Goal: Task Accomplishment & Management: Manage account settings

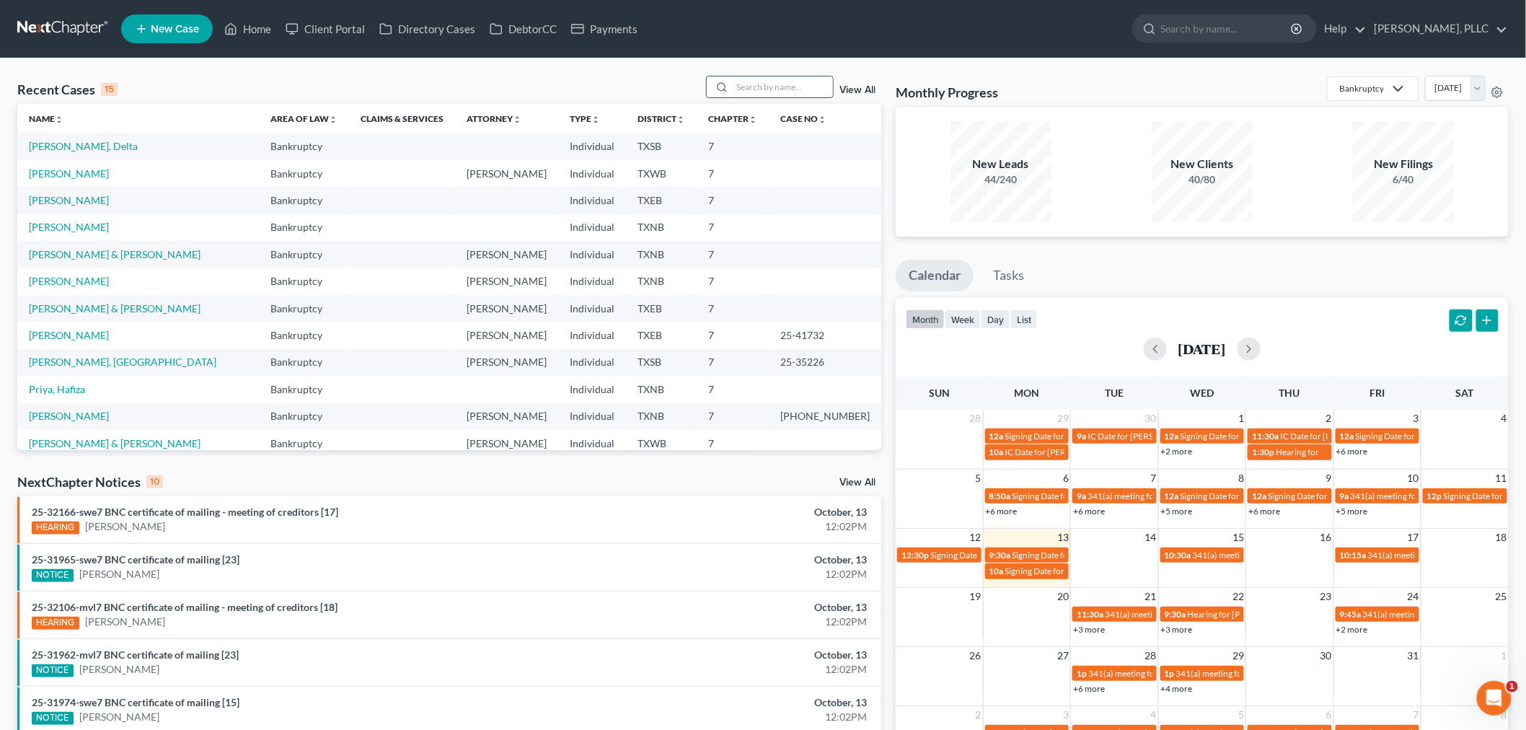
click at [775, 92] on input "search" at bounding box center [782, 86] width 101 height 21
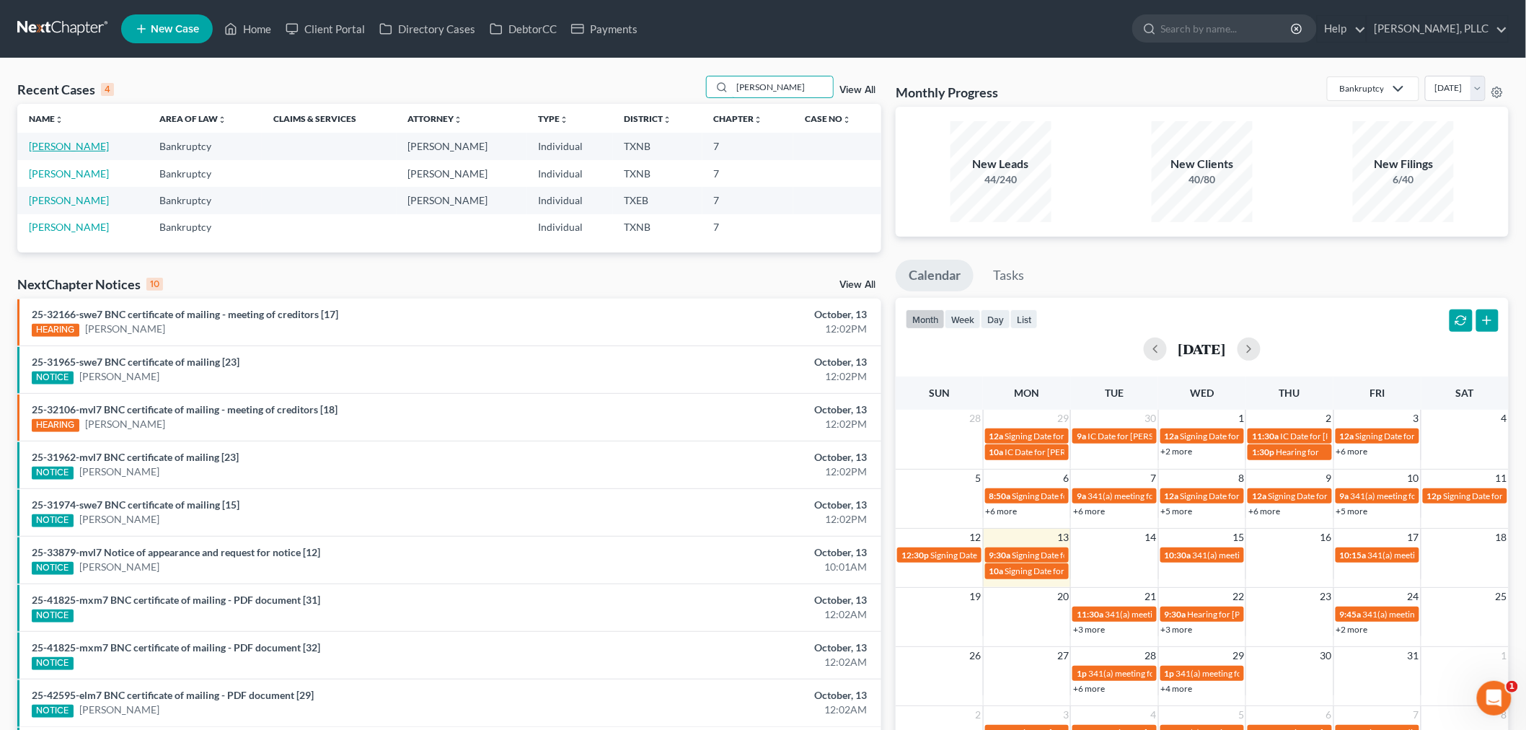
type input "[PERSON_NAME]"
click at [81, 149] on link "[PERSON_NAME]" at bounding box center [69, 146] width 80 height 12
select select "3"
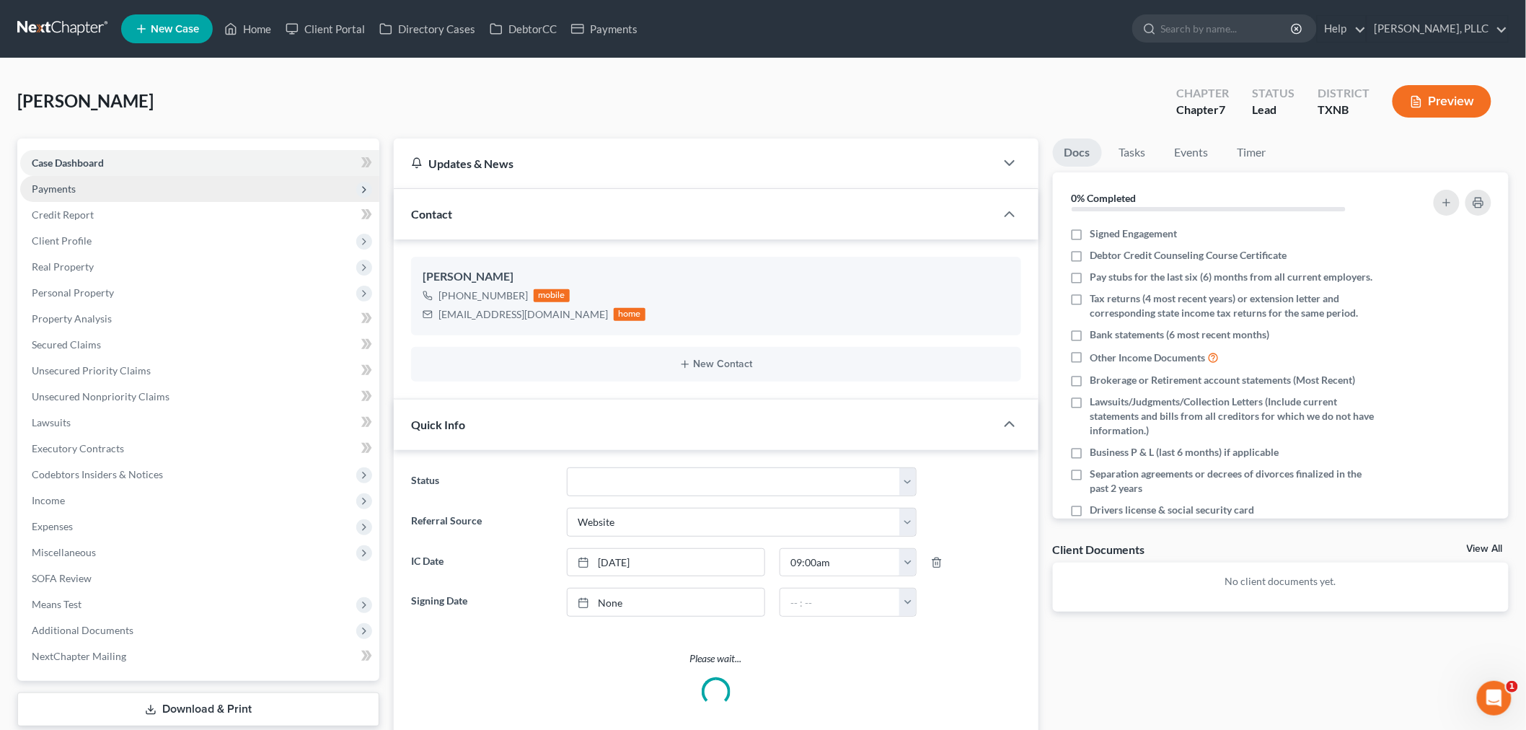
click at [76, 189] on span "Payments" at bounding box center [199, 189] width 359 height 26
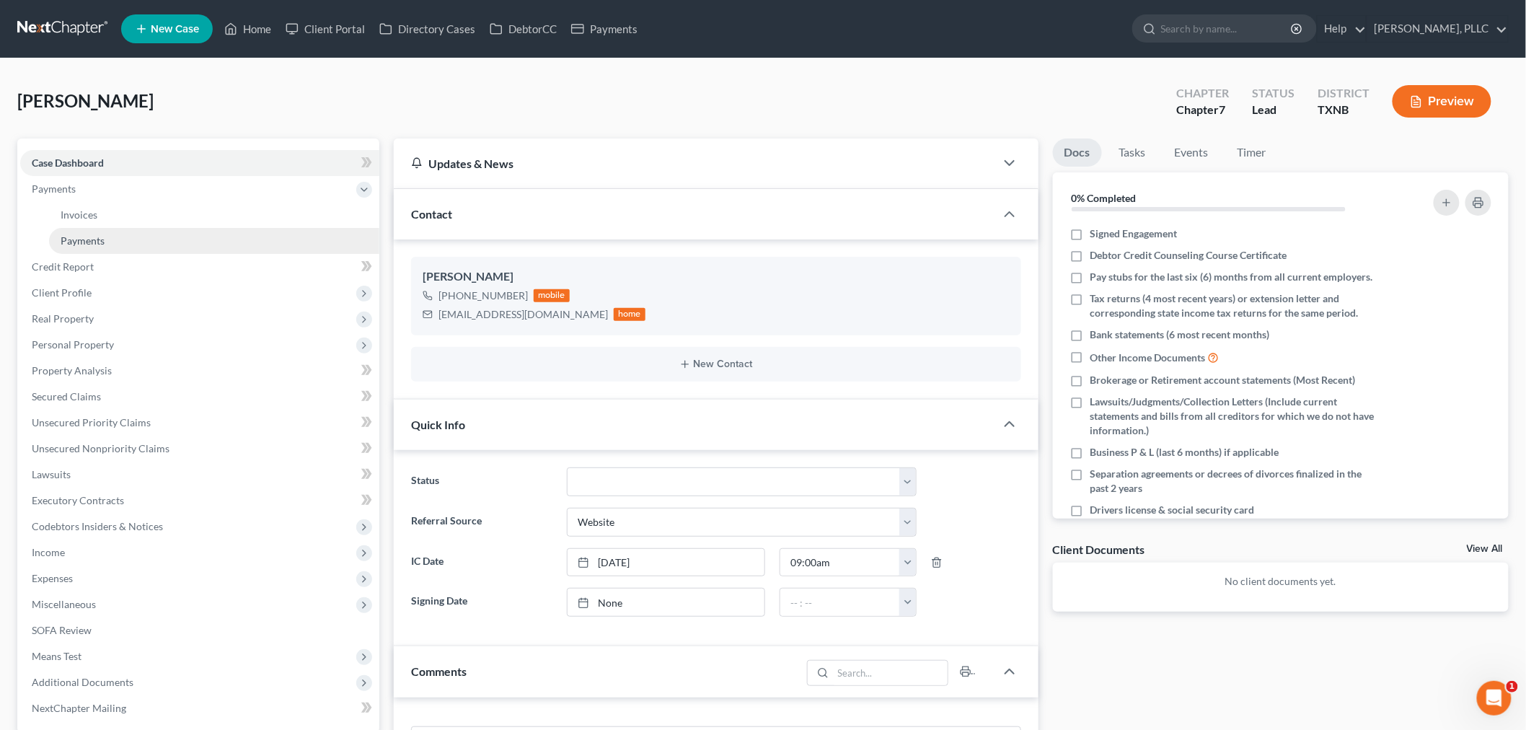
click at [88, 240] on span "Payments" at bounding box center [83, 240] width 44 height 12
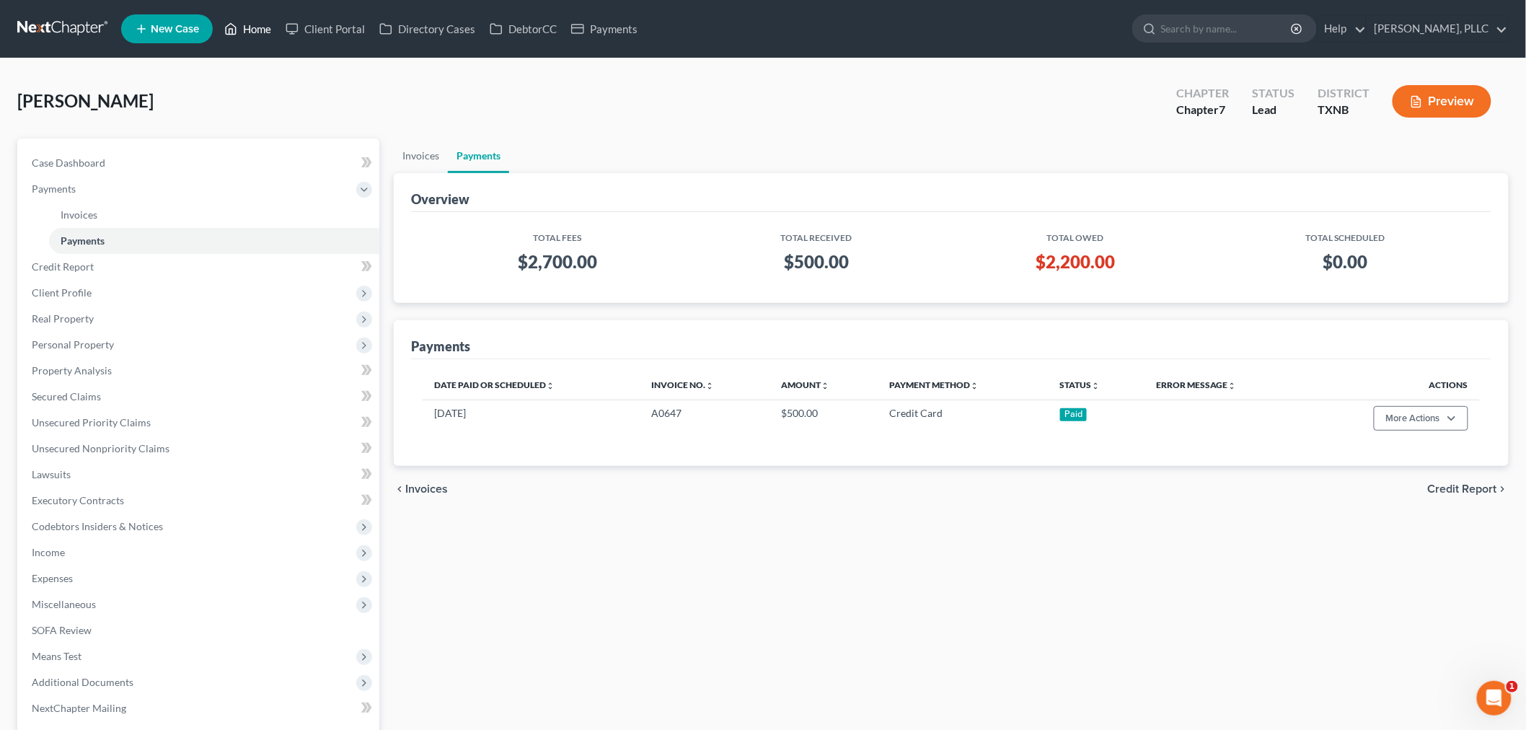
click at [255, 27] on link "Home" at bounding box center [247, 29] width 61 height 26
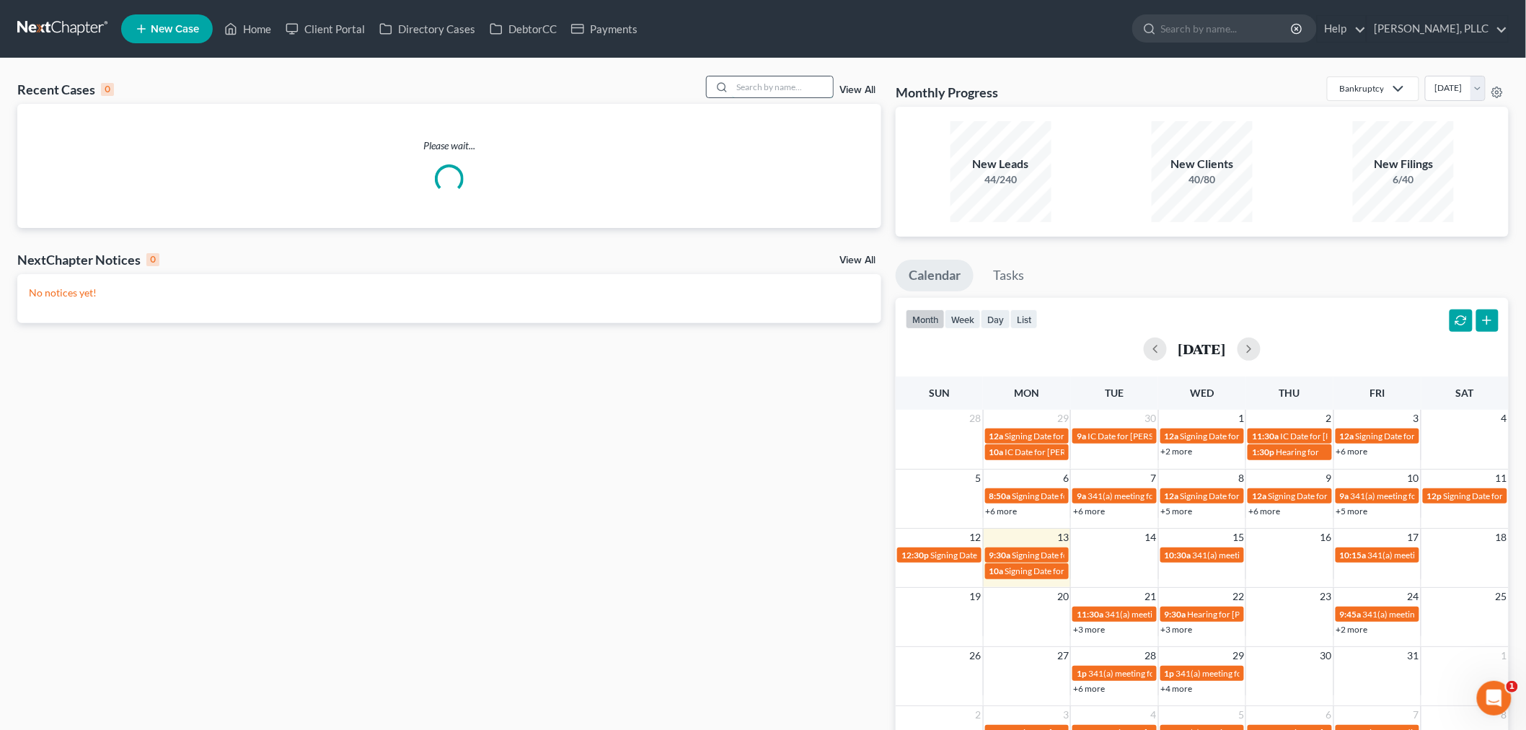
click at [770, 95] on input "search" at bounding box center [782, 86] width 101 height 21
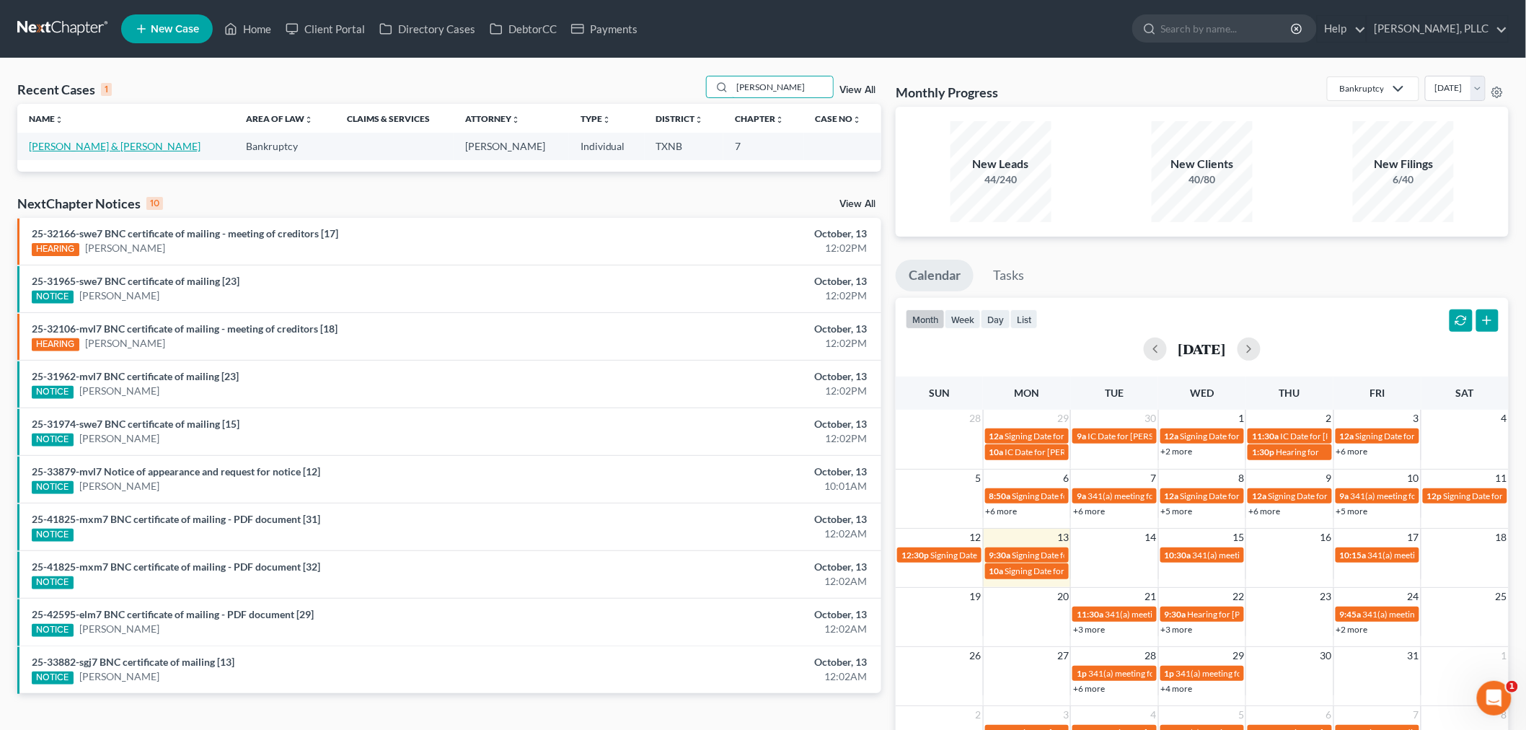
type input "[PERSON_NAME]"
click at [98, 146] on link "[PERSON_NAME] & [PERSON_NAME]" at bounding box center [115, 146] width 172 height 12
select select "4"
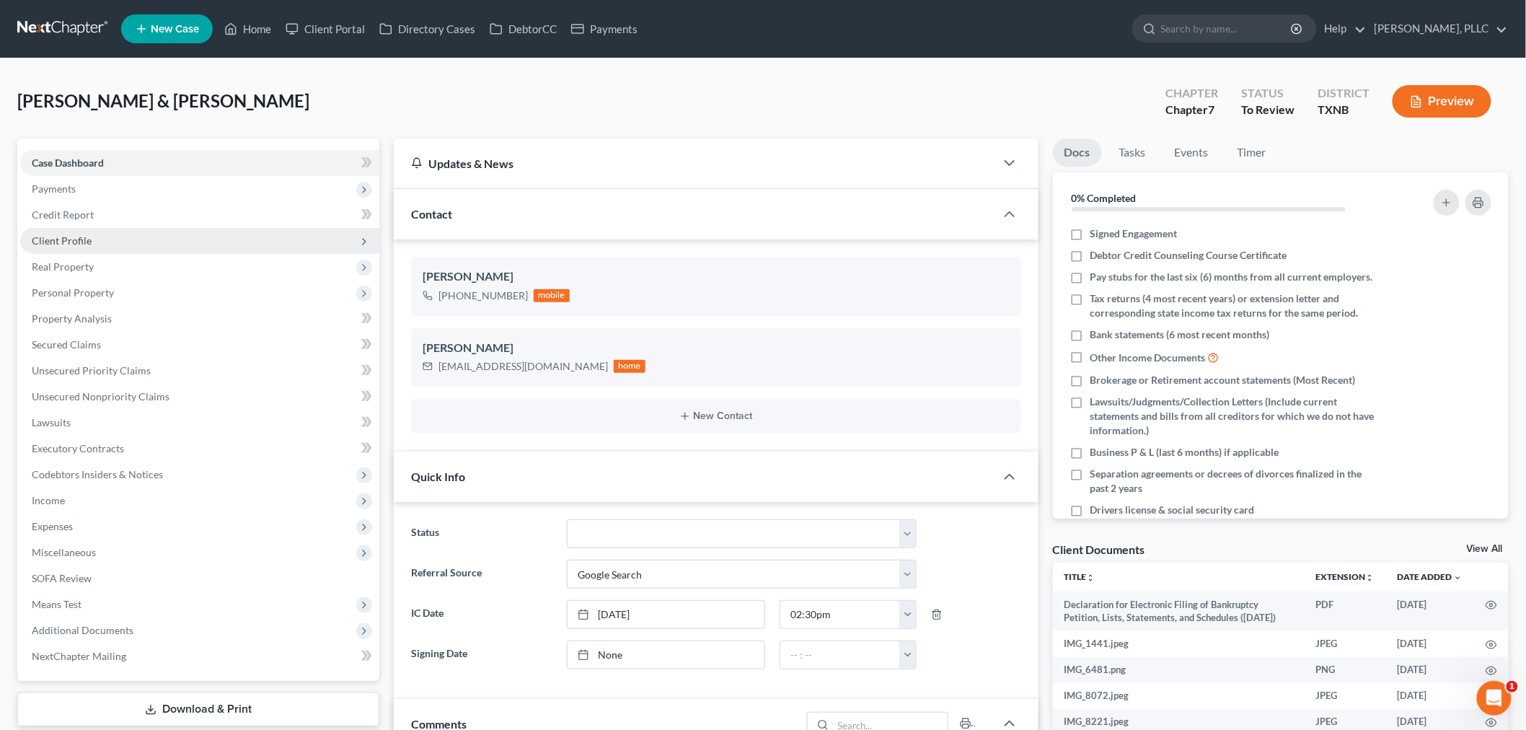
scroll to position [2154, 0]
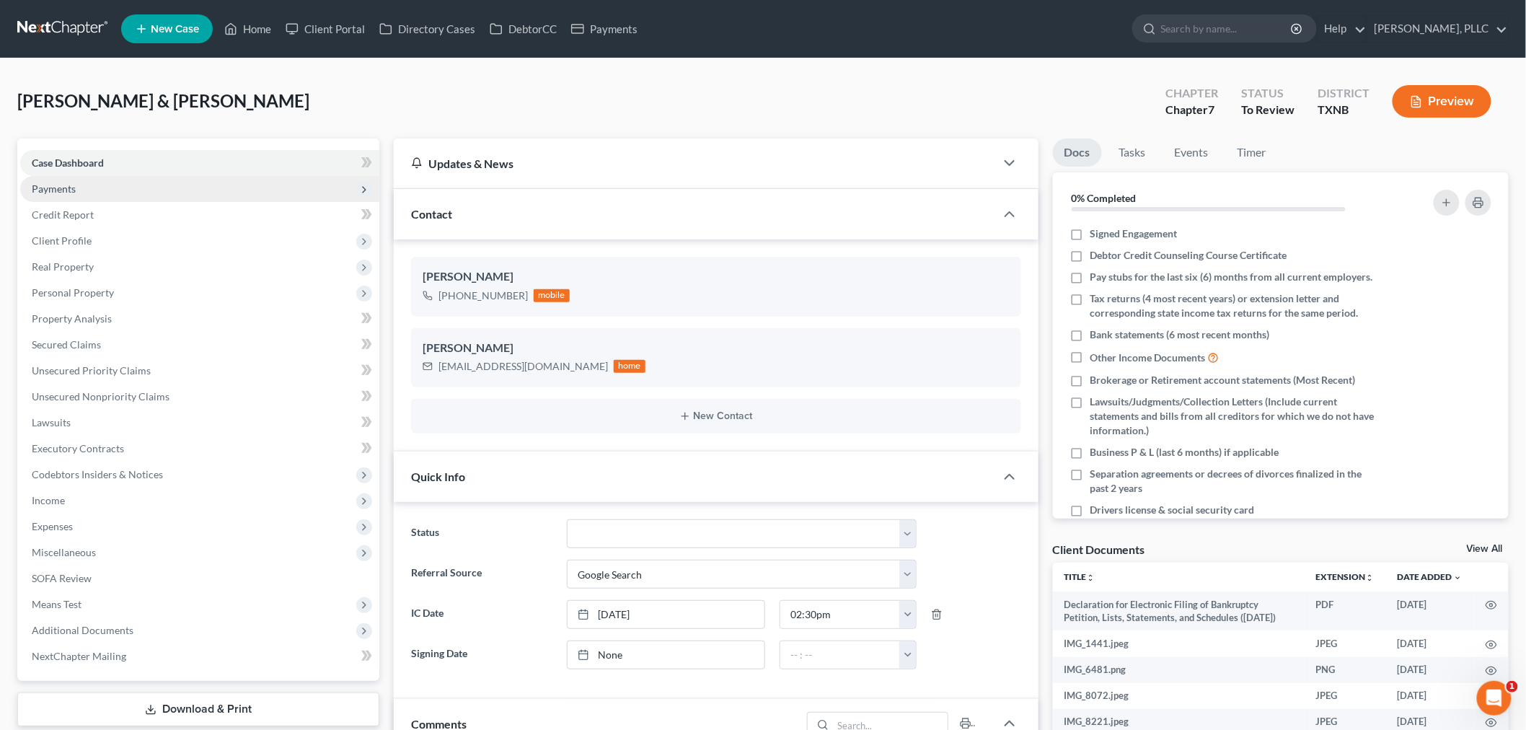
click at [94, 190] on span "Payments" at bounding box center [199, 189] width 359 height 26
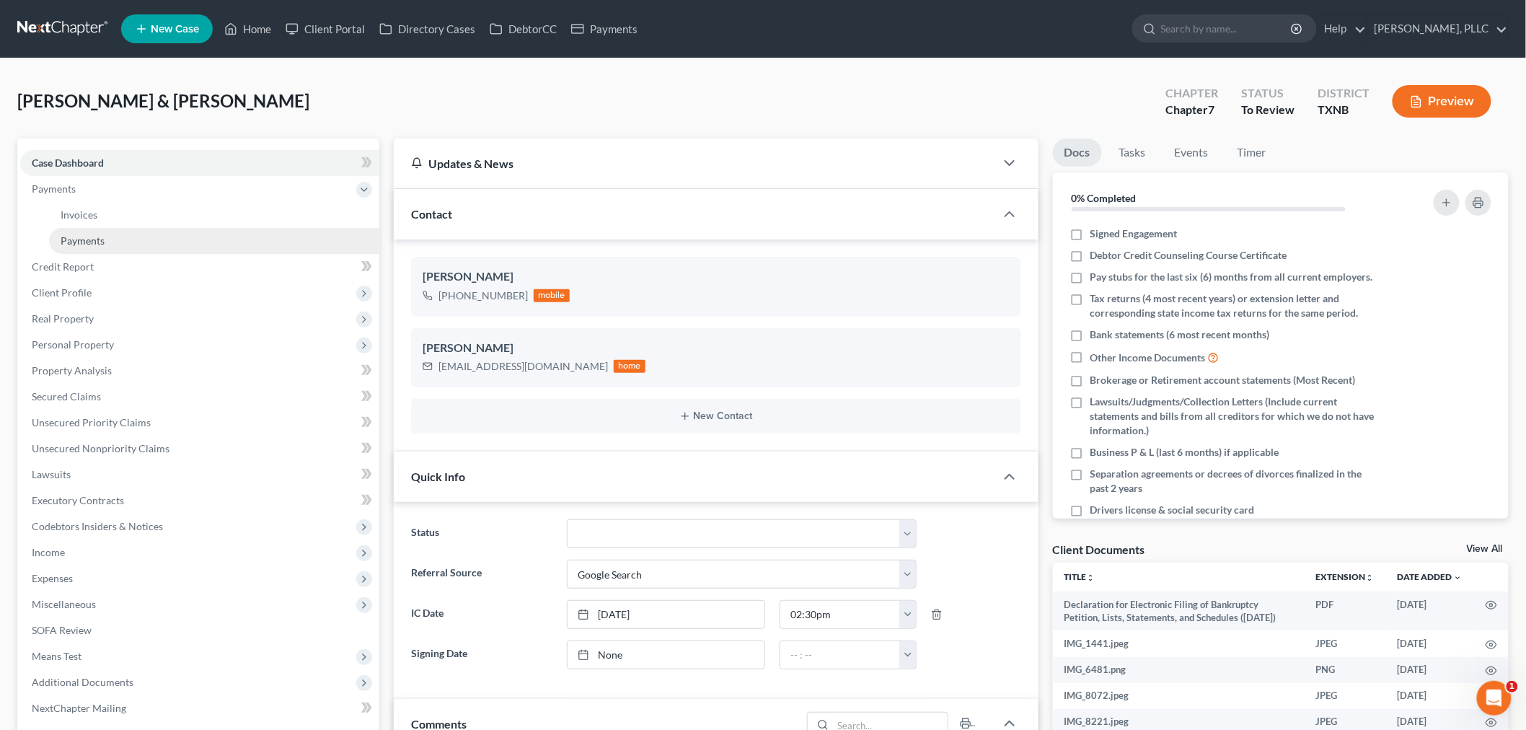
click at [92, 239] on span "Payments" at bounding box center [83, 240] width 44 height 12
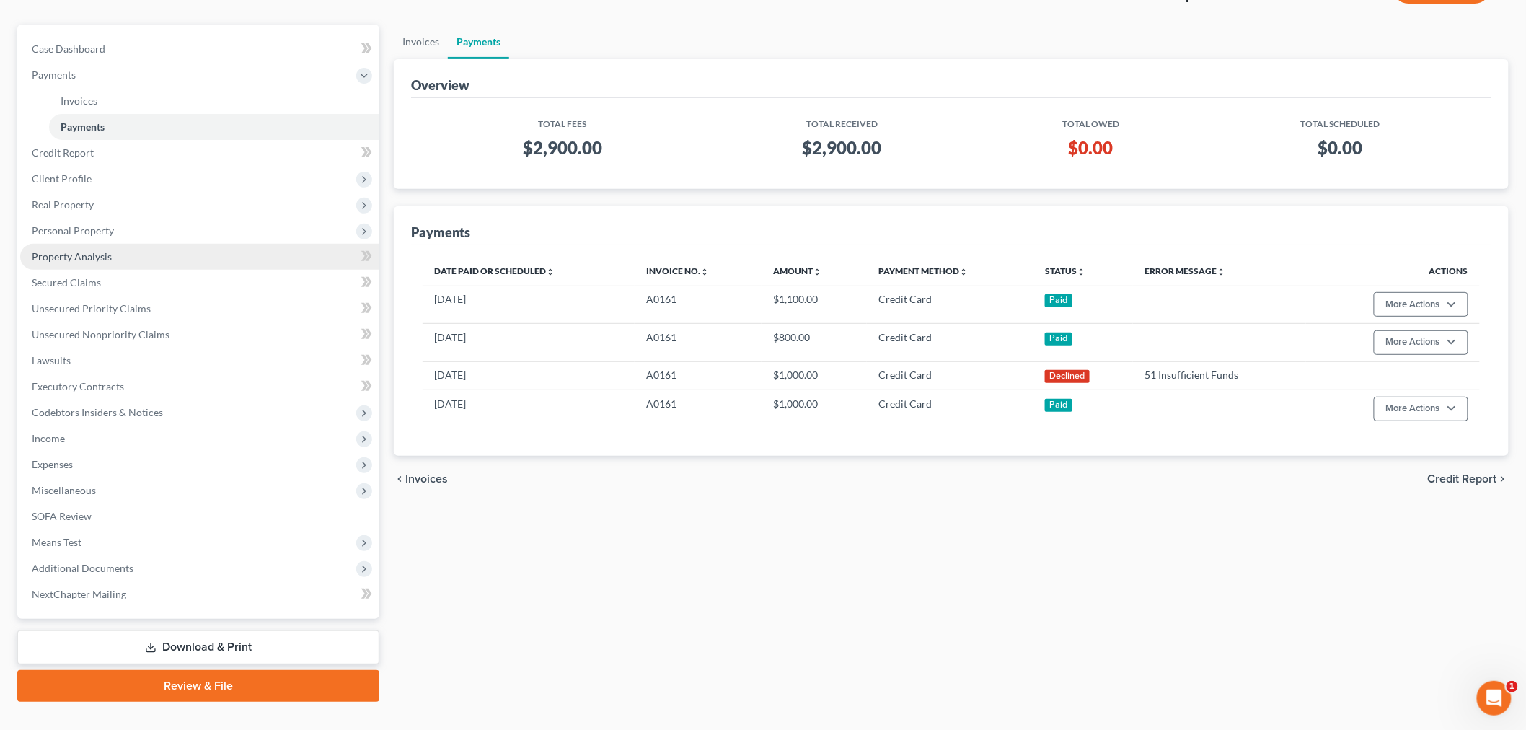
scroll to position [138, 0]
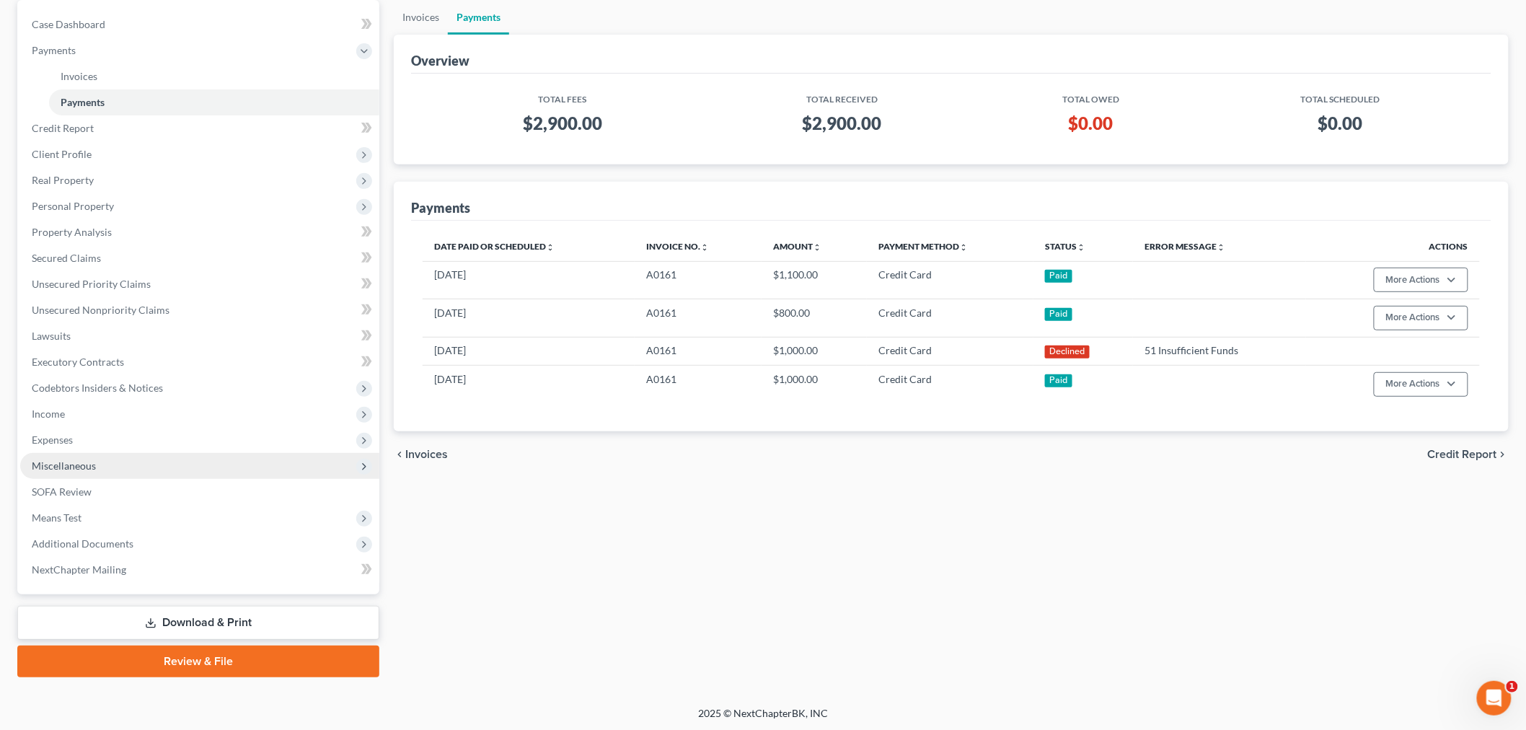
click at [95, 462] on span "Miscellaneous" at bounding box center [199, 466] width 359 height 26
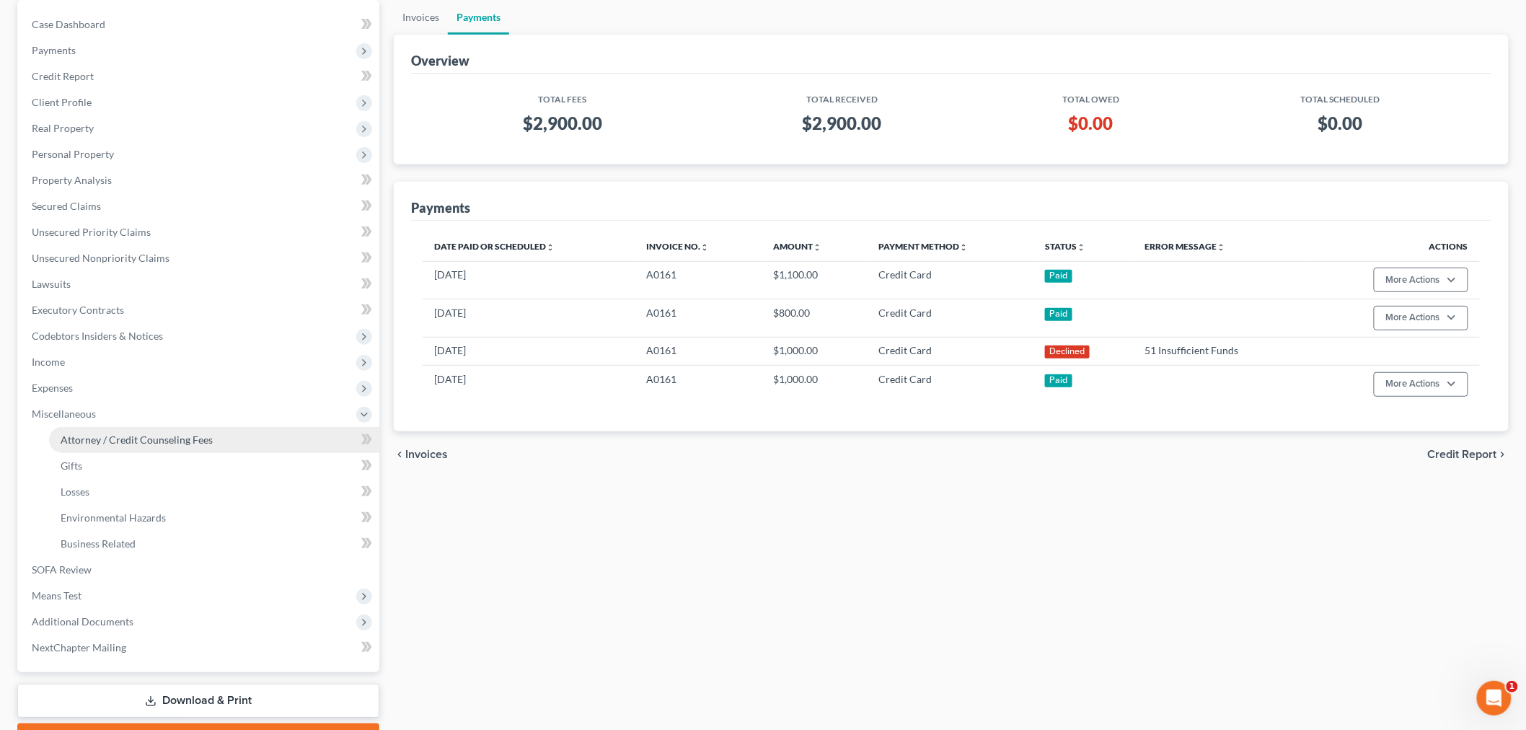
click at [107, 441] on span "Attorney / Credit Counseling Fees" at bounding box center [137, 439] width 152 height 12
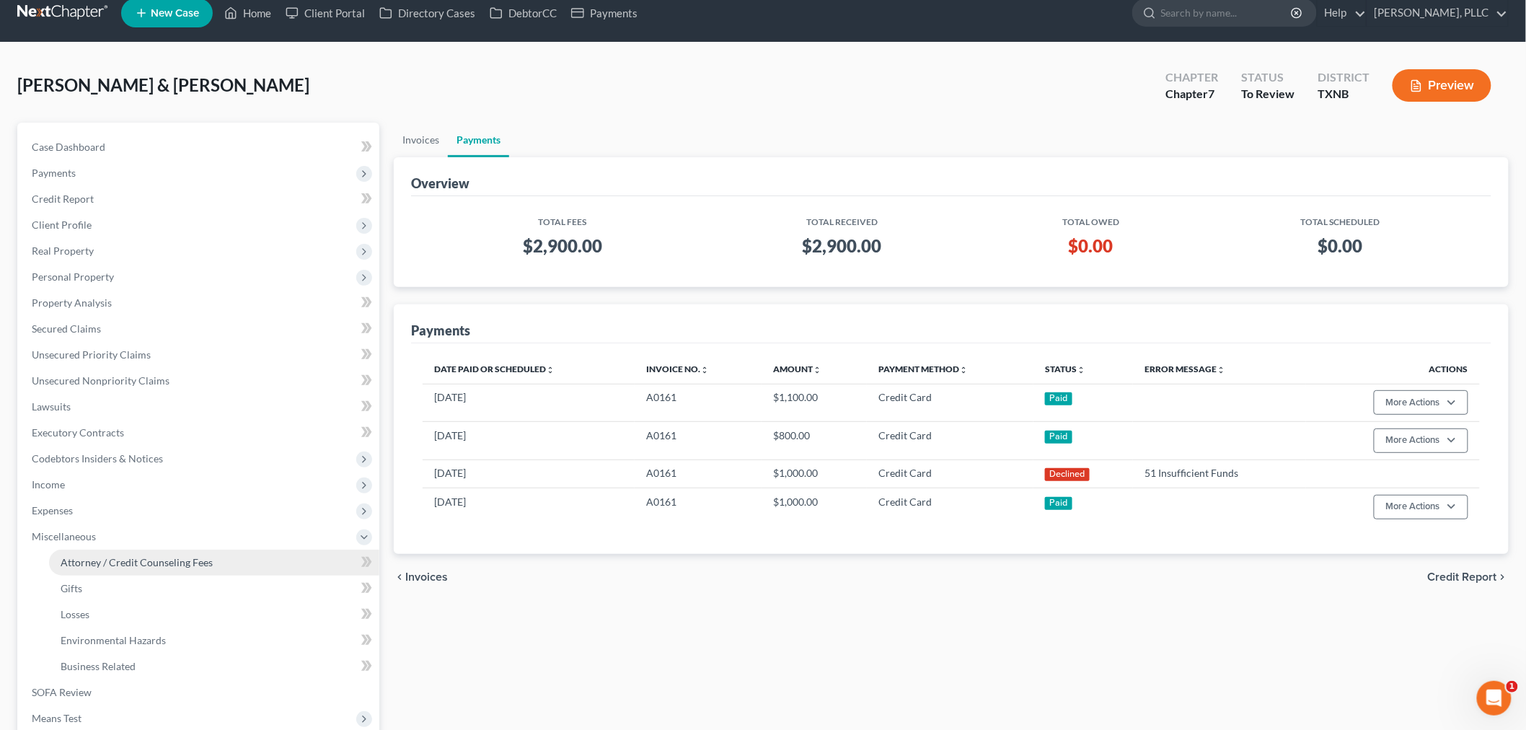
select select "0"
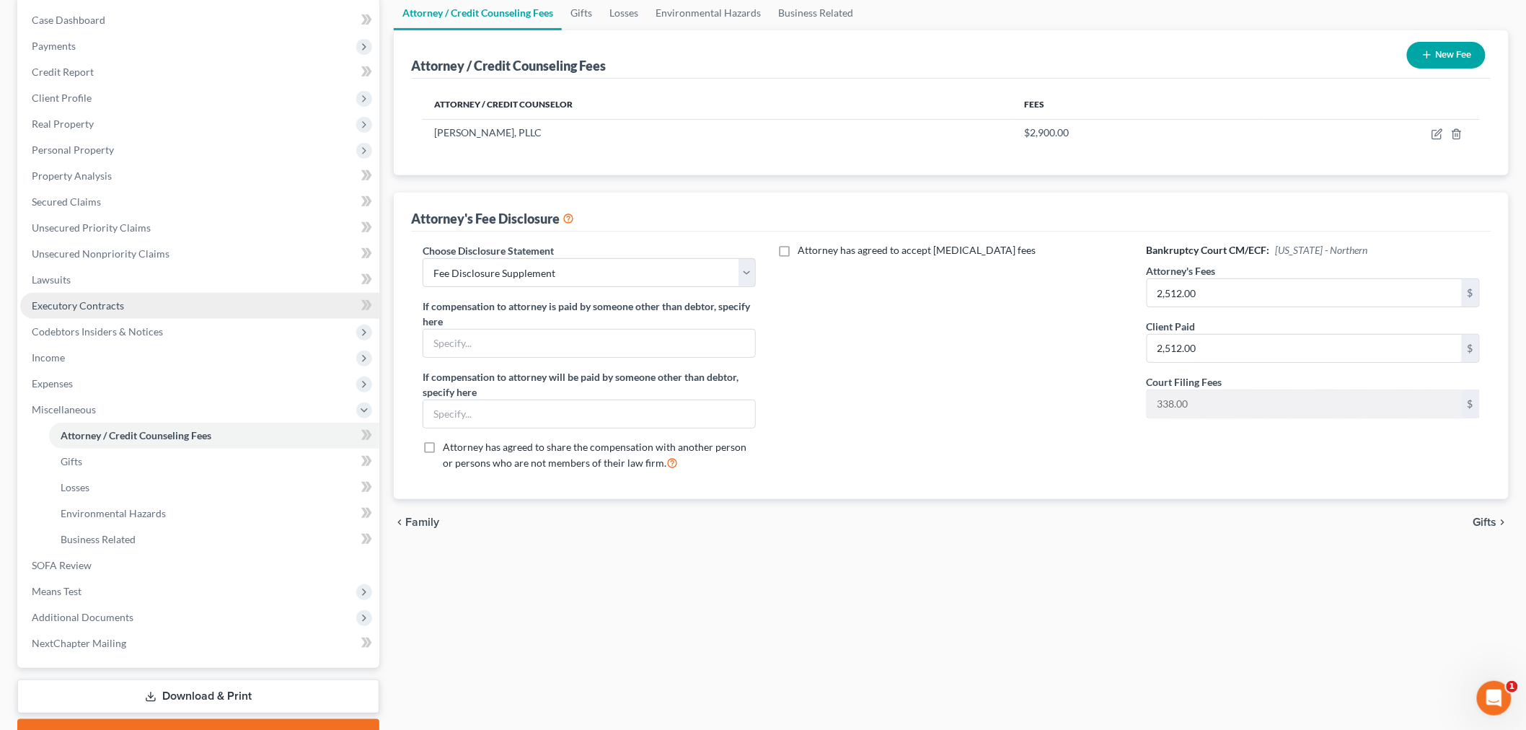
scroll to position [217, 0]
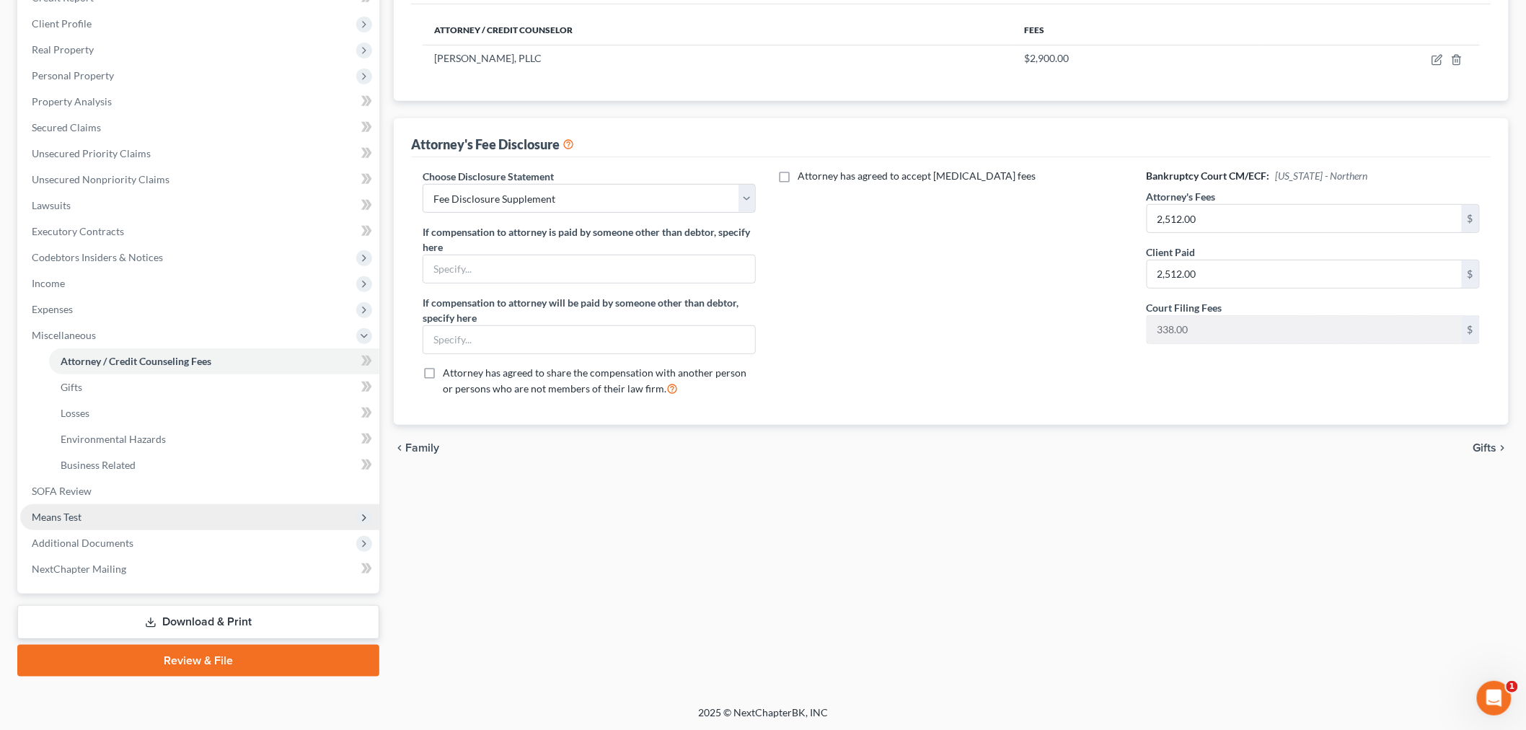
click at [101, 514] on span "Means Test" at bounding box center [199, 517] width 359 height 26
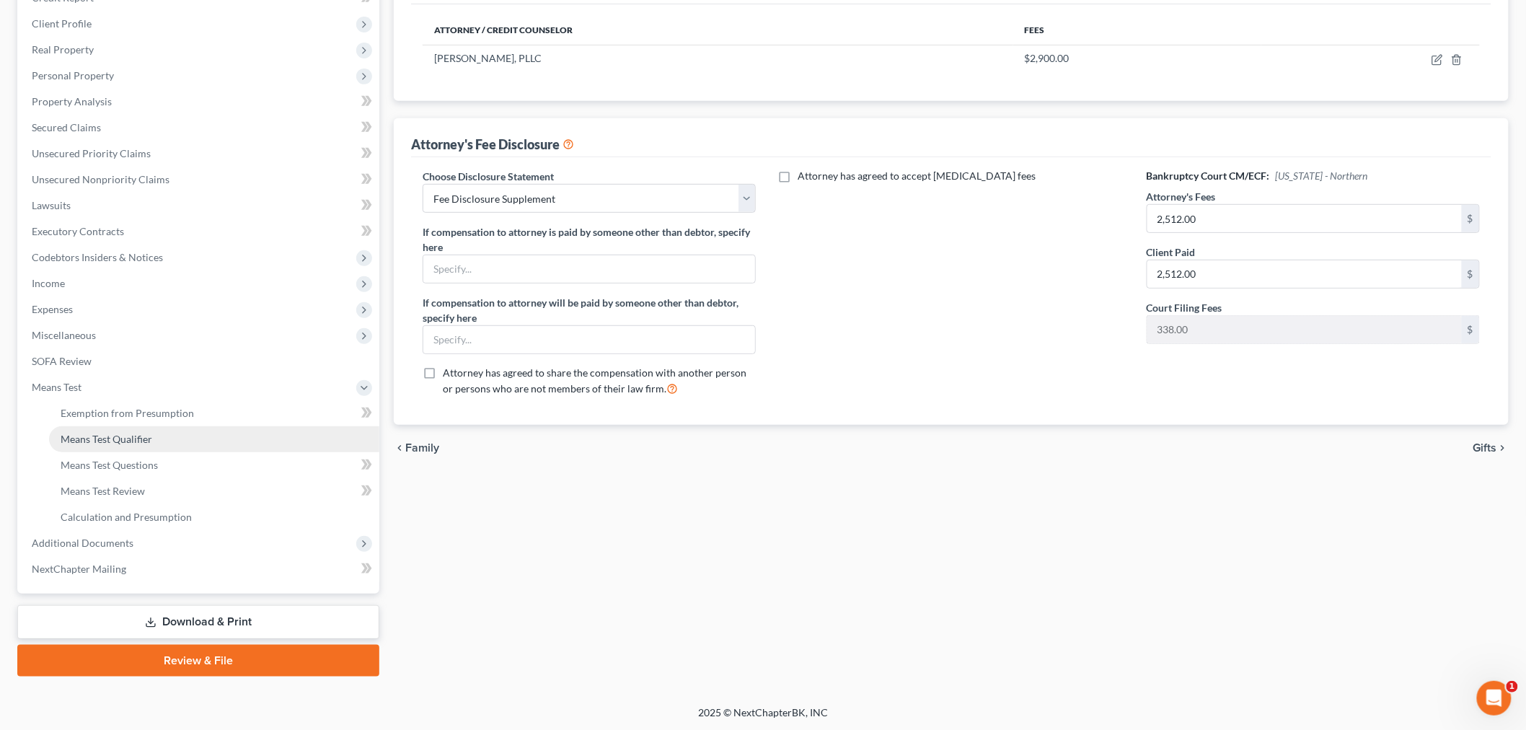
click at [106, 436] on span "Means Test Qualifier" at bounding box center [107, 439] width 92 height 12
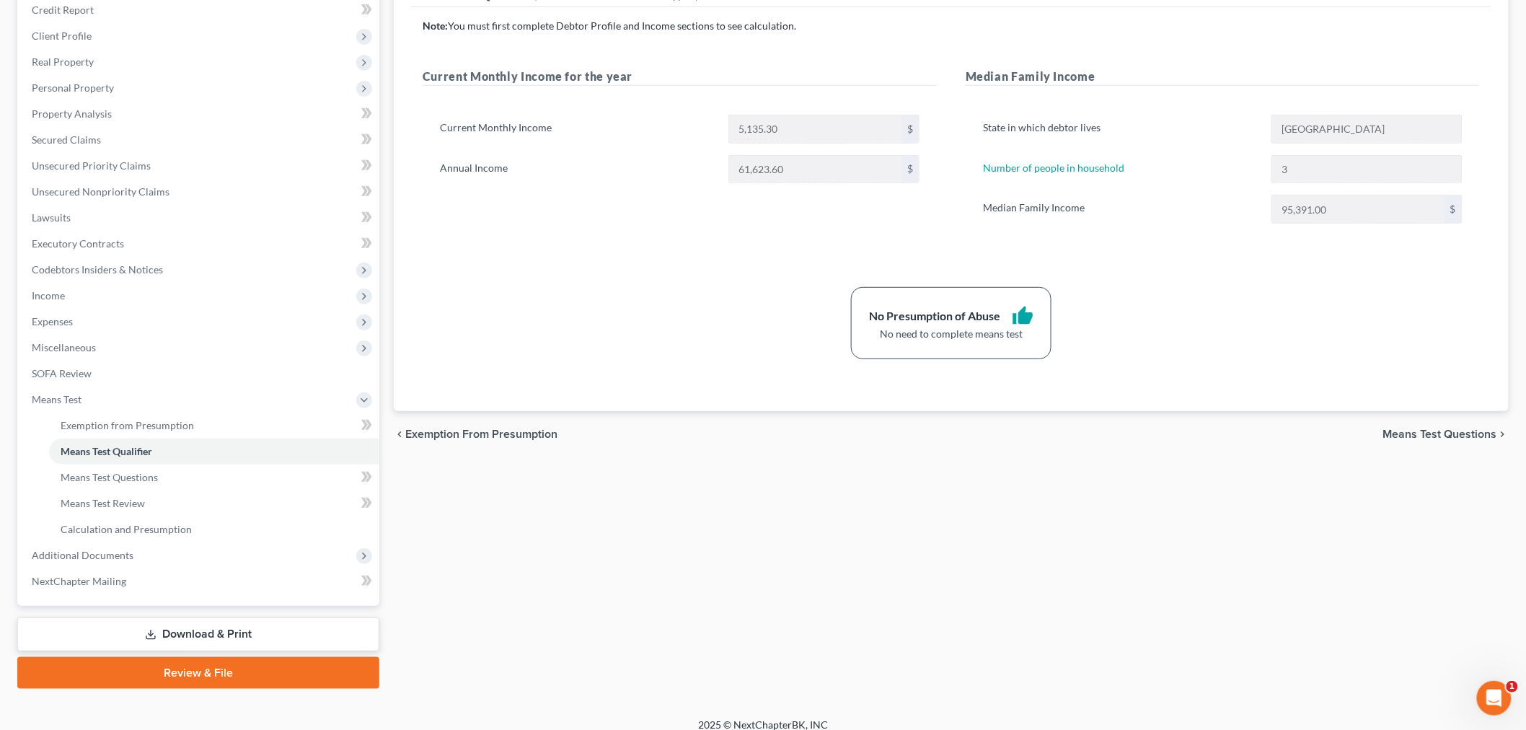
scroll to position [217, 0]
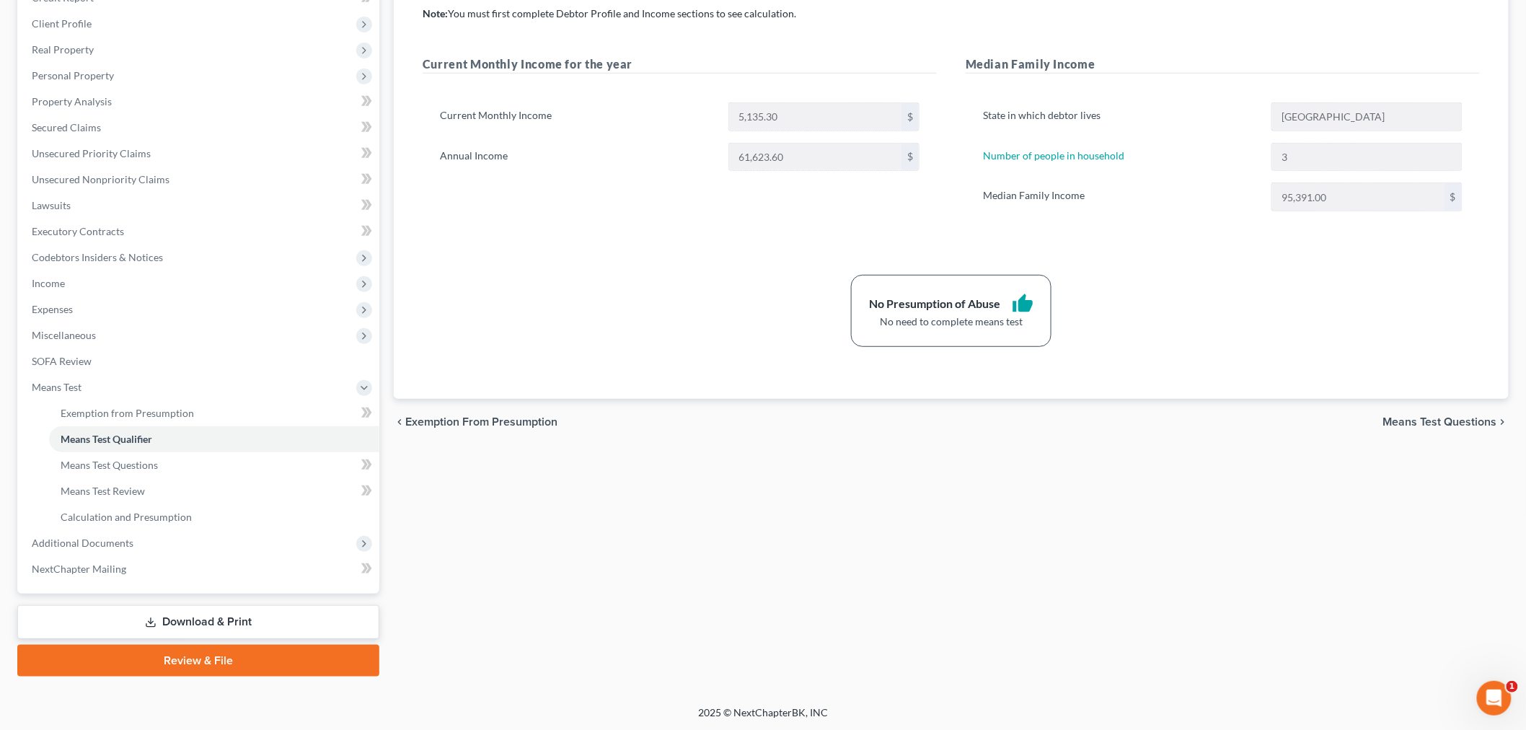
click at [234, 624] on link "Download & Print" at bounding box center [198, 622] width 362 height 34
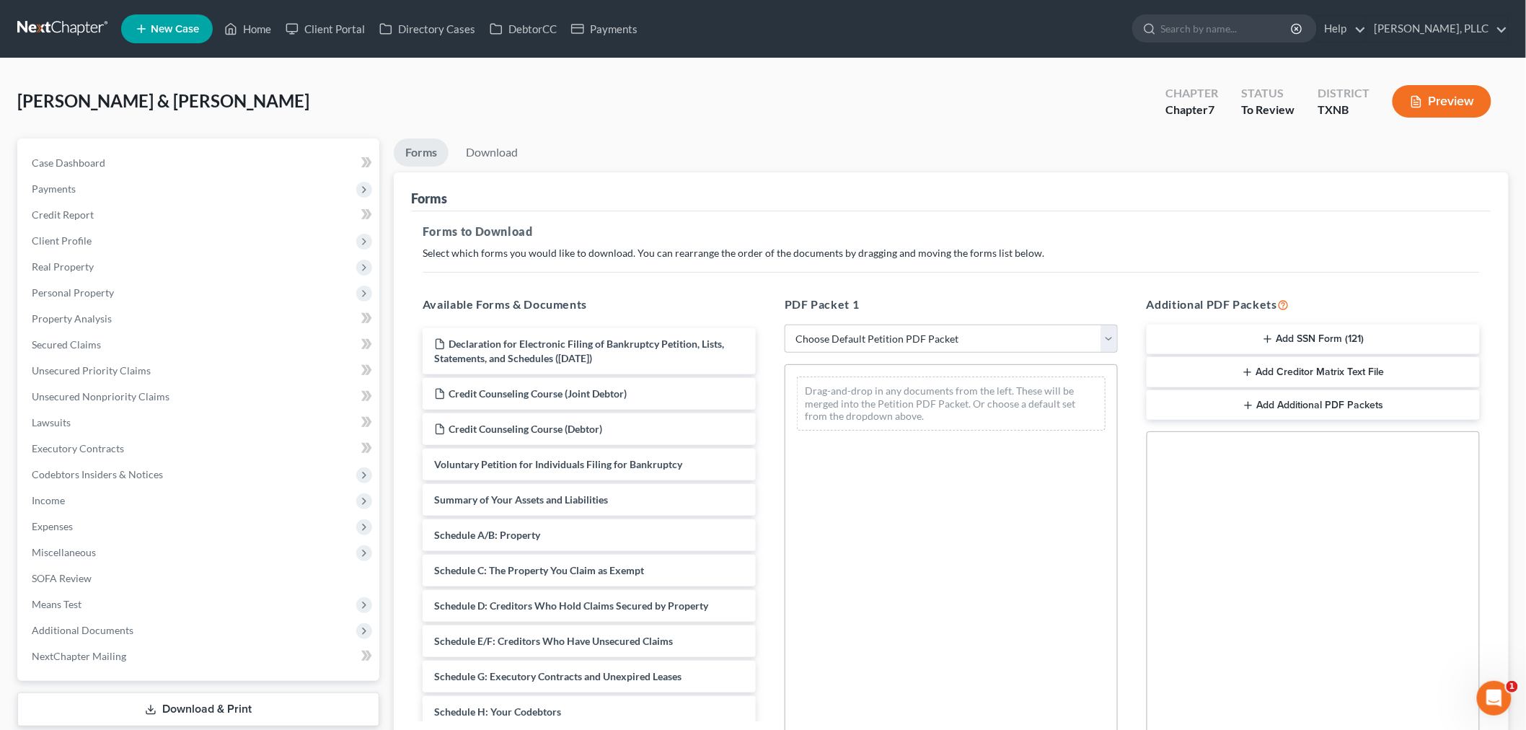
click at [1257, 341] on button "Add SSN Form (121)" at bounding box center [1313, 340] width 333 height 30
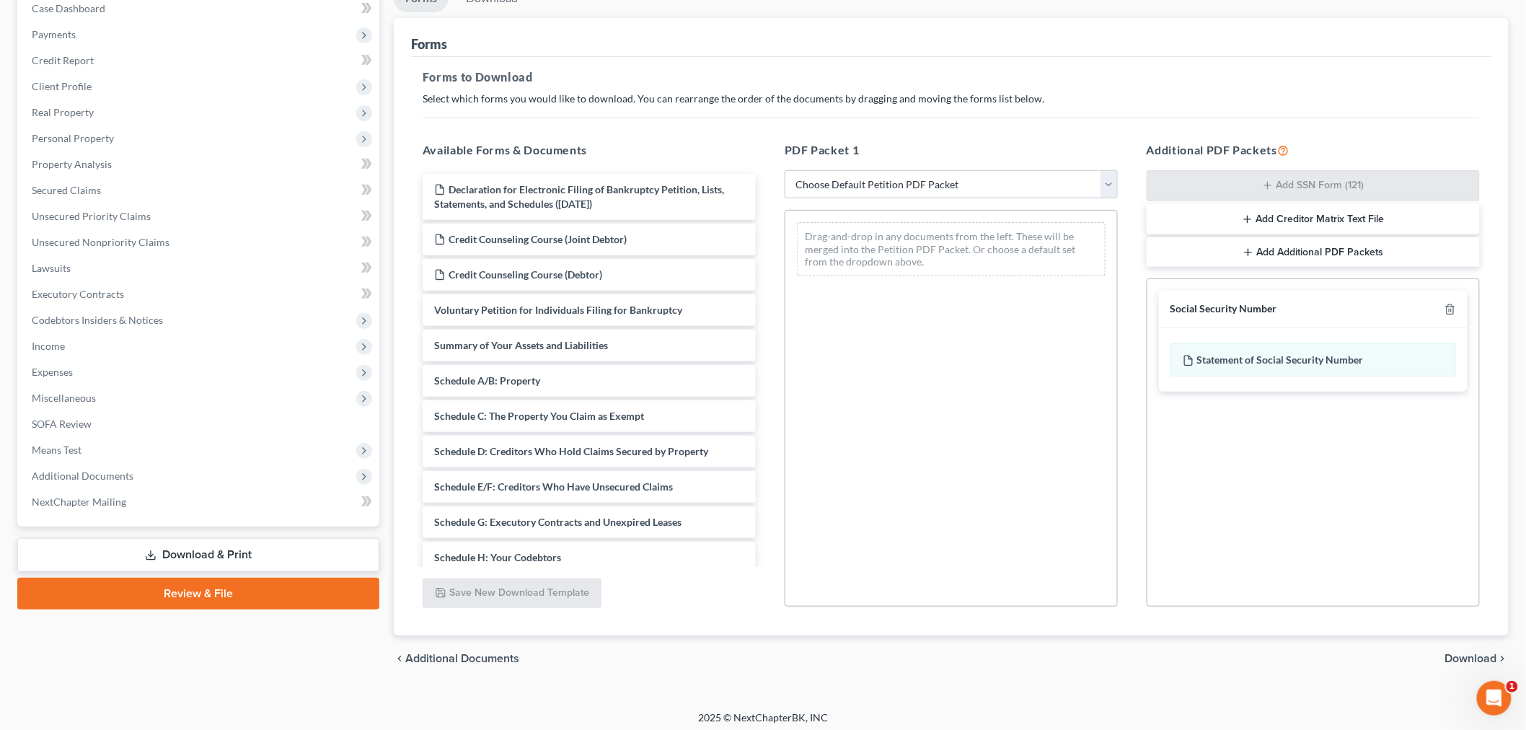
scroll to position [161, 0]
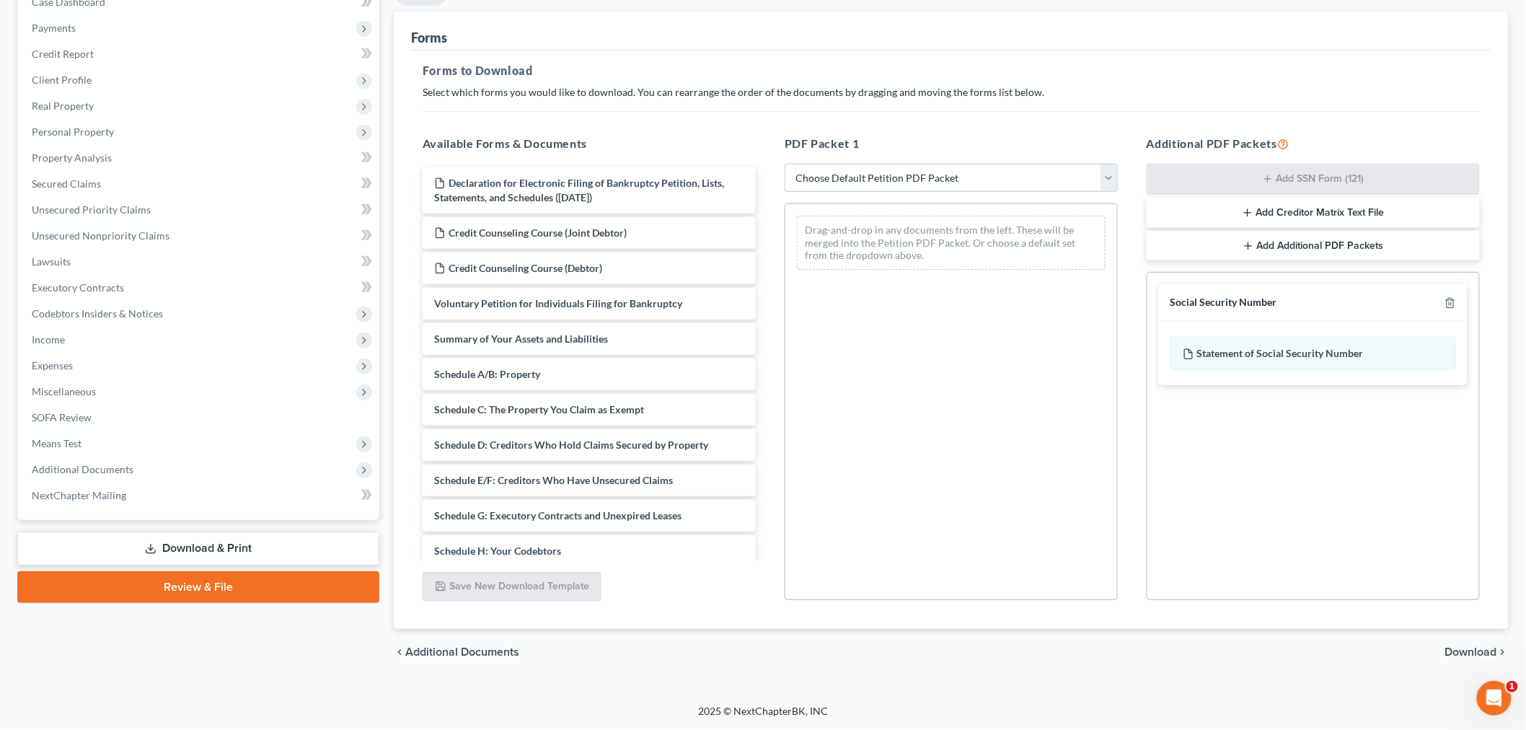
click at [1453, 650] on span "Download" at bounding box center [1471, 652] width 52 height 12
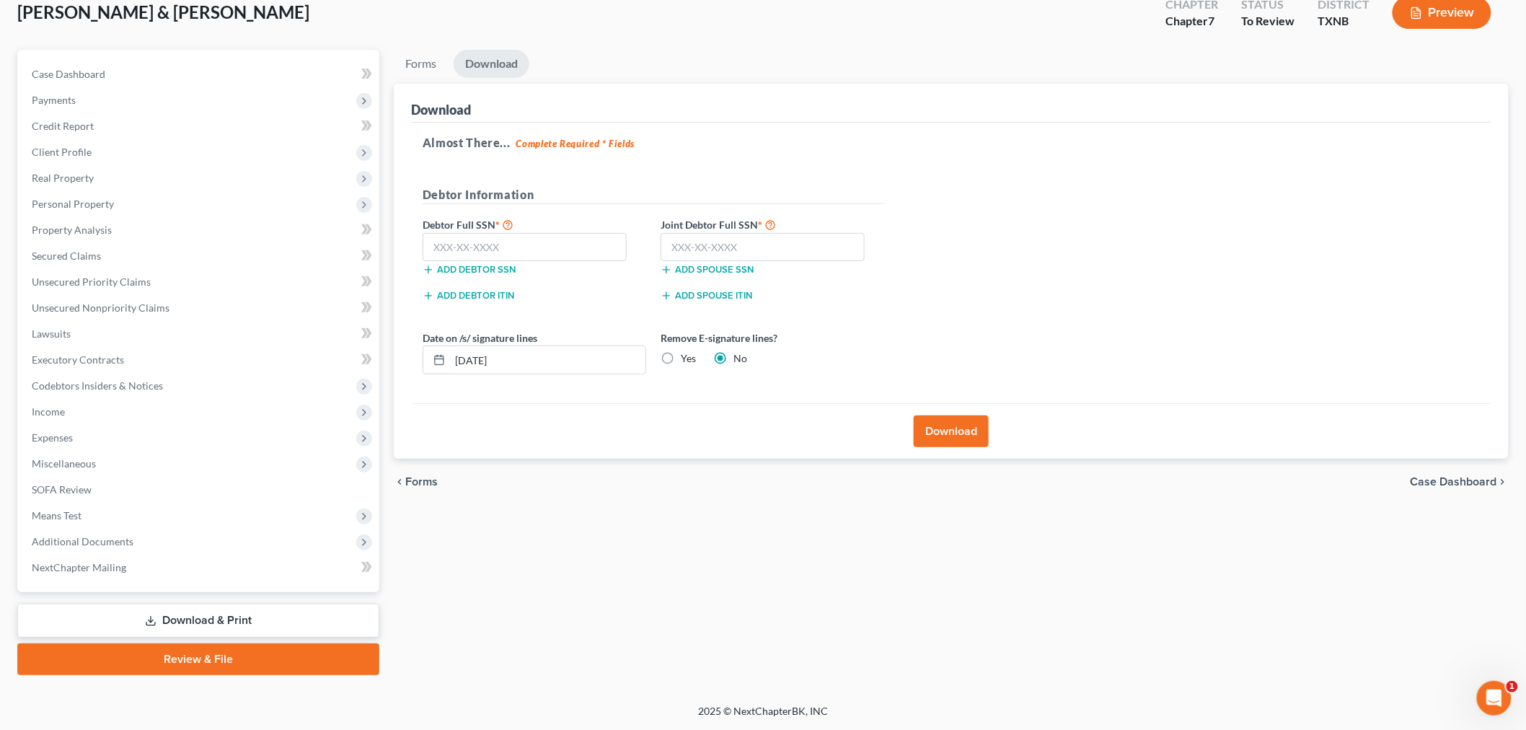
scroll to position [87, 0]
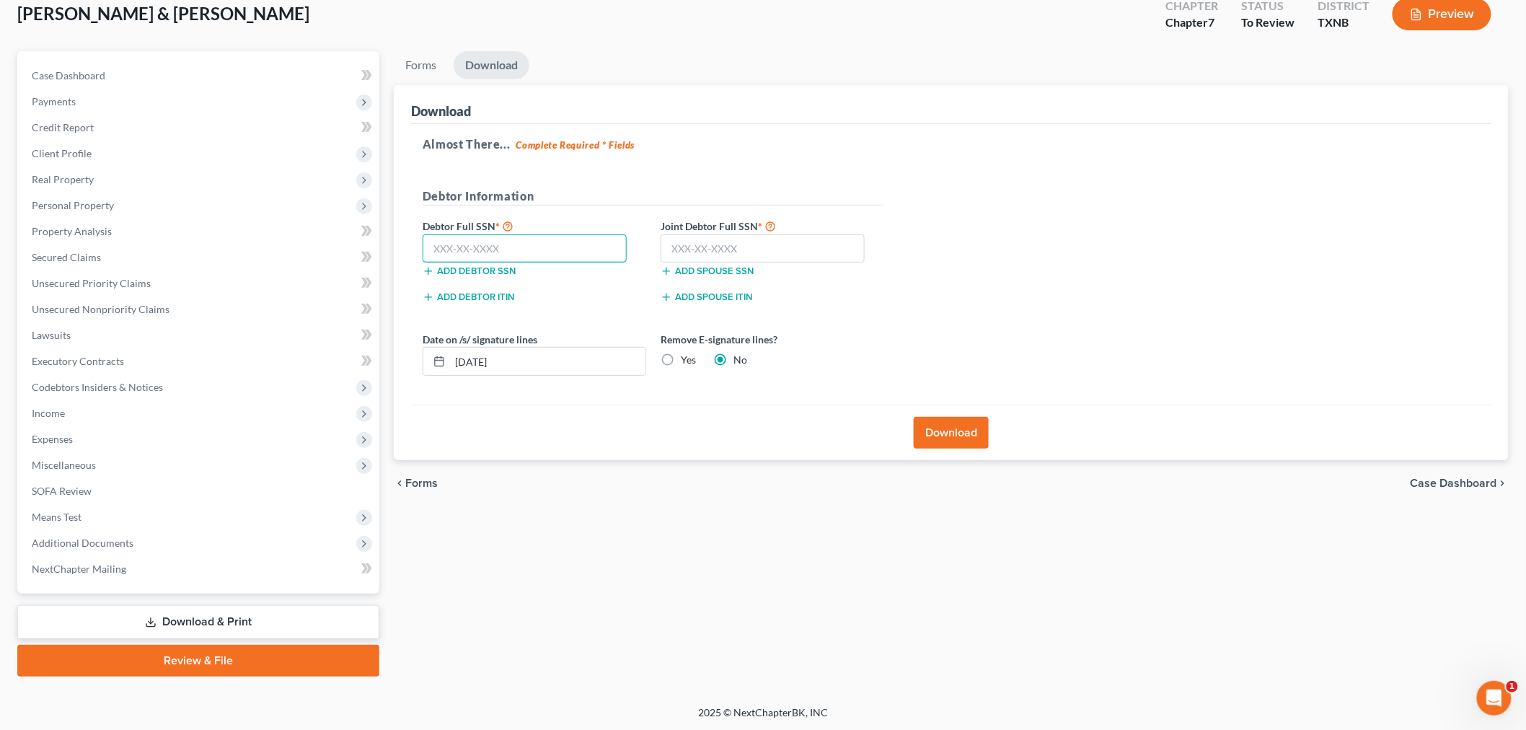
click at [578, 252] on input "text" at bounding box center [525, 248] width 204 height 29
type input "587-93-0761"
click at [709, 253] on input "text" at bounding box center [763, 248] width 204 height 29
type input "587-83-4843"
click at [881, 314] on div "Add spouse ITIN" at bounding box center [772, 301] width 238 height 26
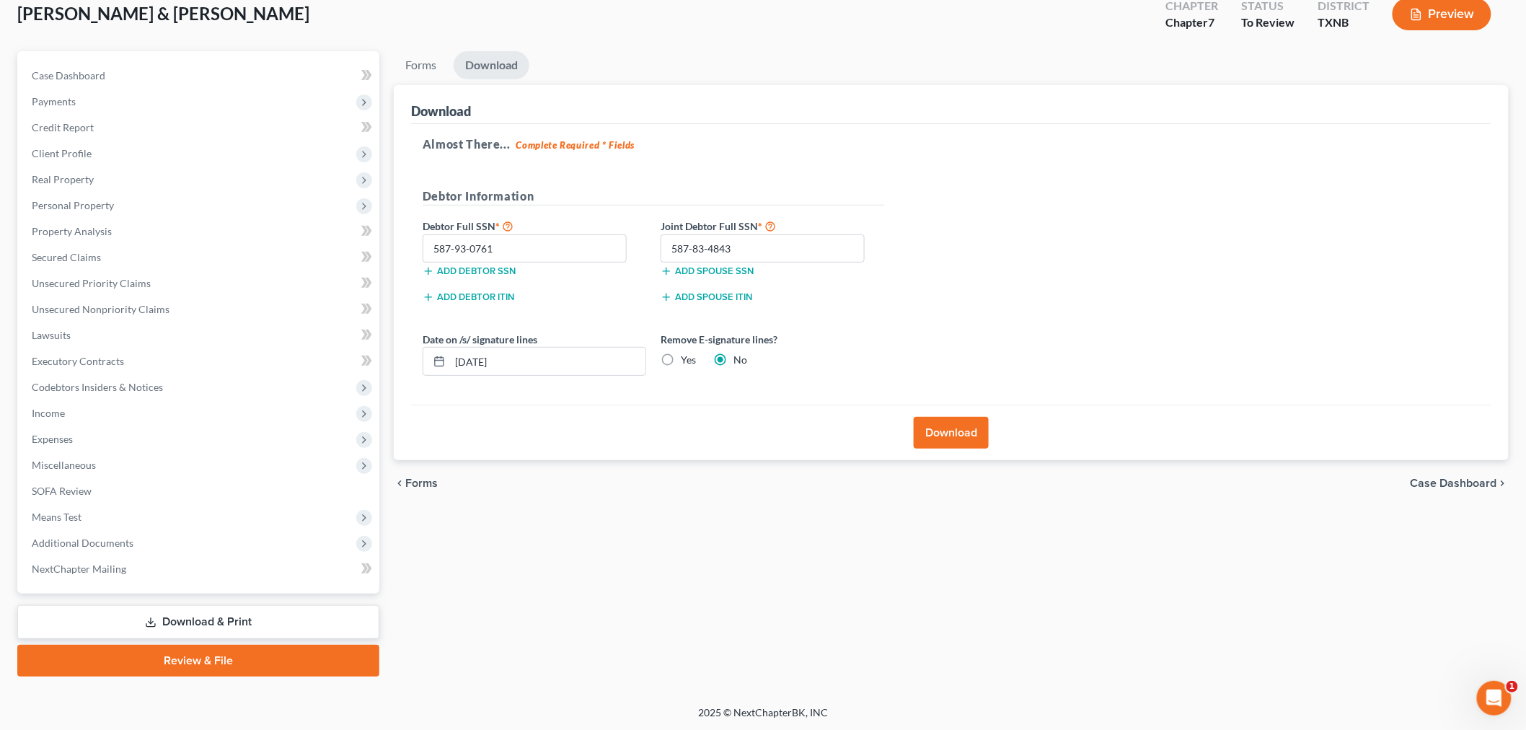
click at [934, 435] on button "Download" at bounding box center [951, 433] width 75 height 32
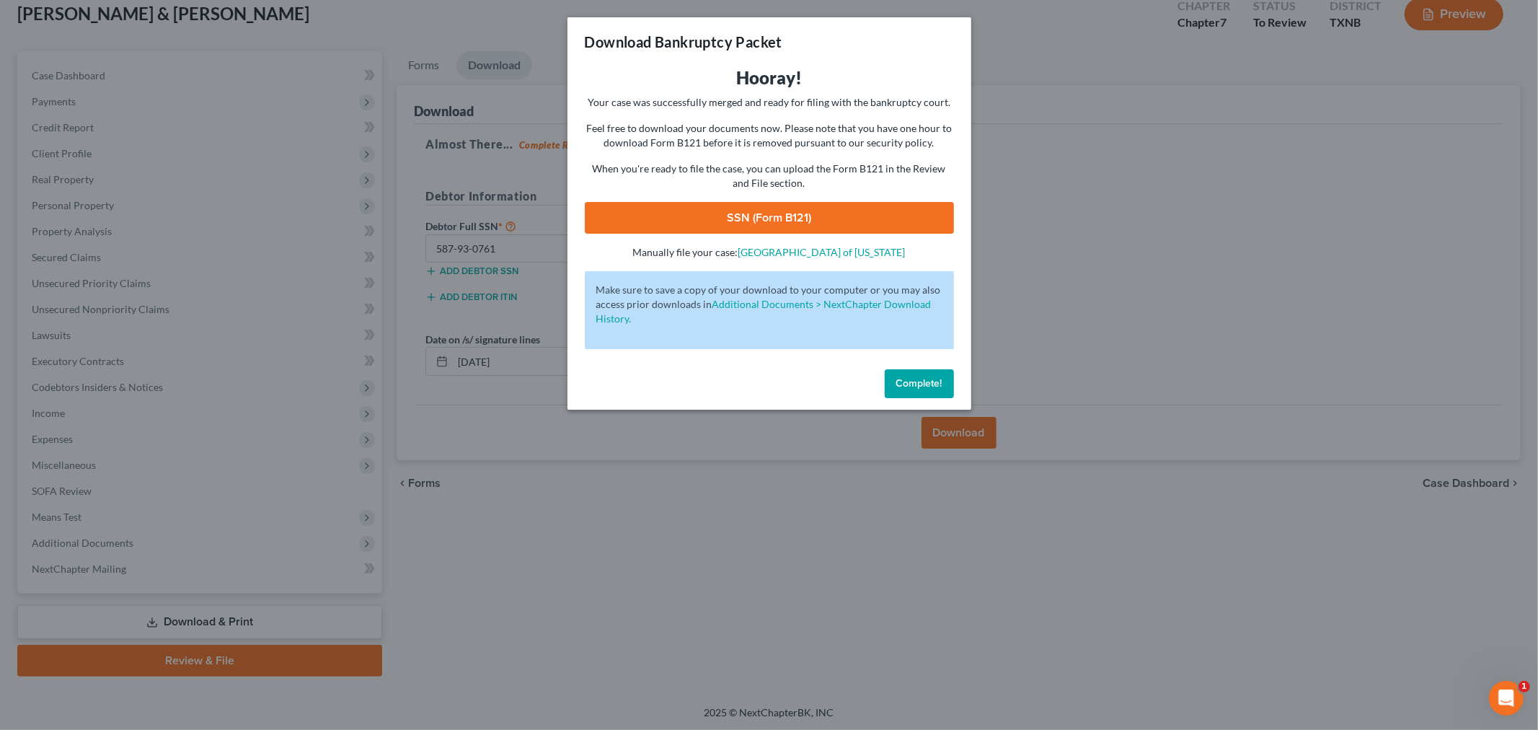
click at [727, 220] on link "SSN (Form B121)" at bounding box center [769, 218] width 369 height 32
click at [907, 384] on span "Complete!" at bounding box center [919, 383] width 46 height 12
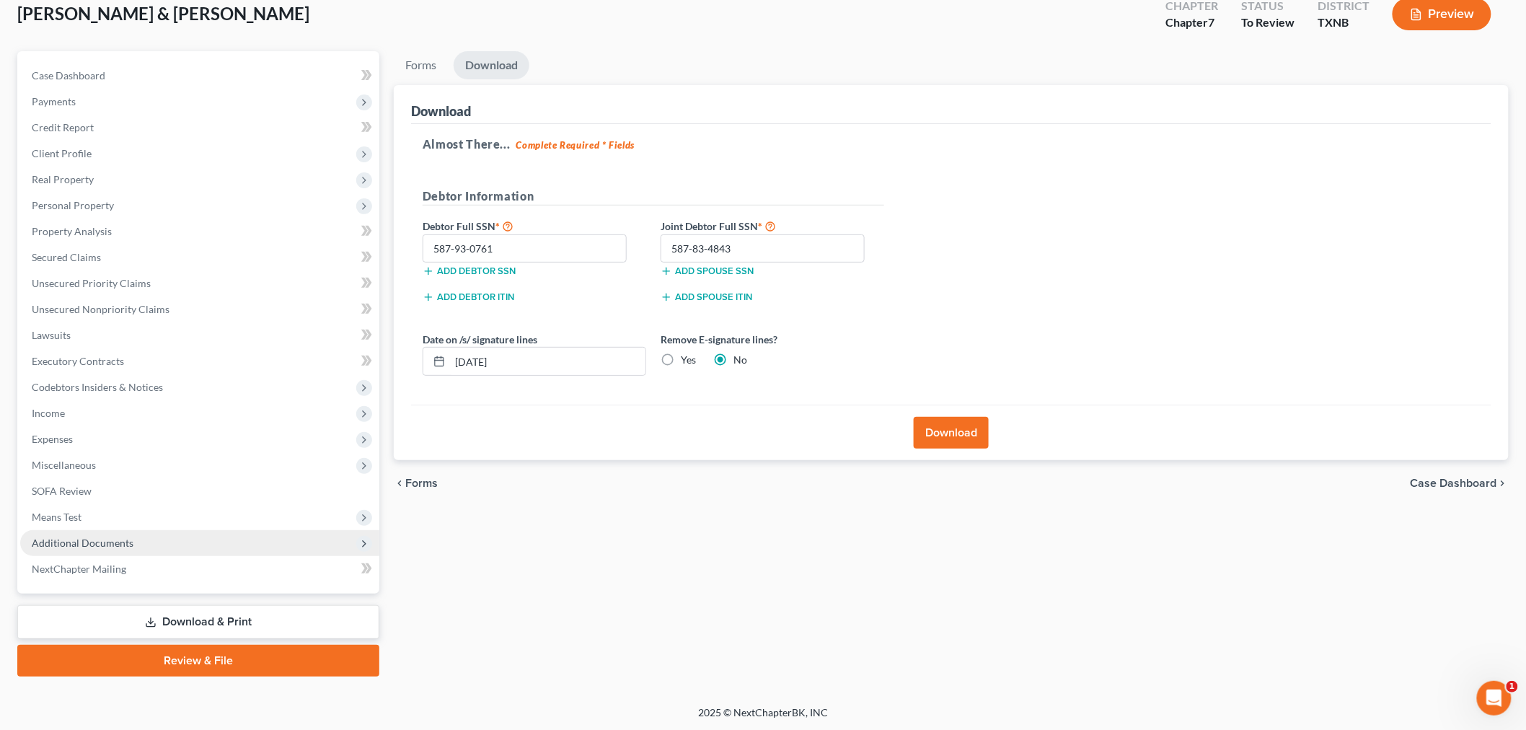
click at [140, 544] on span "Additional Documents" at bounding box center [199, 543] width 359 height 26
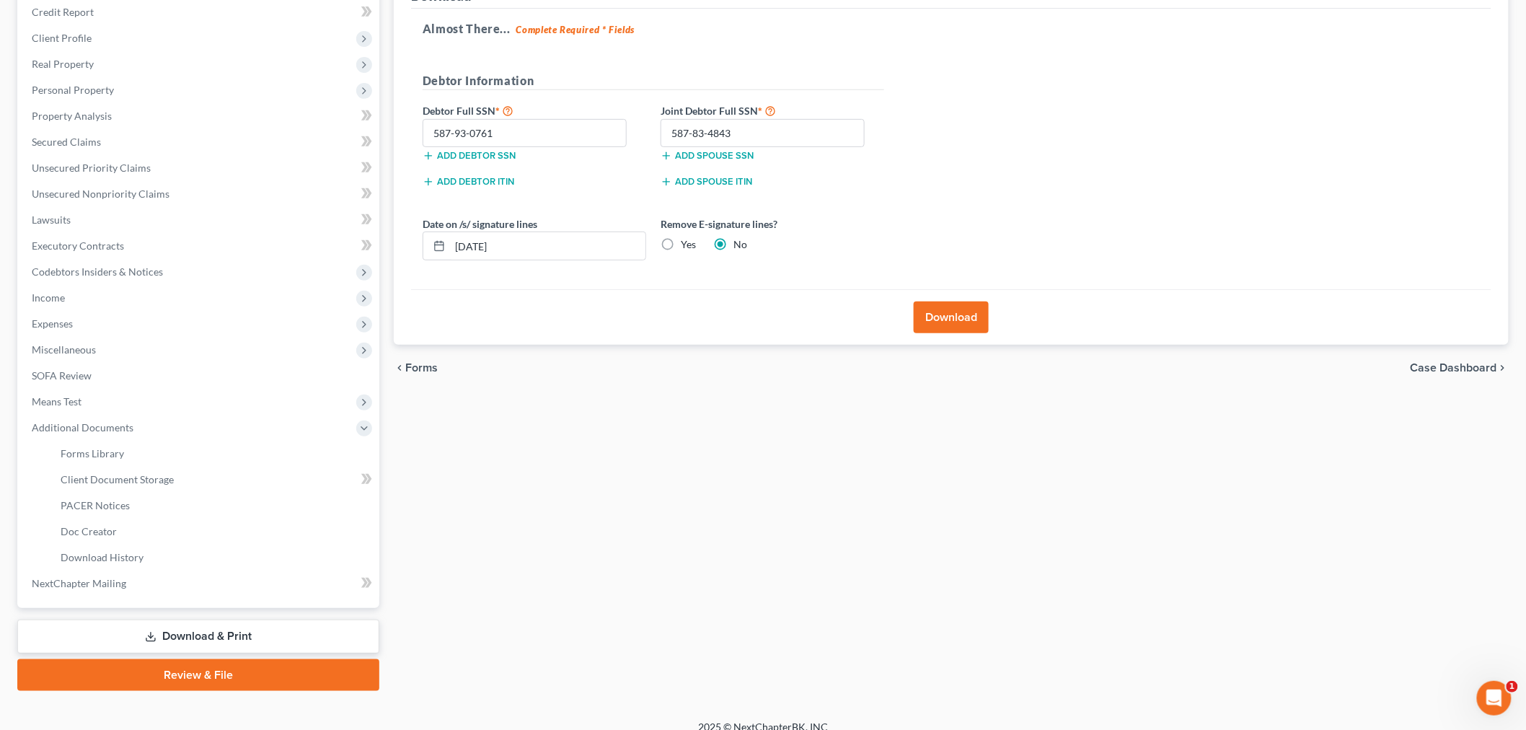
scroll to position [217, 0]
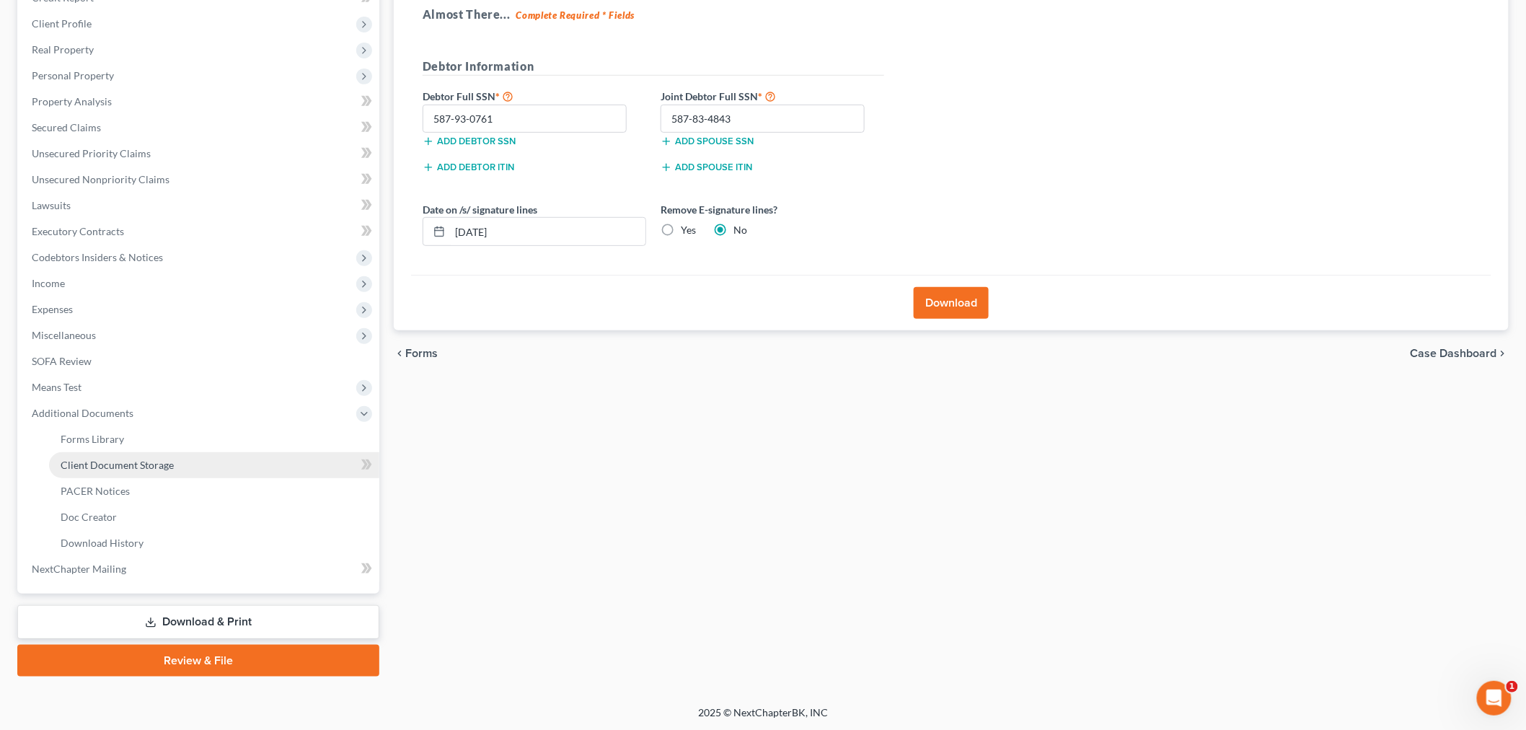
click at [127, 464] on span "Client Document Storage" at bounding box center [117, 465] width 113 height 12
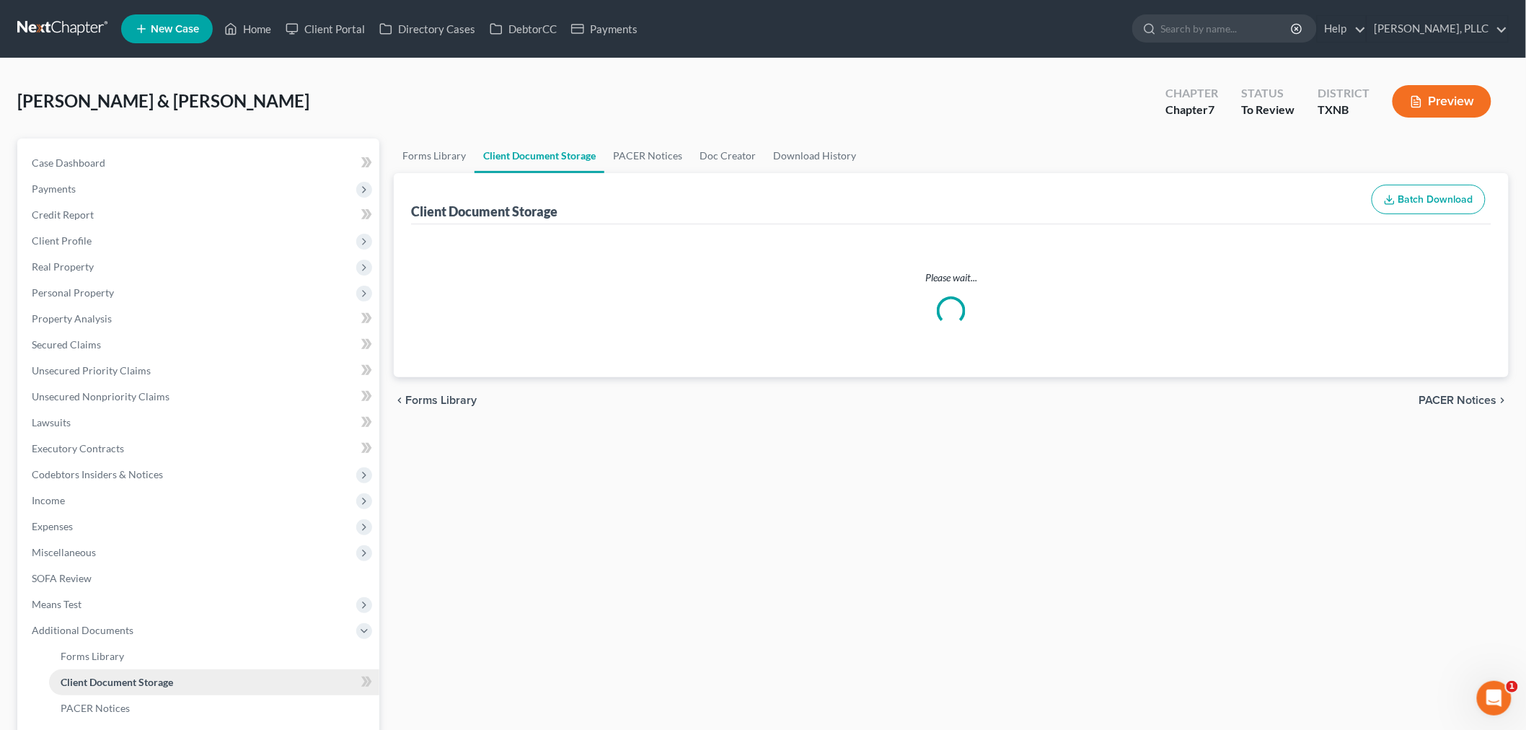
select select "7"
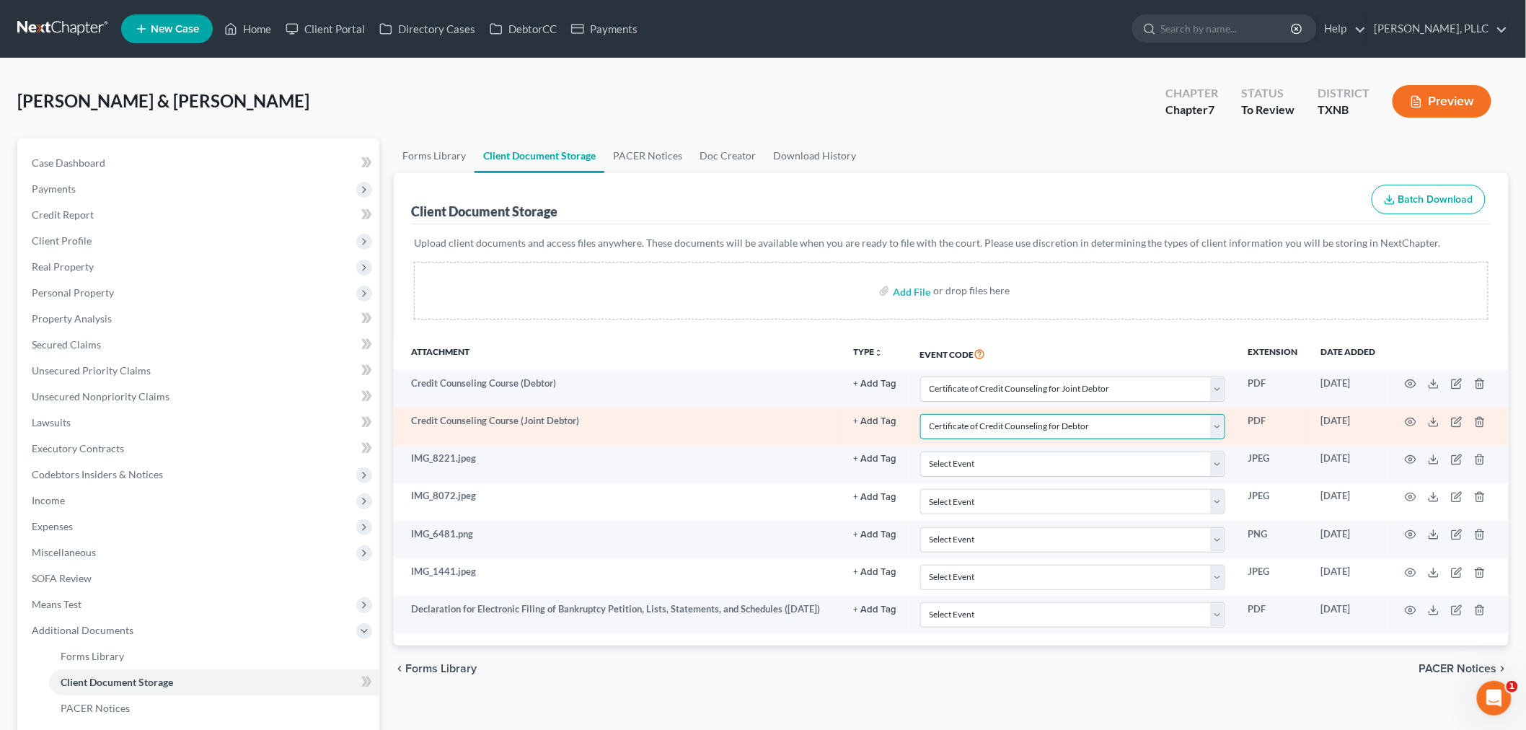
click at [1172, 428] on select "Select Event 20 Largest unsecured creditors Amended petition Attachment to Volu…" at bounding box center [1072, 426] width 305 height 25
select select "7"
click at [920, 414] on select "Select Event 20 Largest unsecured creditors Amended petition Attachment to Volu…" at bounding box center [1072, 426] width 305 height 25
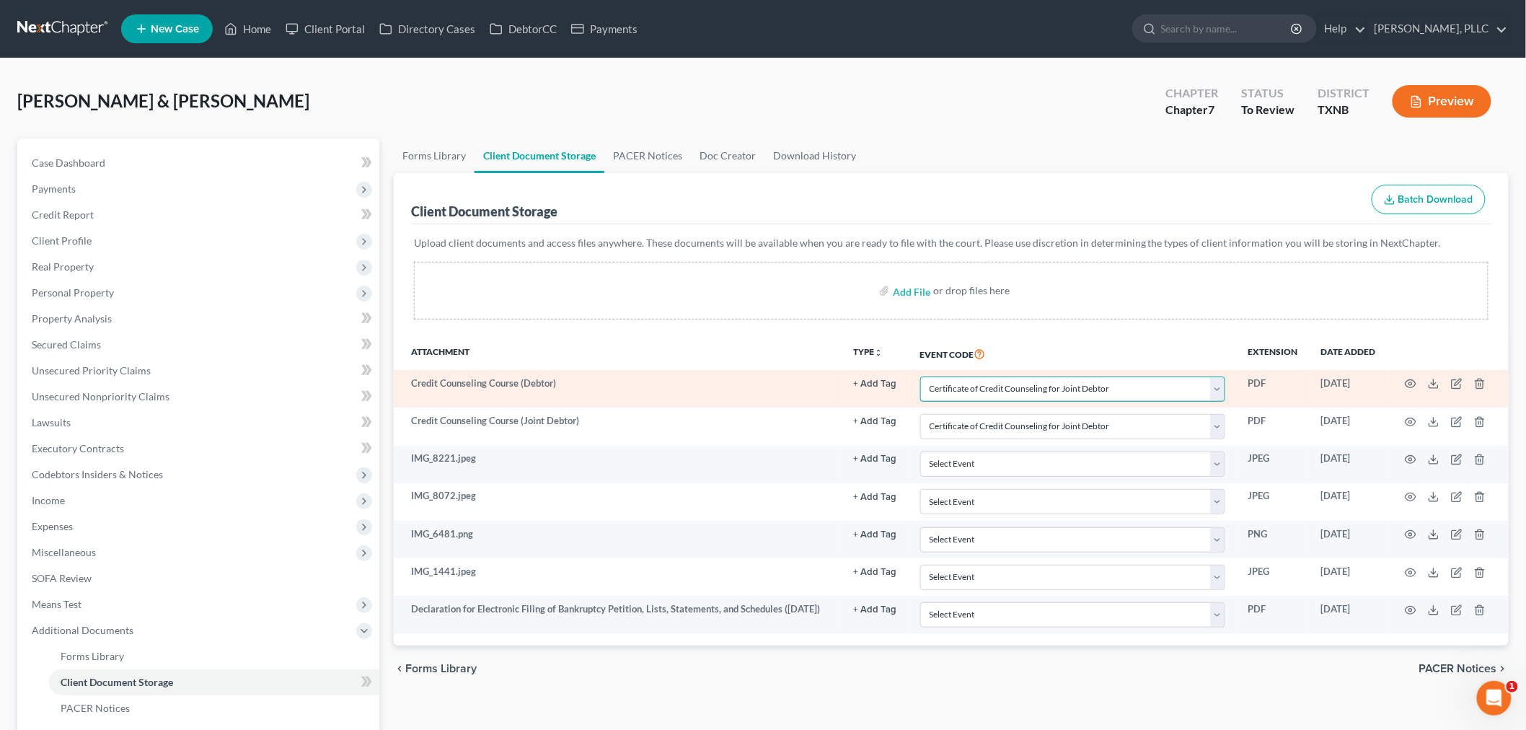
click at [1155, 392] on select "Select Event 20 Largest unsecured creditors Amended petition Attachment to Volu…" at bounding box center [1072, 388] width 305 height 25
select select "6"
click at [920, 376] on select "Select Event 20 Largest unsecured creditors Amended petition Attachment to Volu…" at bounding box center [1072, 388] width 305 height 25
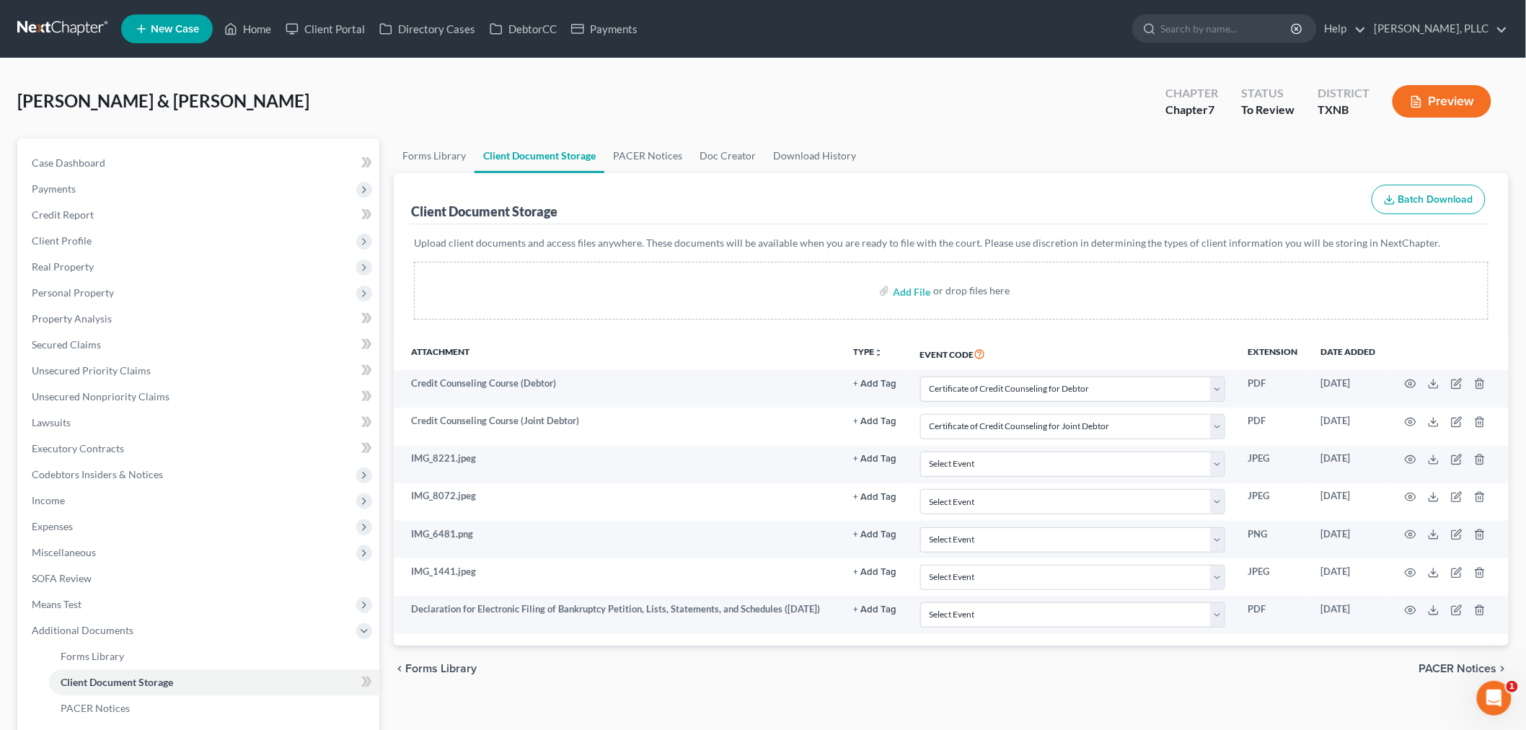
click at [1064, 140] on ul "Forms Library Client Document Storage PACER Notices Doc Creator Download History" at bounding box center [951, 155] width 1115 height 35
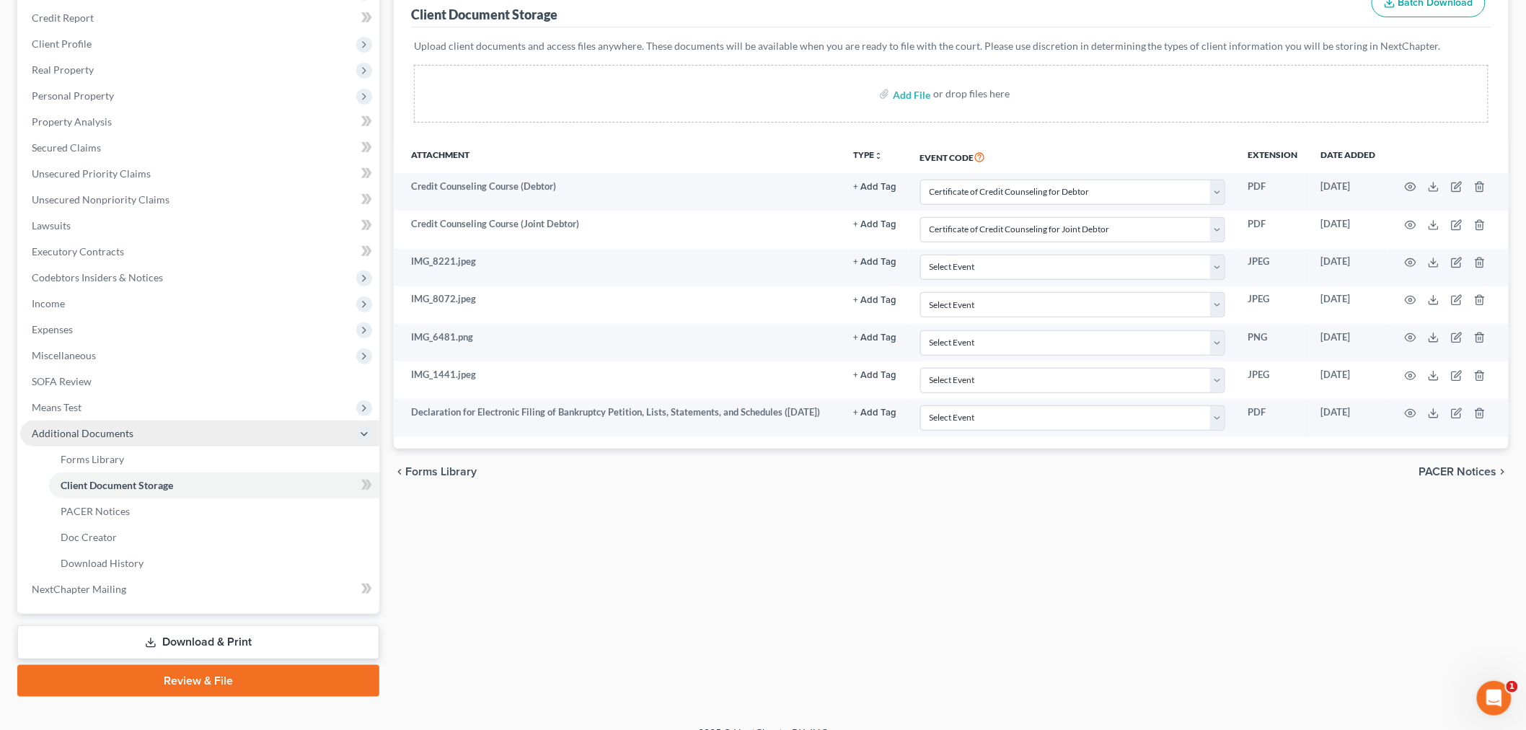
scroll to position [217, 0]
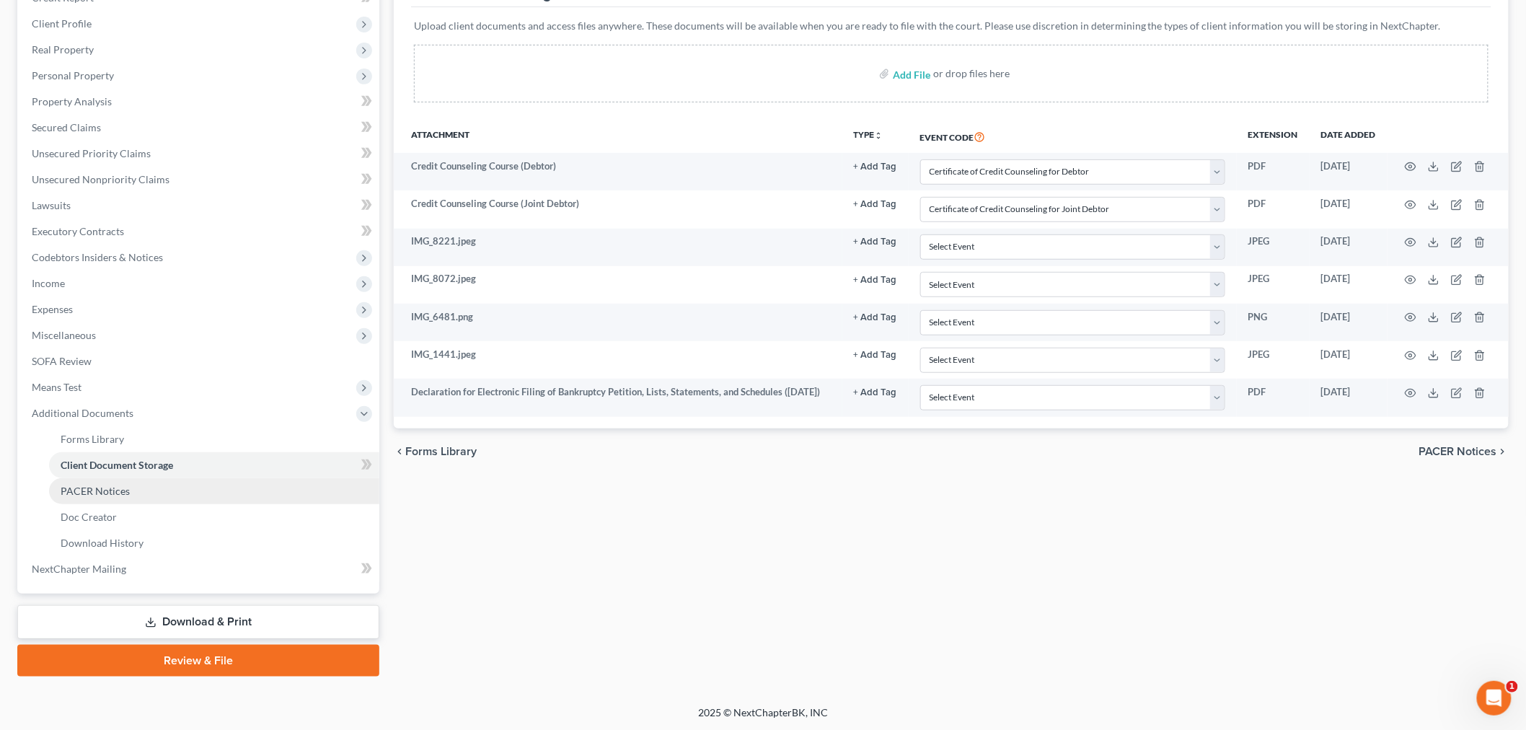
click at [126, 488] on span "PACER Notices" at bounding box center [95, 491] width 69 height 12
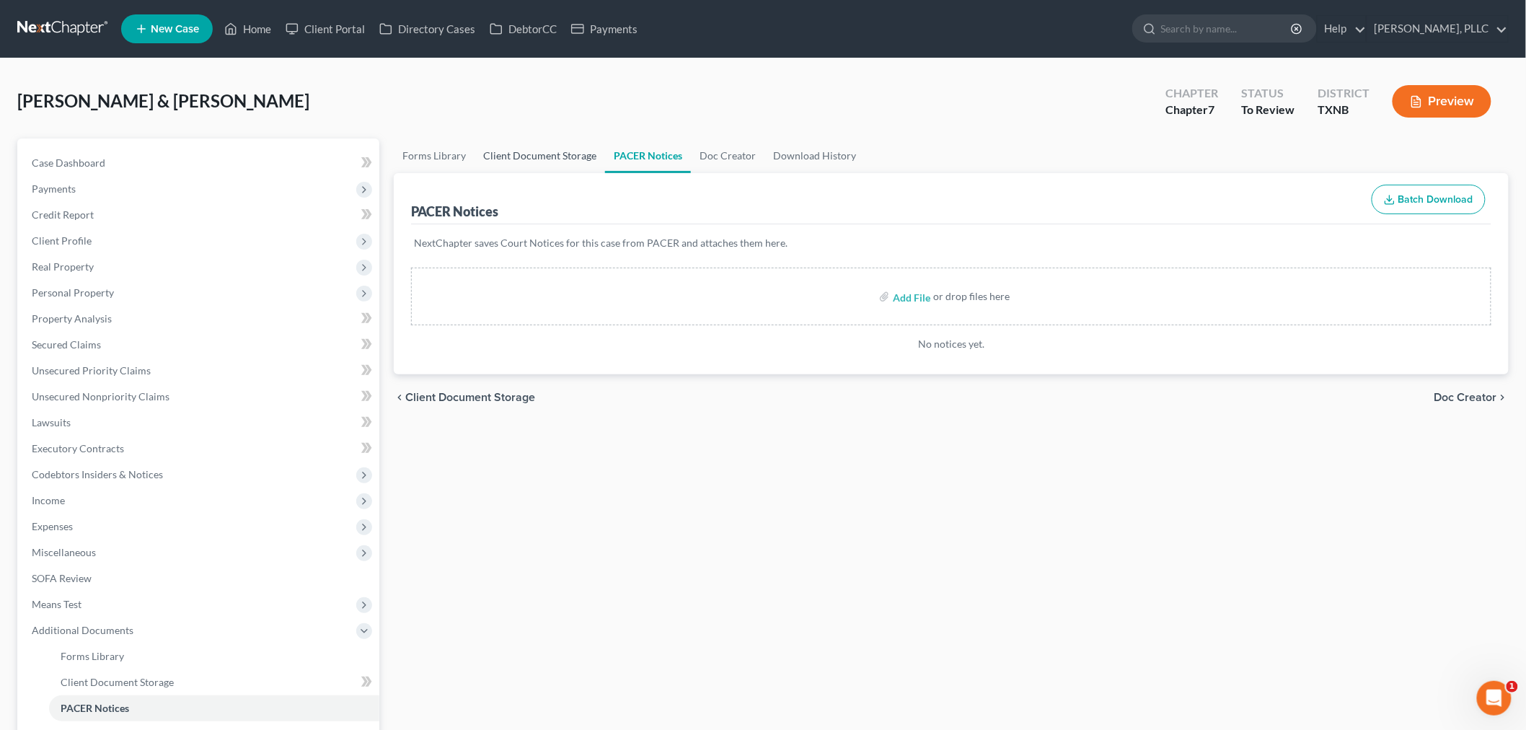
click at [545, 156] on link "Client Document Storage" at bounding box center [540, 155] width 131 height 35
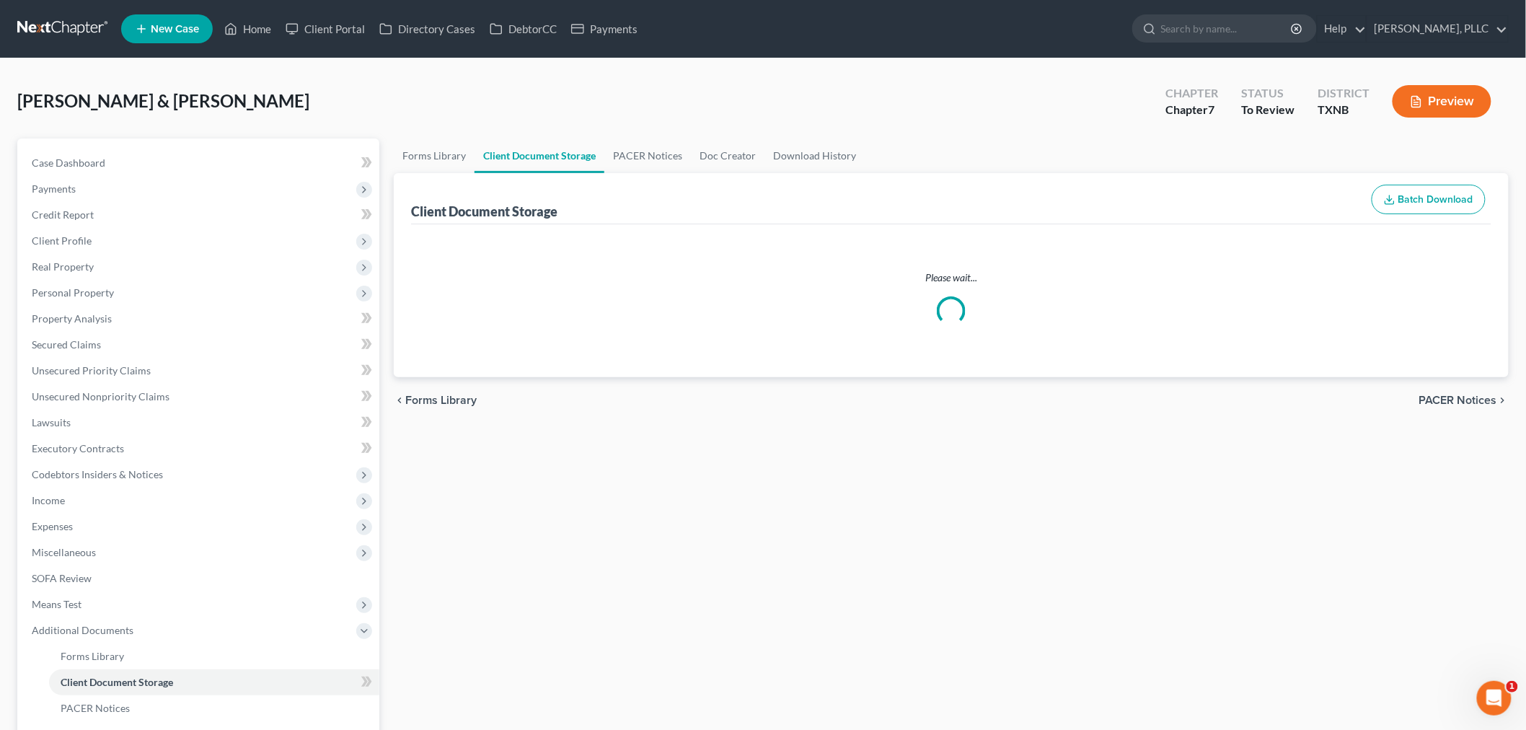
select select "6"
select select "7"
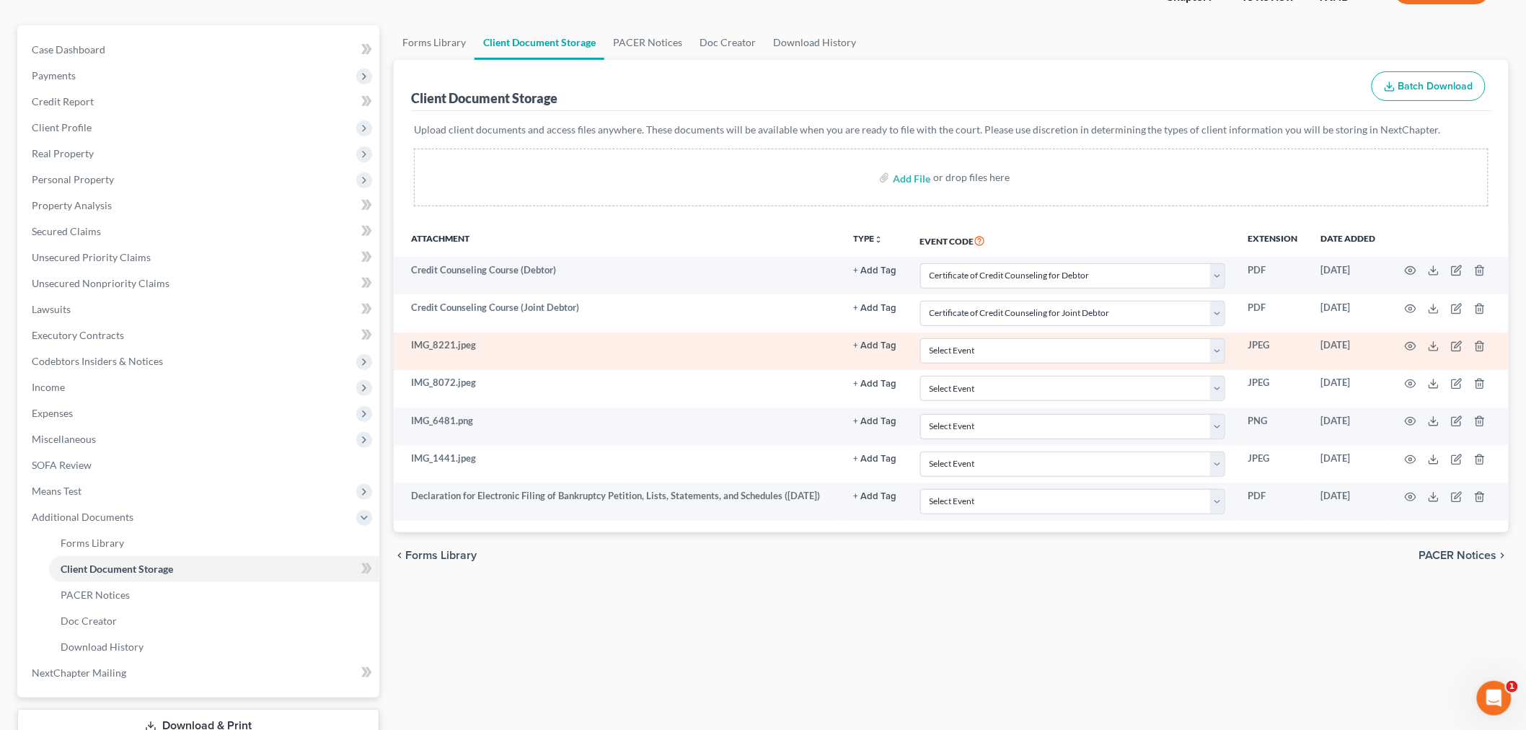
scroll to position [160, 0]
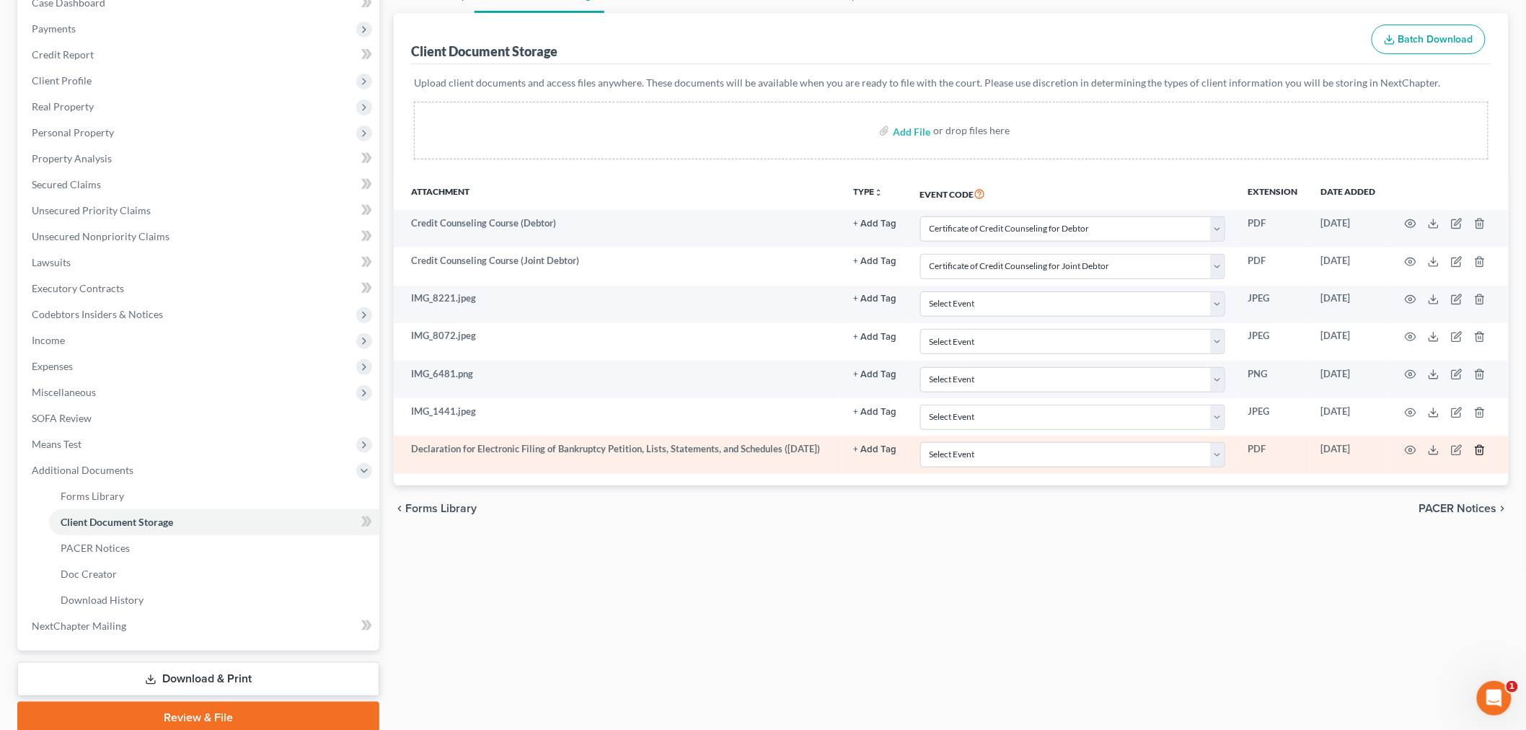
click at [1480, 451] on icon "button" at bounding box center [1480, 450] width 12 height 12
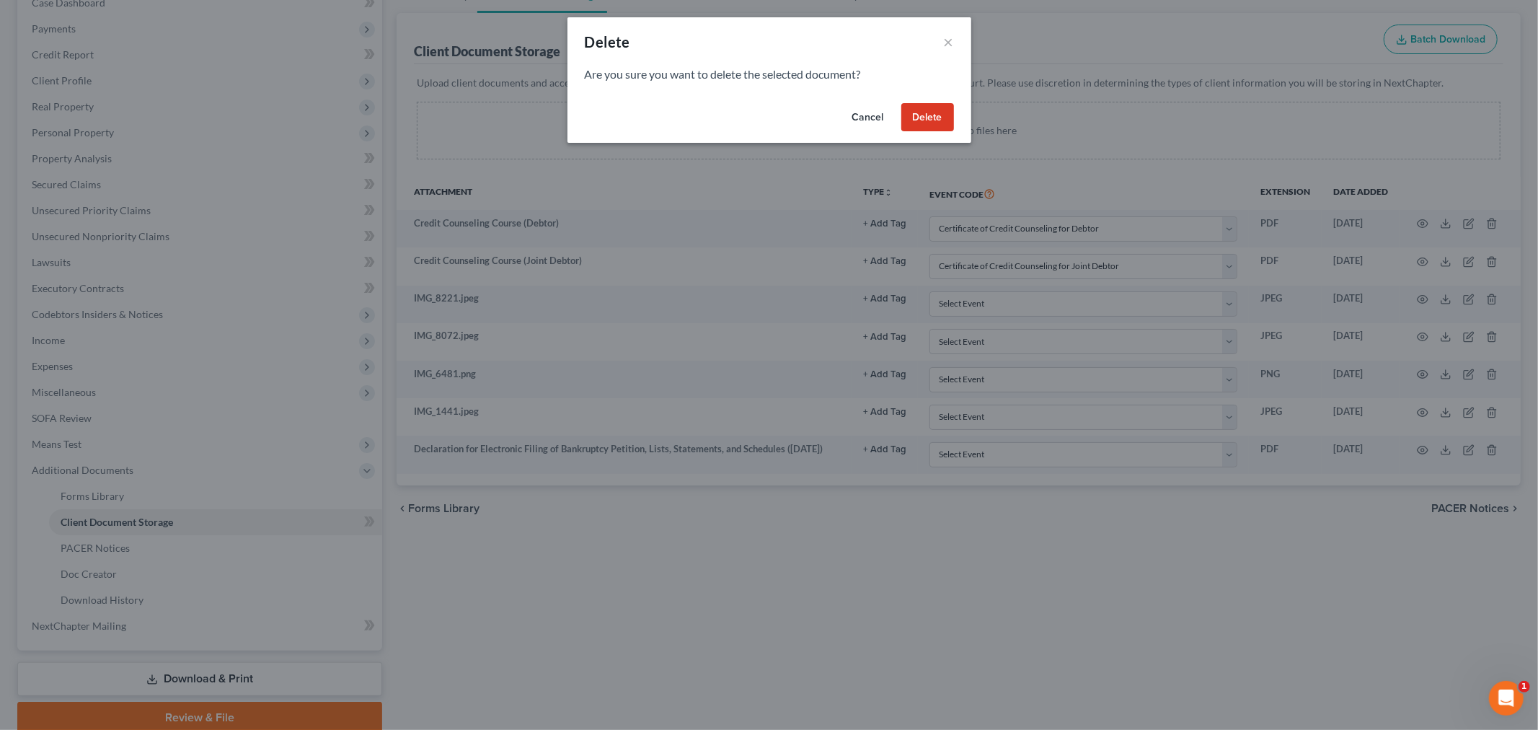
click at [924, 113] on button "Delete" at bounding box center [928, 117] width 53 height 29
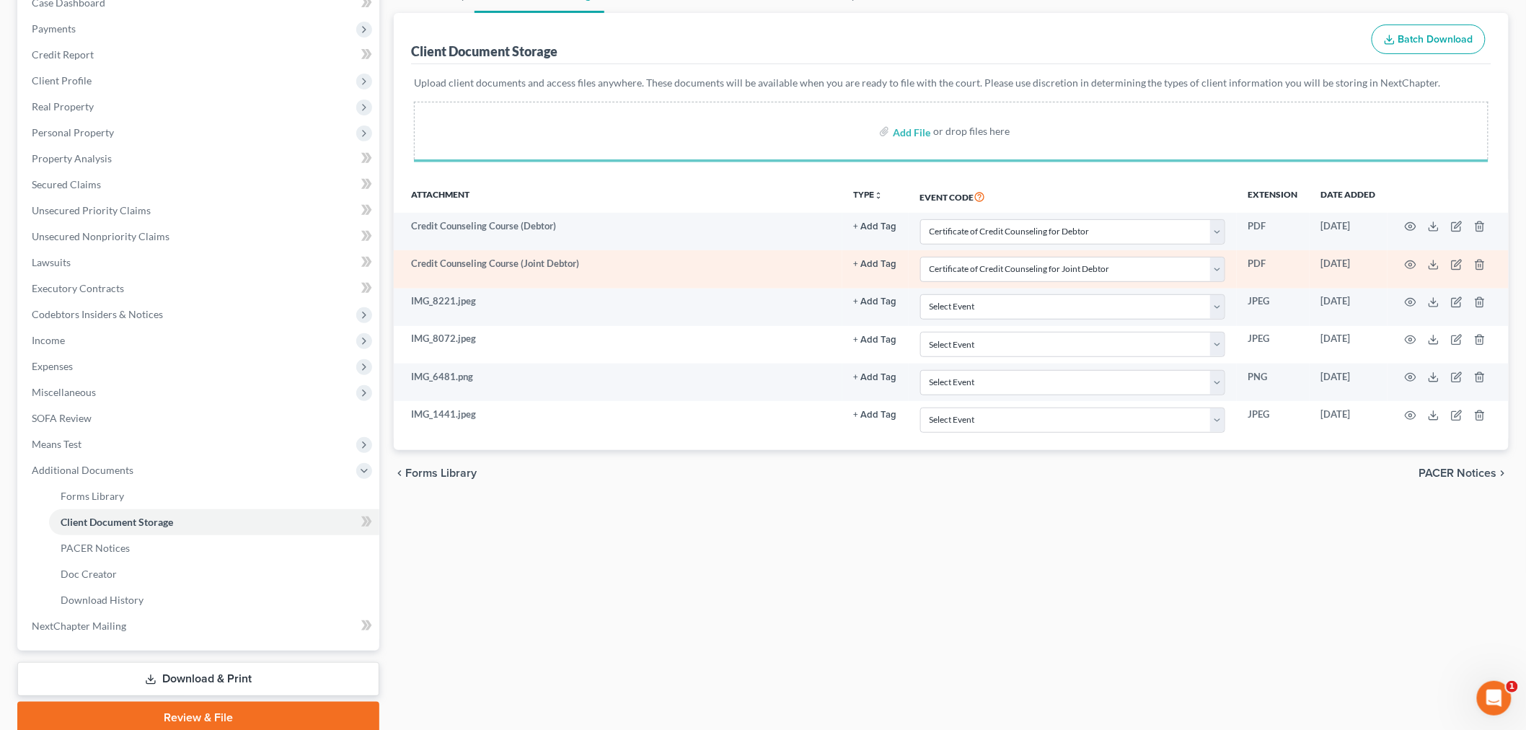
select select "6"
select select "7"
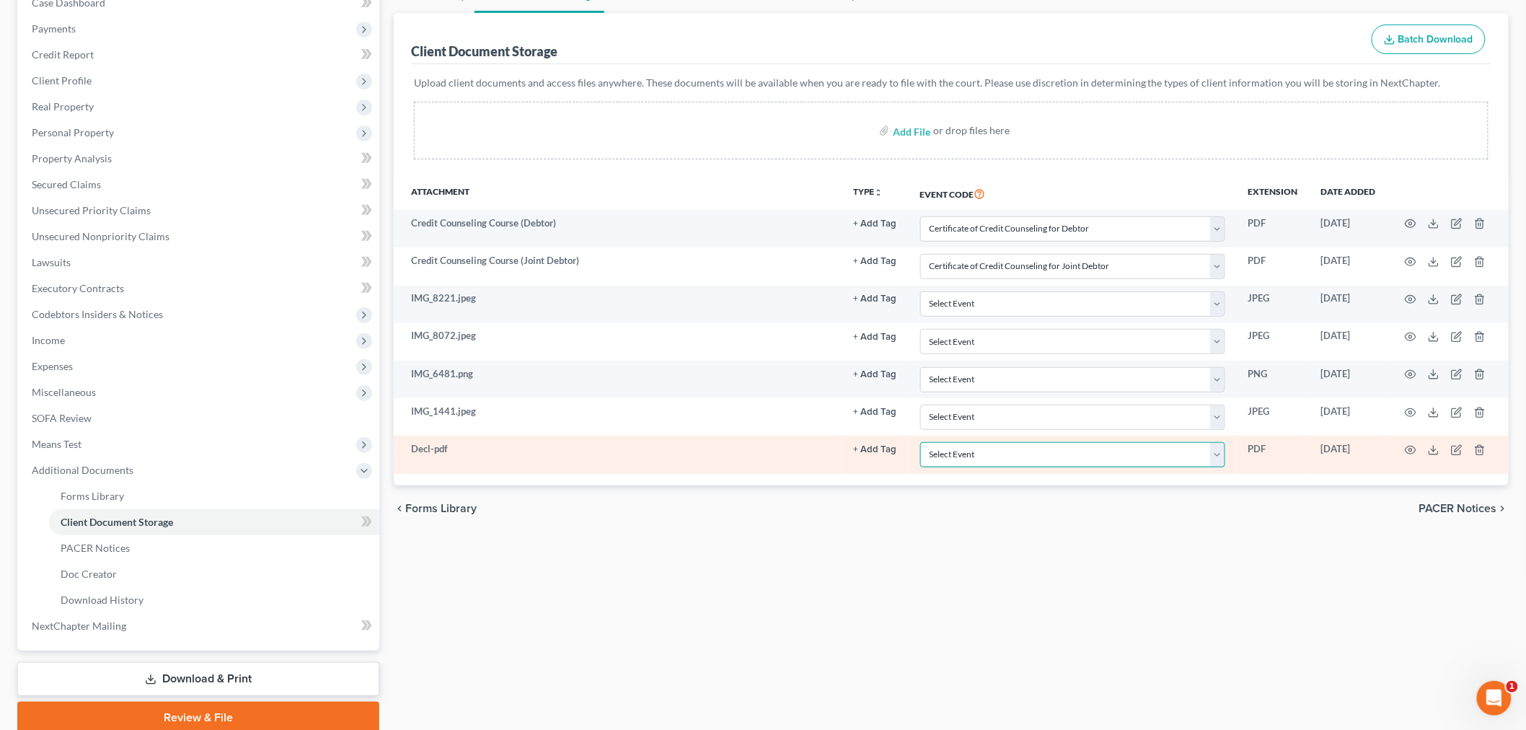
click at [1220, 457] on select "Select Event 20 Largest unsecured creditors Amended petition Attachment to Volu…" at bounding box center [1072, 454] width 305 height 25
select select "19"
click at [920, 442] on select "Select Event 20 Largest unsecured creditors Amended petition Attachment to Volu…" at bounding box center [1072, 454] width 305 height 25
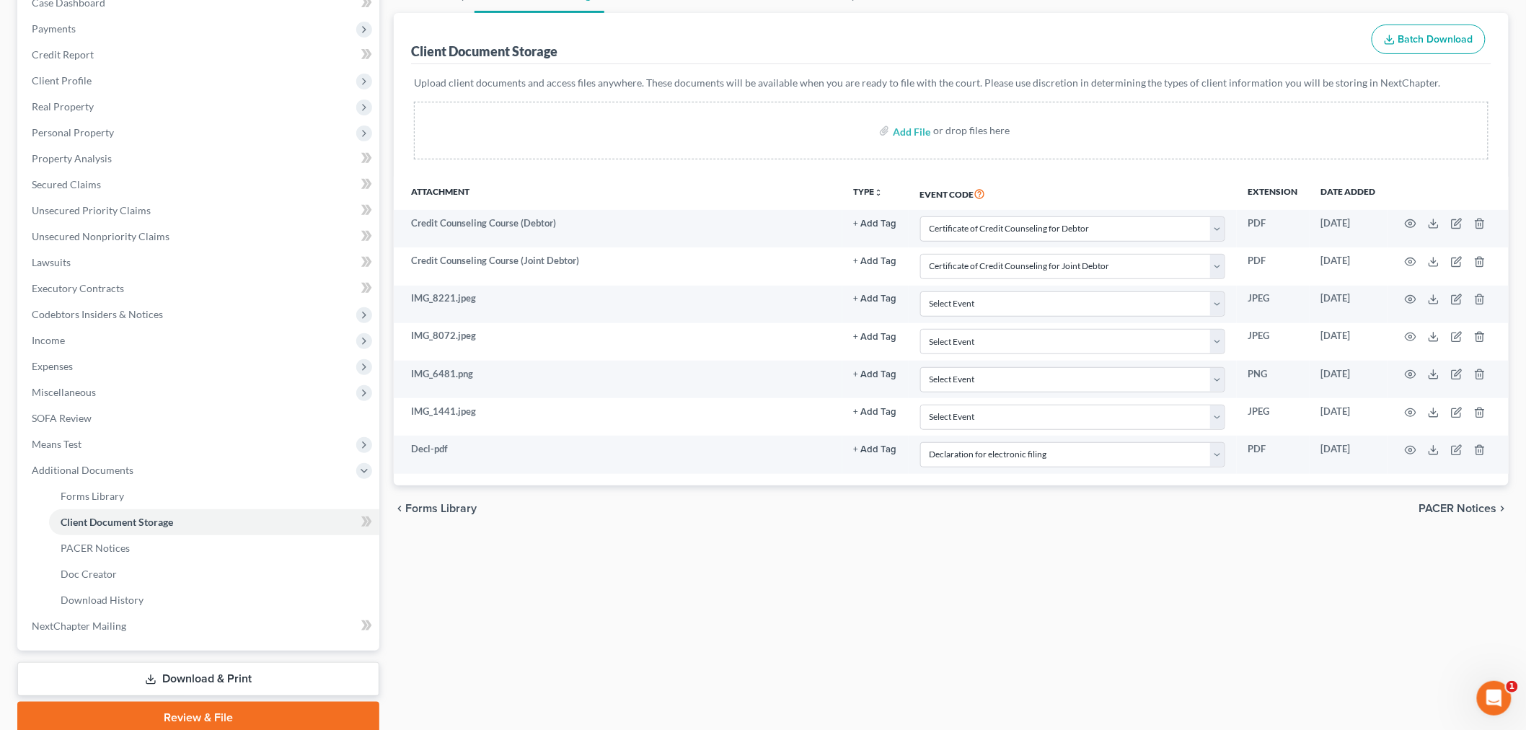
click at [1010, 545] on div "Forms Library Client Document Storage PACER Notices Doc Creator Download Histor…" at bounding box center [951, 355] width 1129 height 755
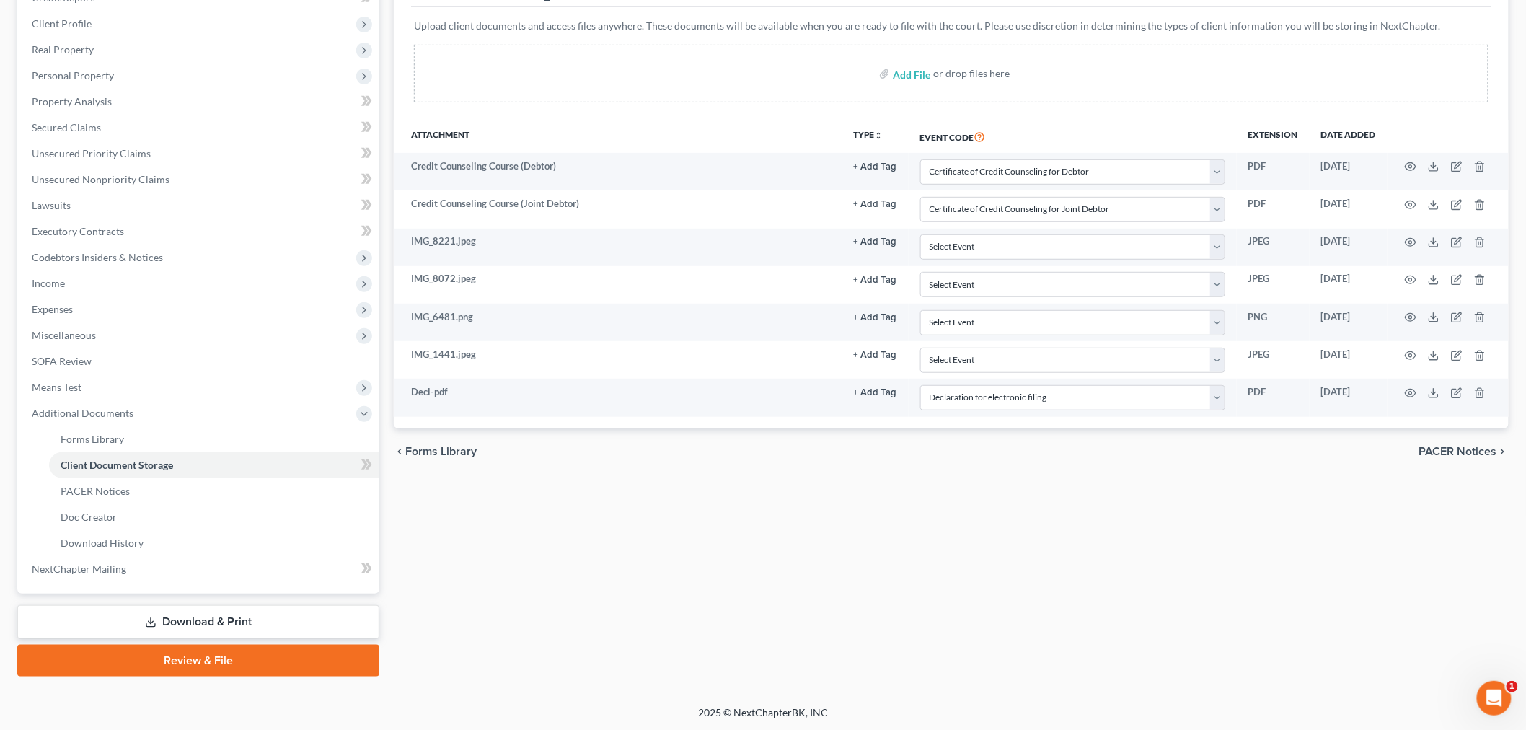
click at [249, 659] on link "Review & File" at bounding box center [198, 661] width 362 height 32
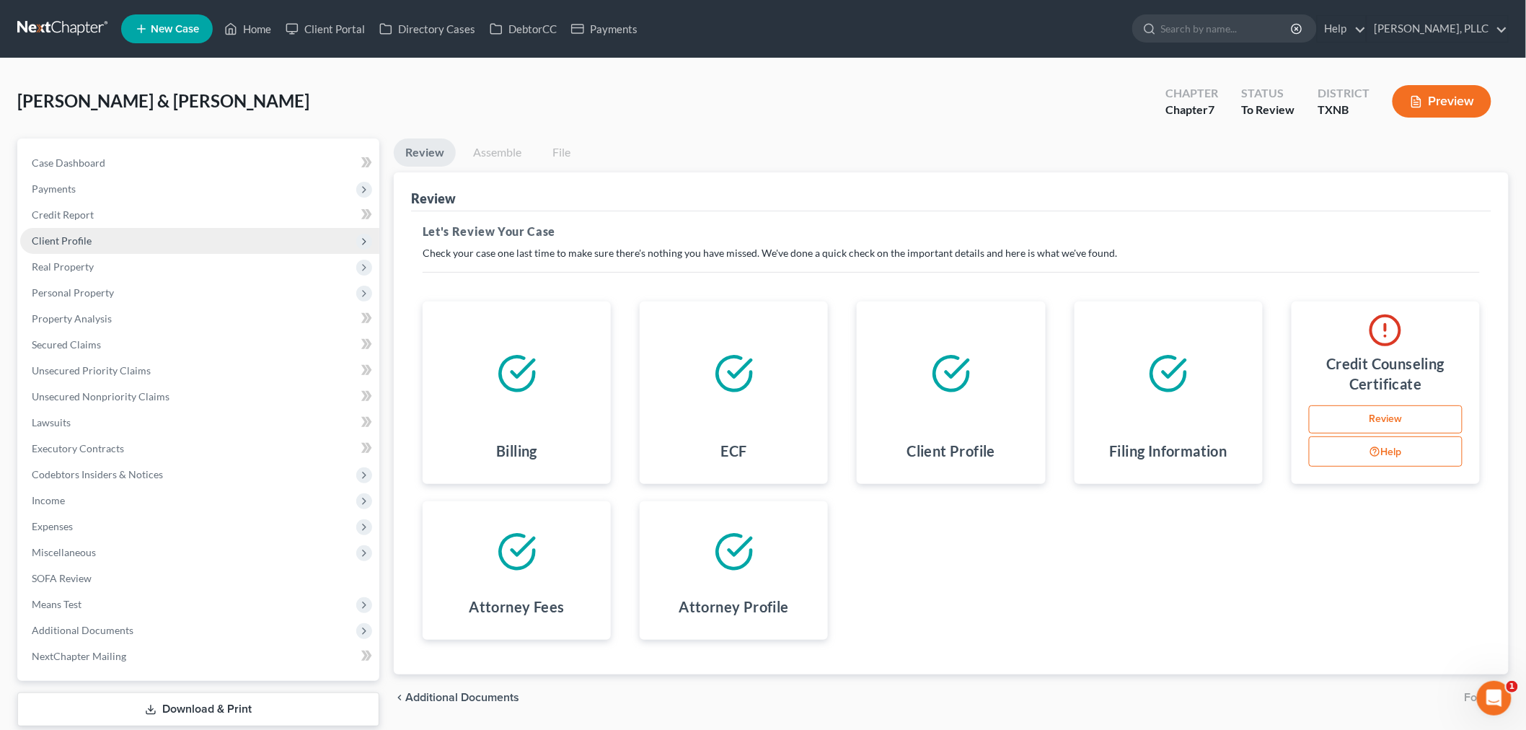
click at [69, 237] on span "Client Profile" at bounding box center [62, 240] width 60 height 12
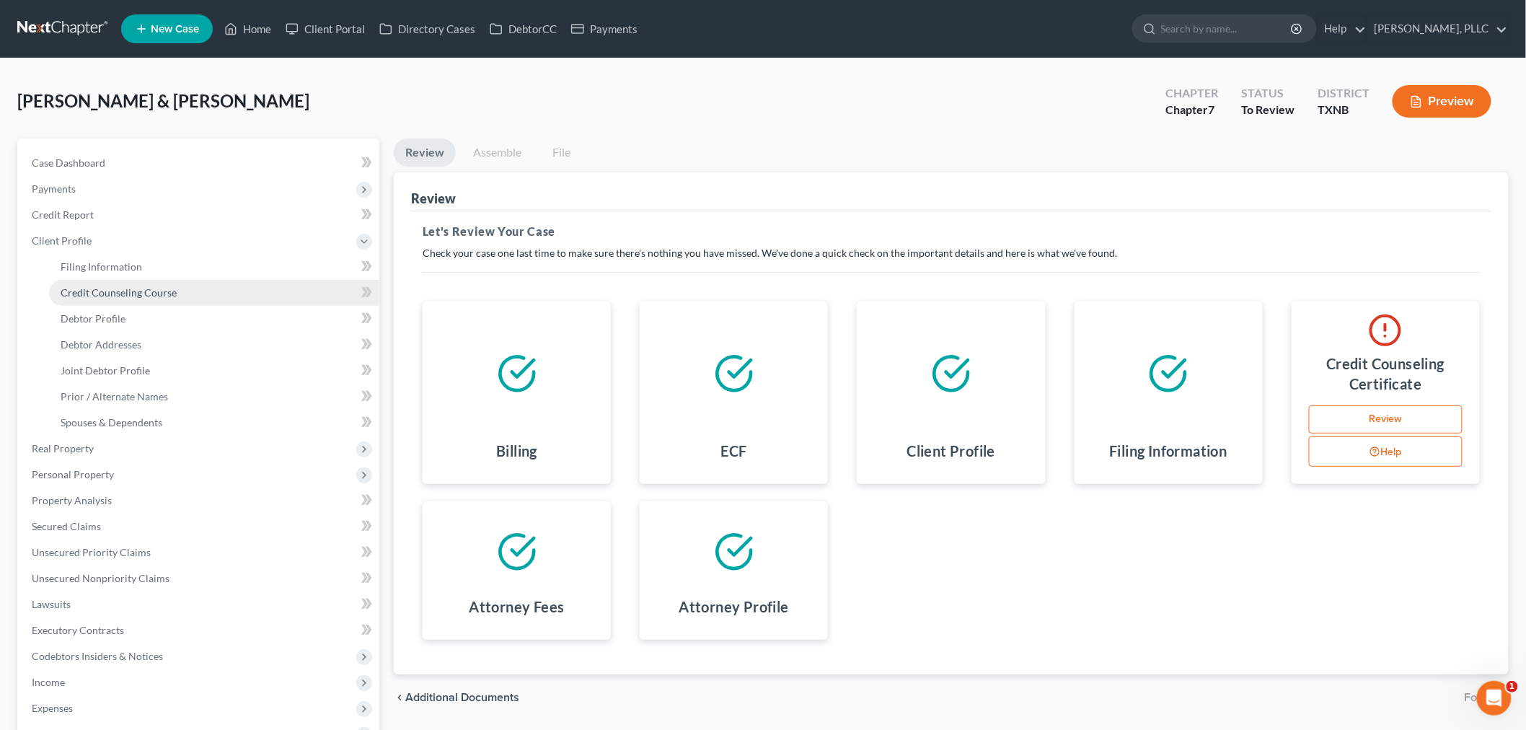
click at [92, 287] on span "Credit Counseling Course" at bounding box center [119, 292] width 116 height 12
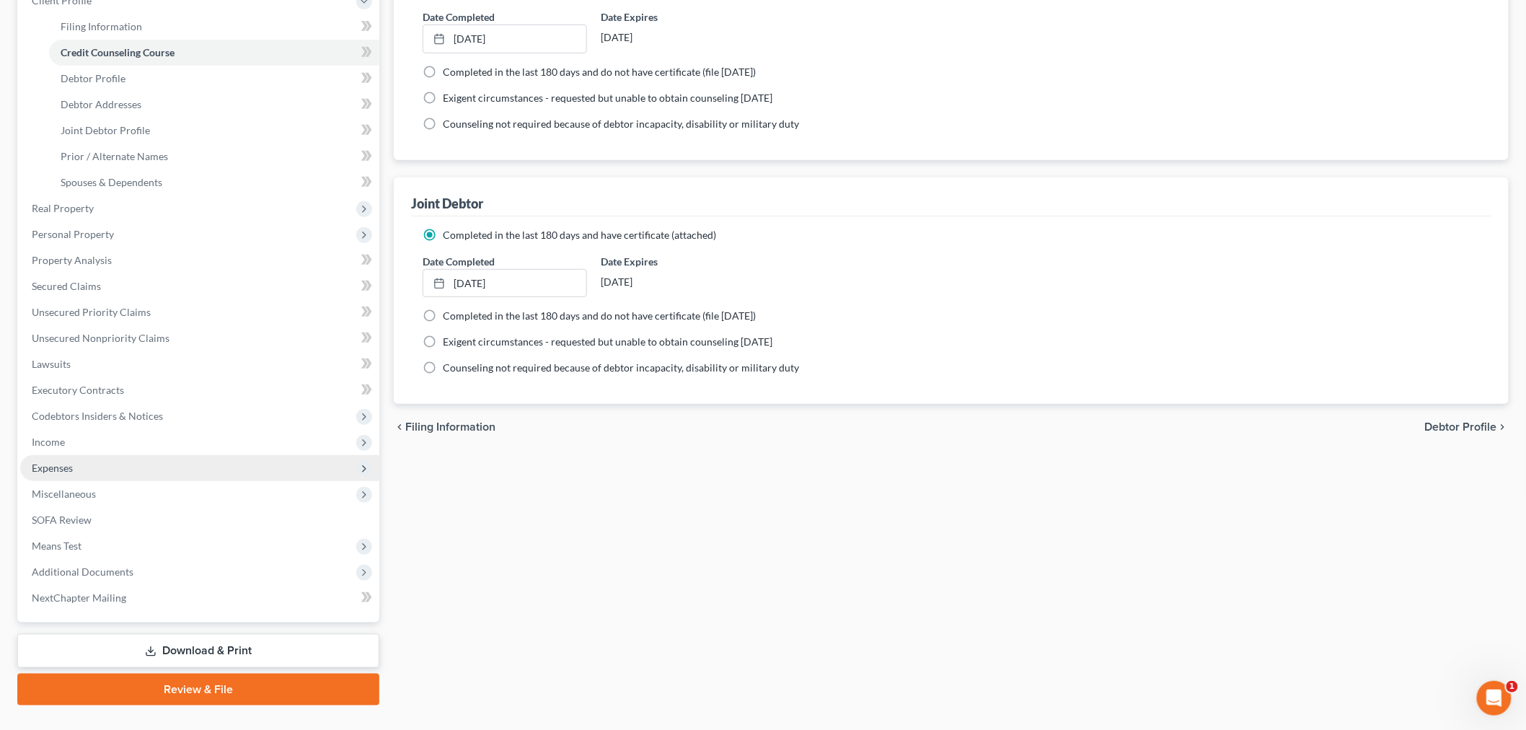
scroll to position [268, 0]
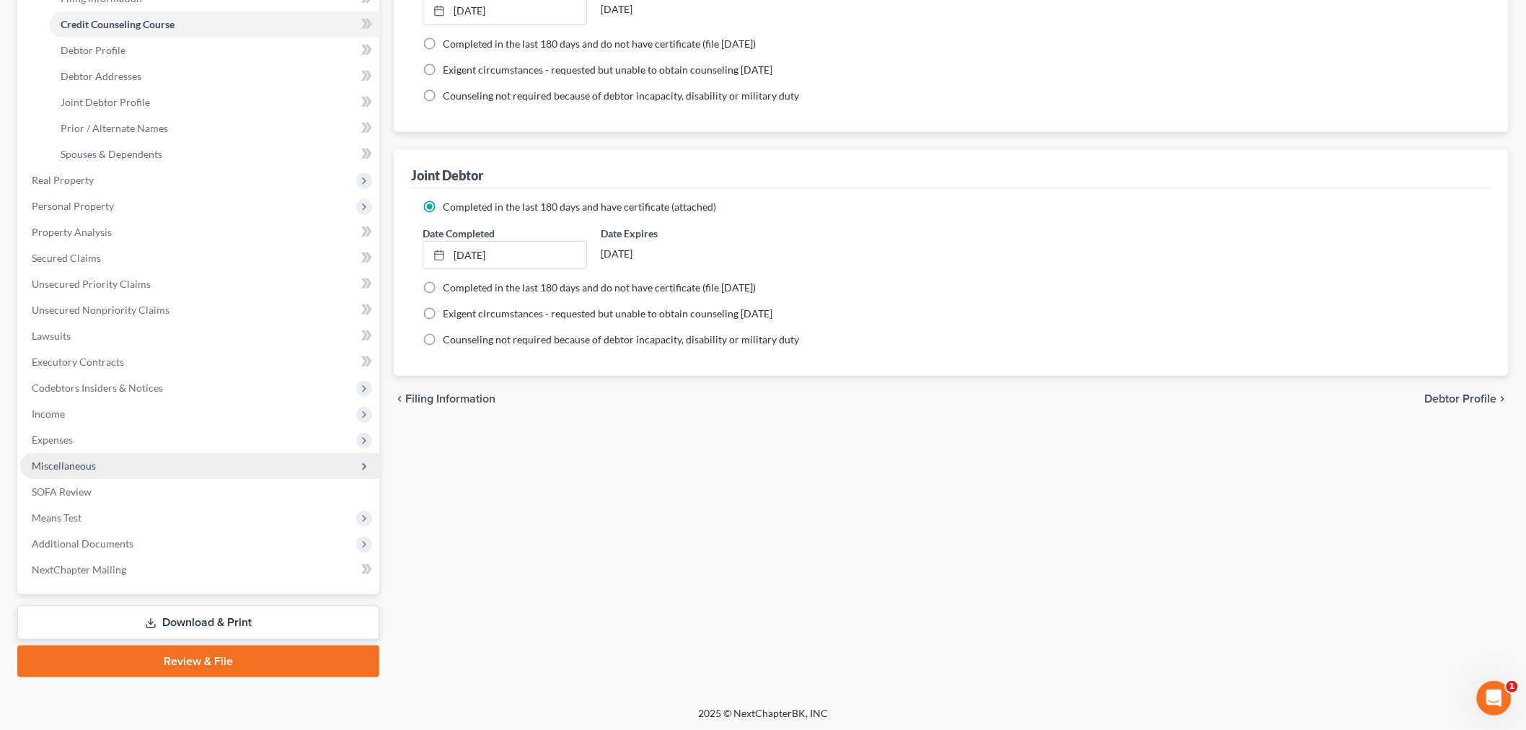
click at [77, 467] on span "Miscellaneous" at bounding box center [64, 465] width 64 height 12
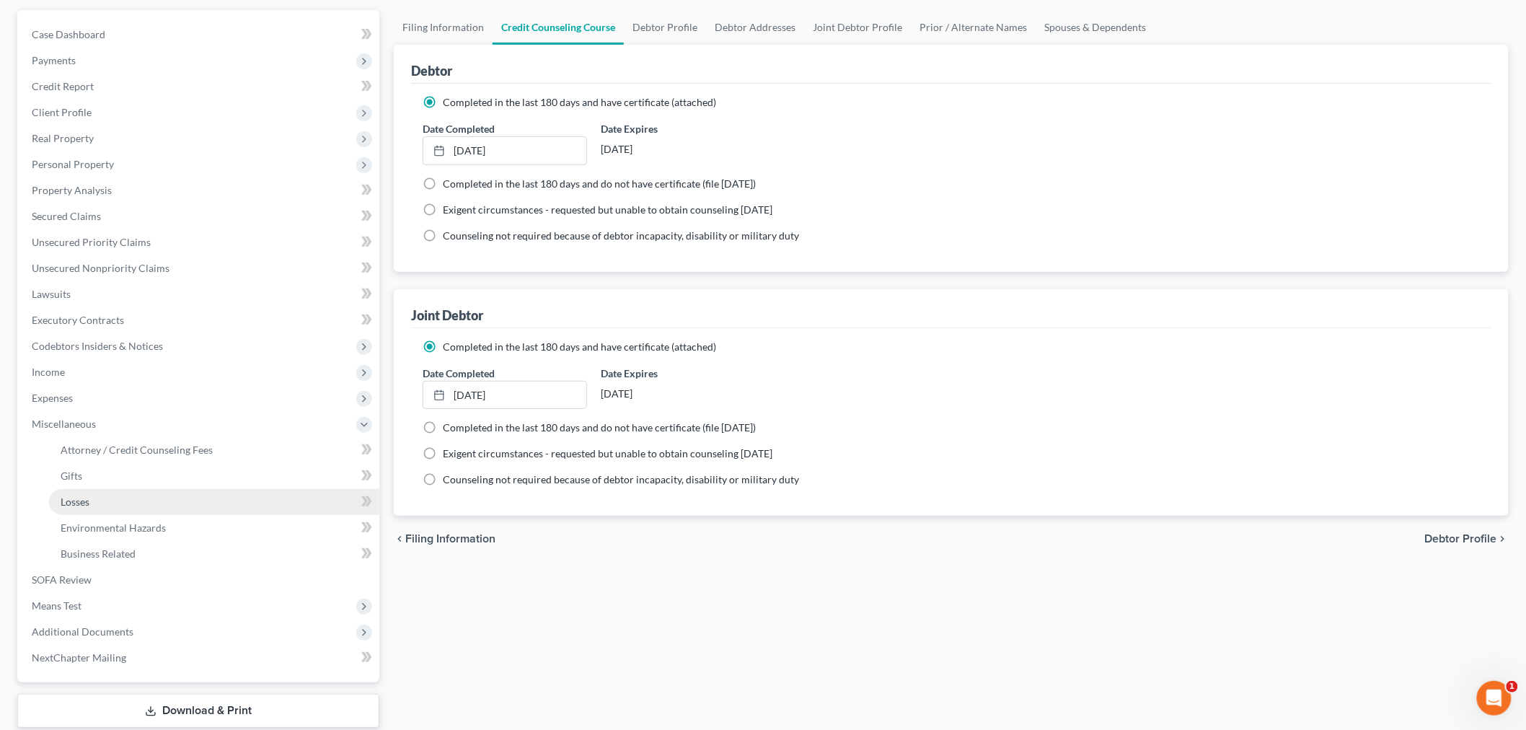
scroll to position [217, 0]
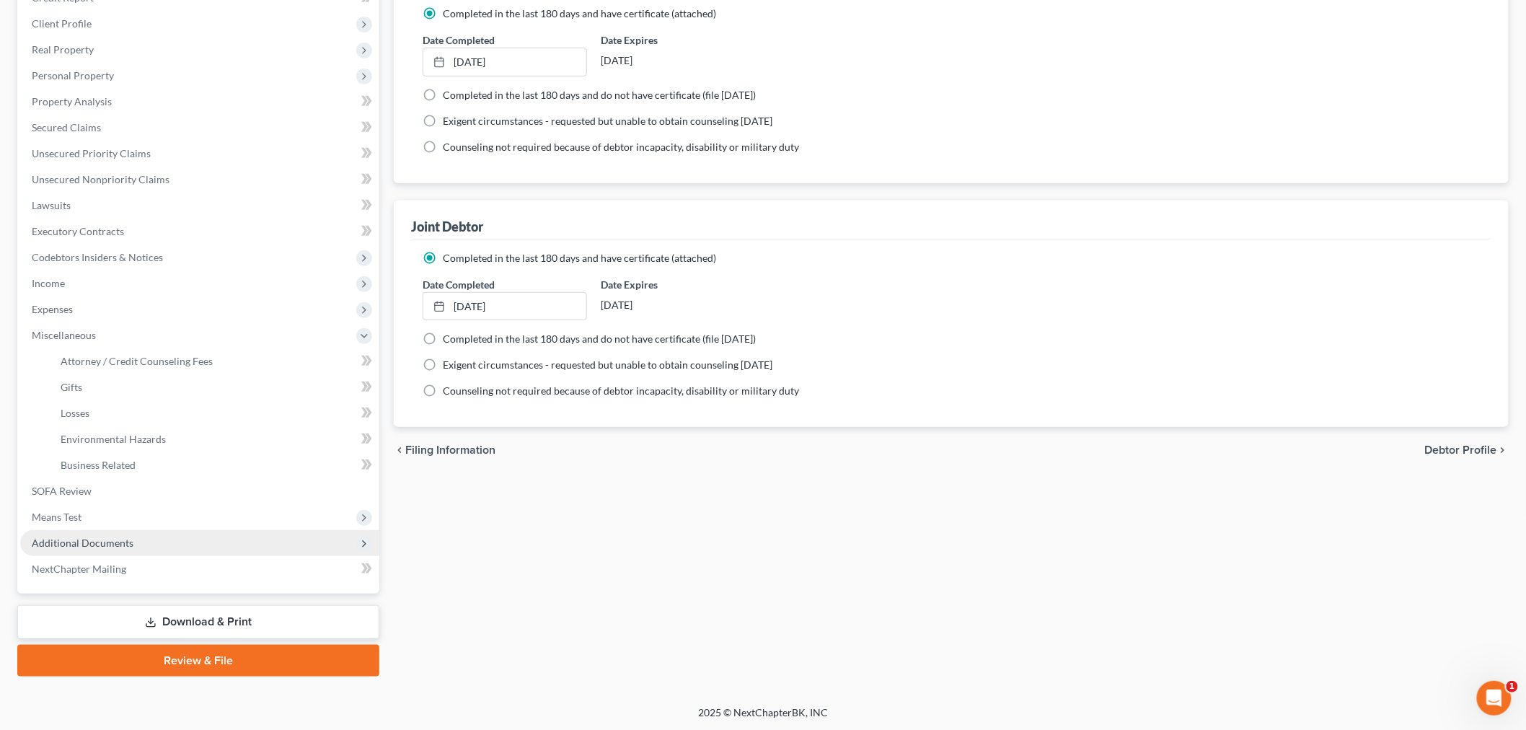
click at [102, 539] on span "Additional Documents" at bounding box center [83, 543] width 102 height 12
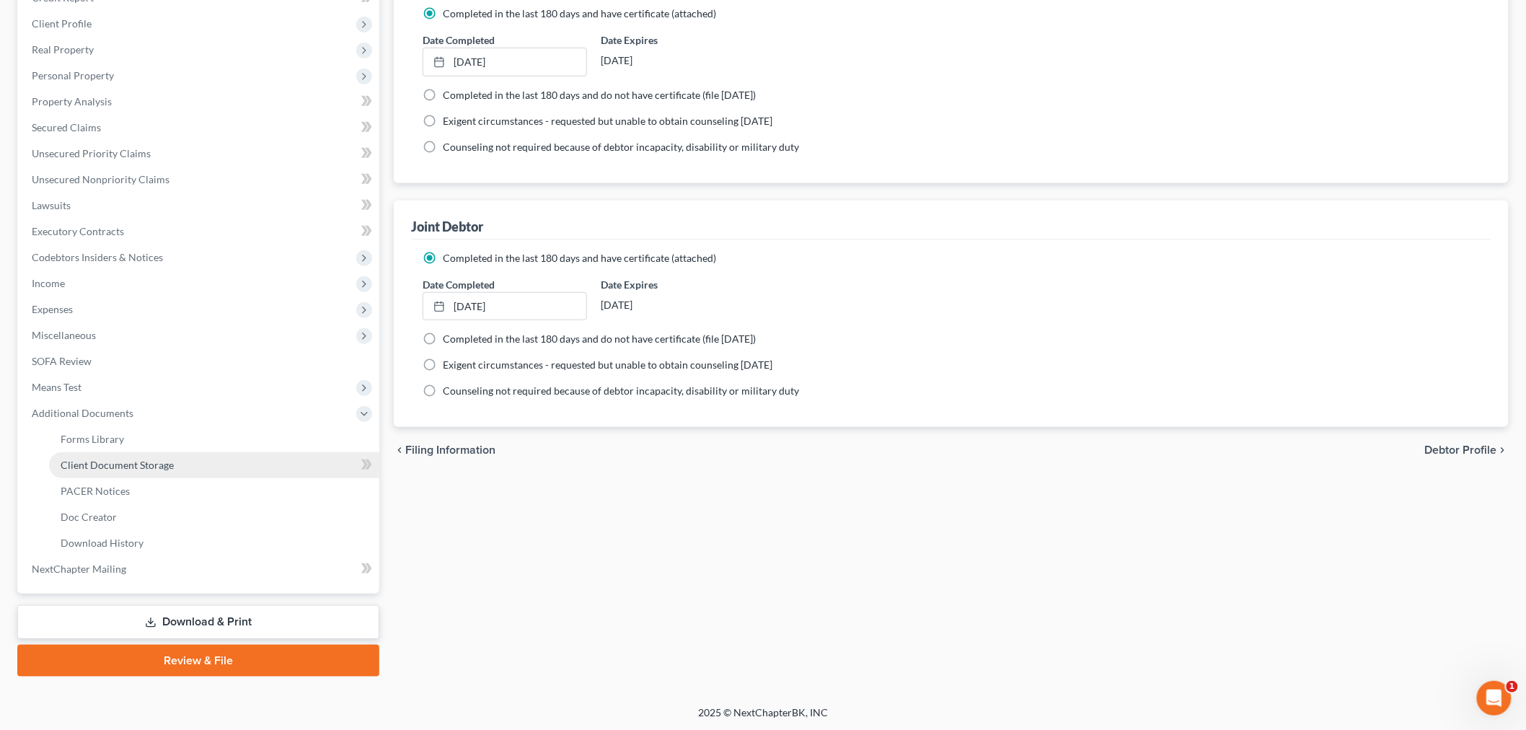
click at [116, 464] on span "Client Document Storage" at bounding box center [117, 465] width 113 height 12
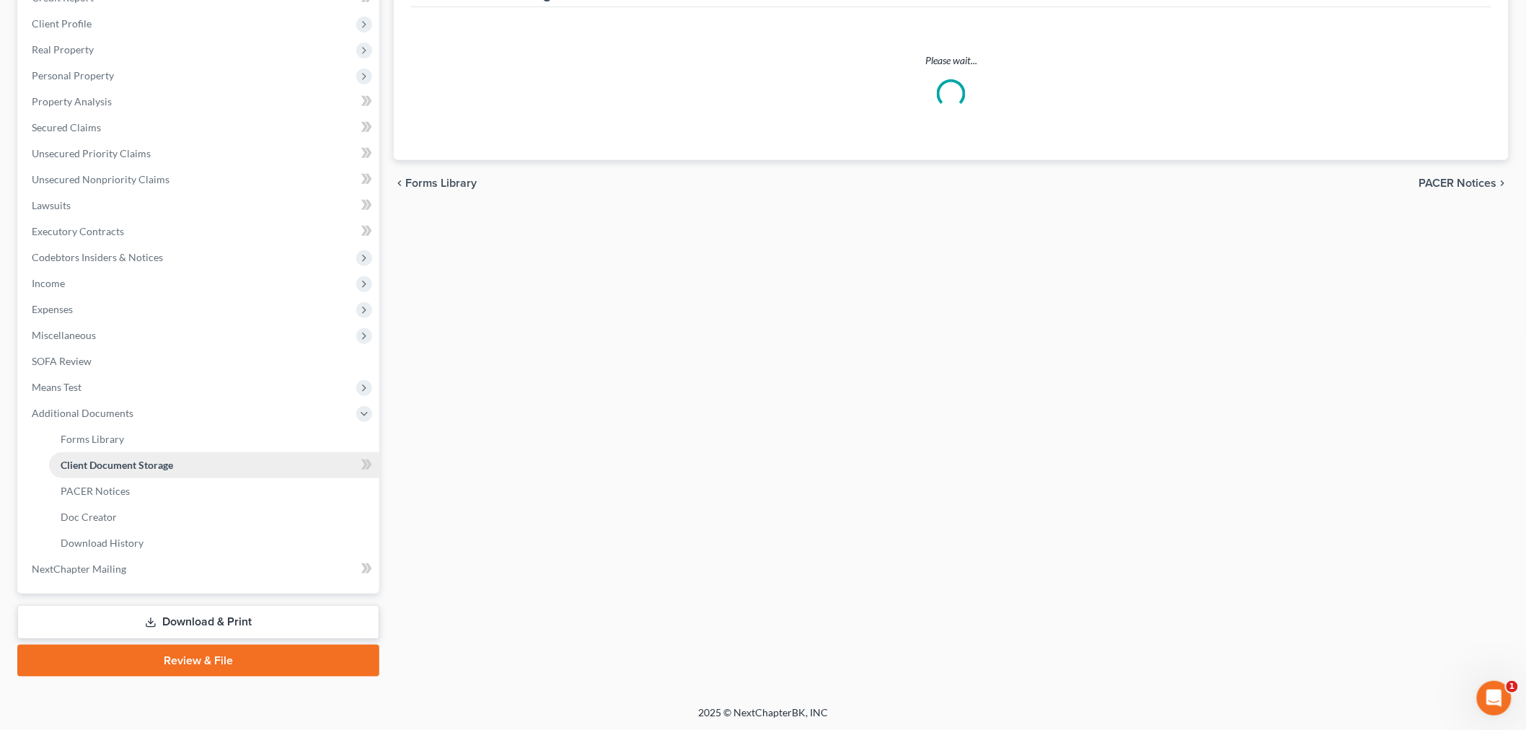
scroll to position [45, 0]
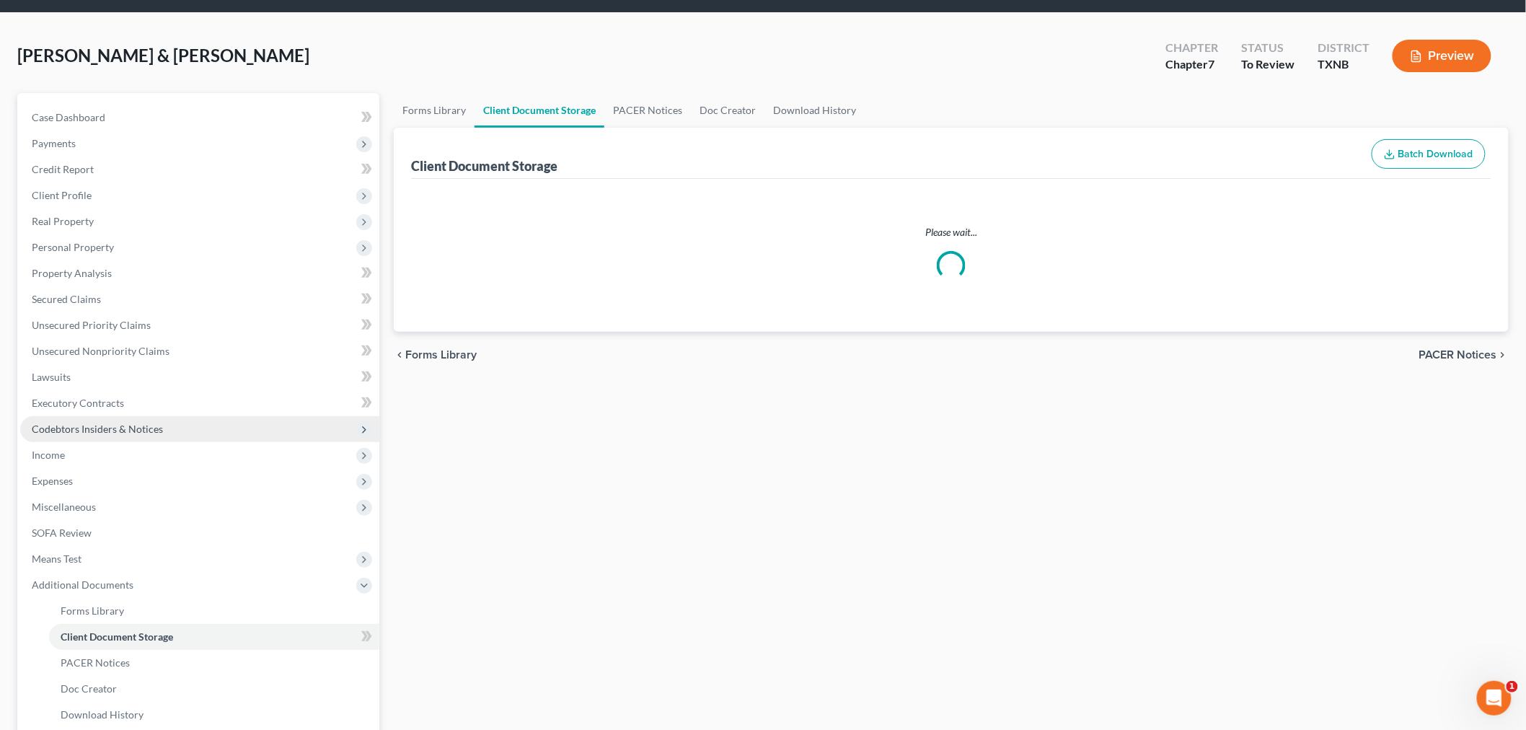
select select "6"
select select "7"
select select "19"
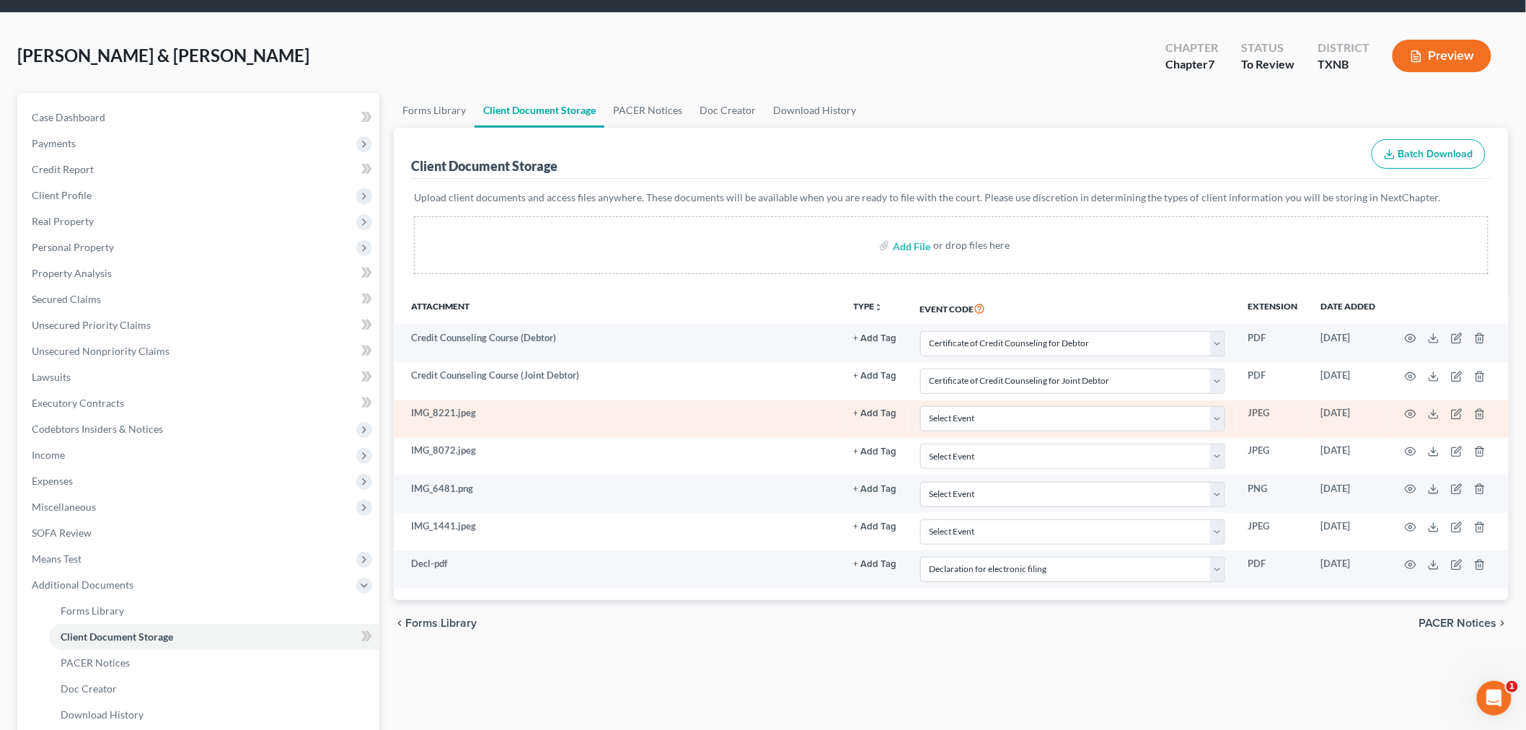
scroll to position [0, 0]
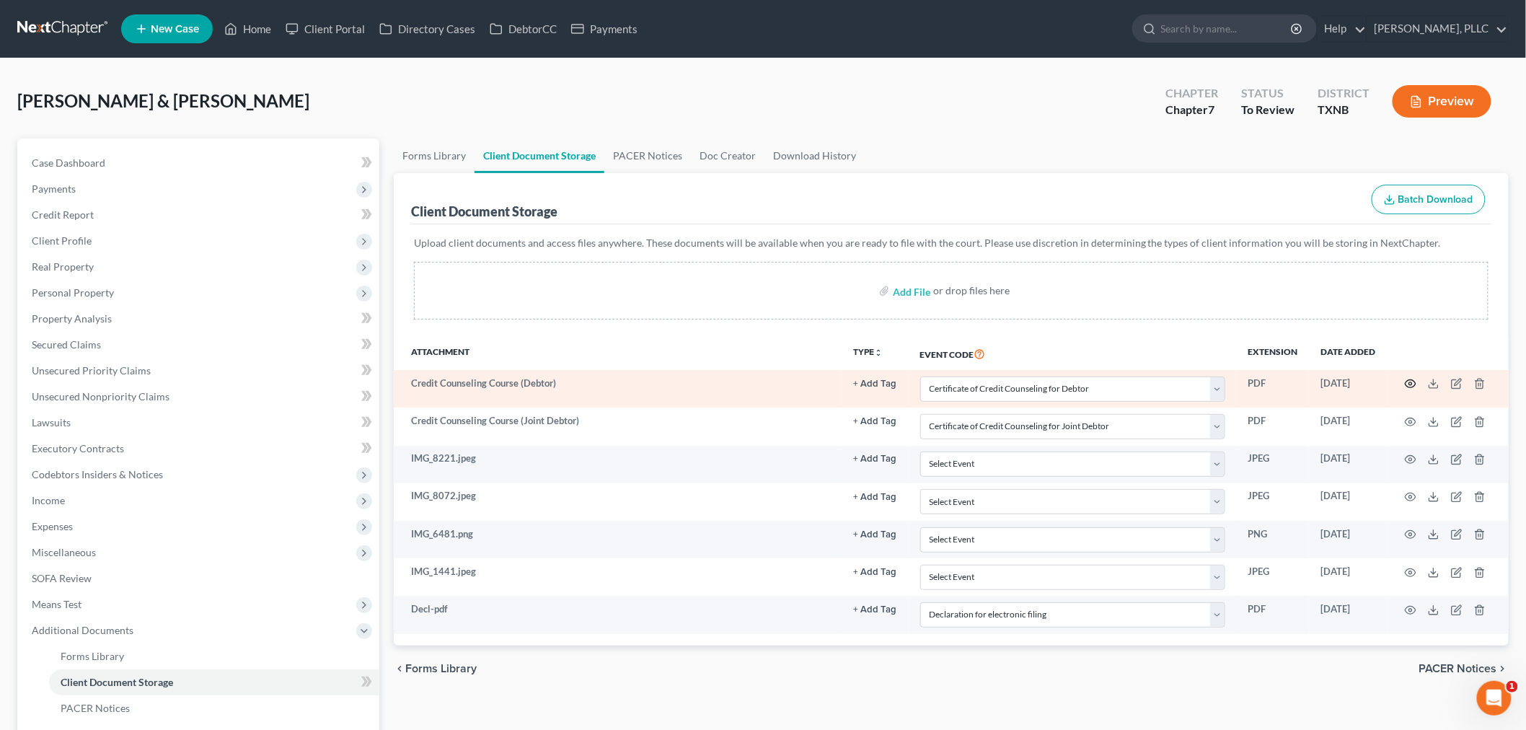
click at [1408, 382] on icon "button" at bounding box center [1411, 384] width 12 height 12
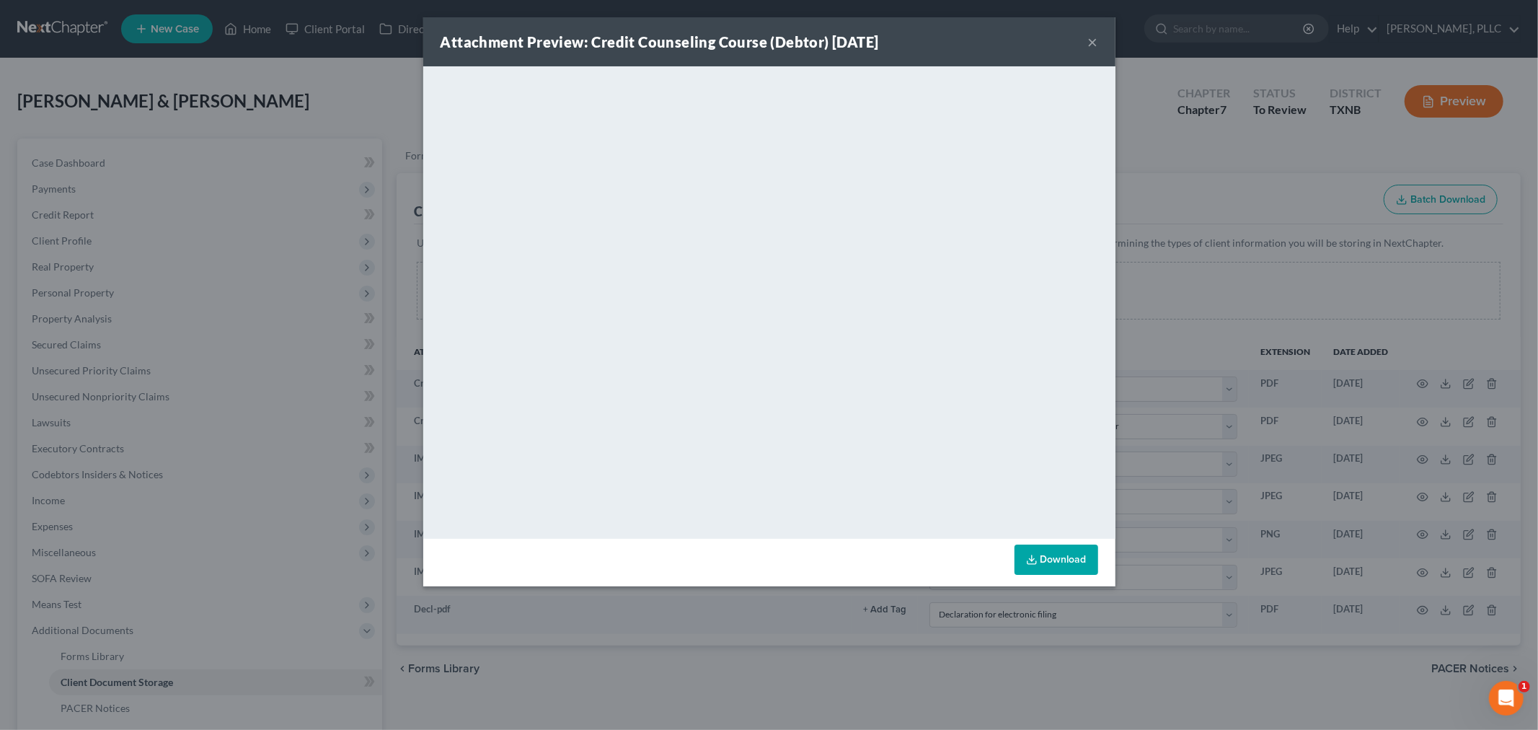
click at [1093, 38] on button "×" at bounding box center [1093, 41] width 10 height 17
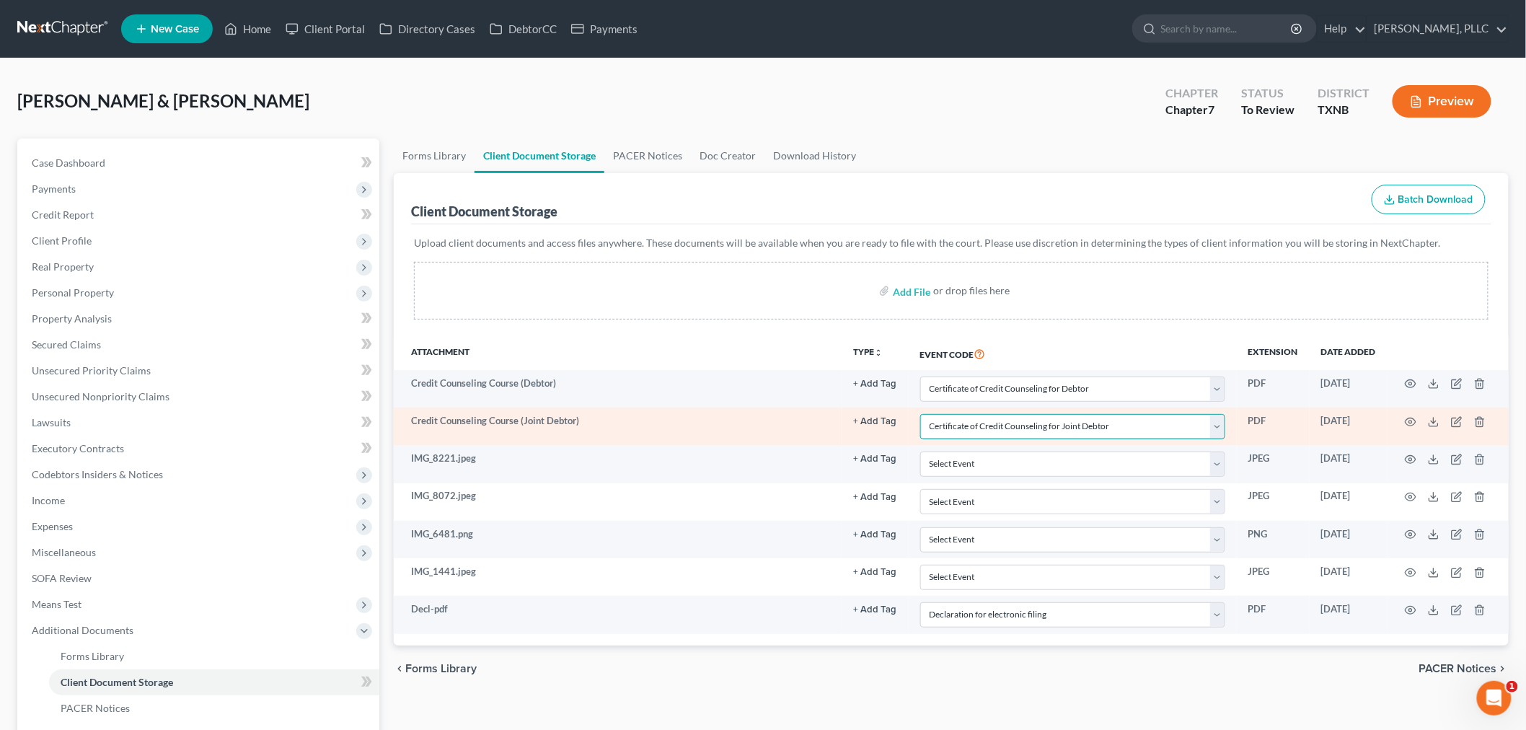
click at [1220, 428] on select "Select Event 20 Largest unsecured creditors Amended petition Attachment to Volu…" at bounding box center [1072, 426] width 305 height 25
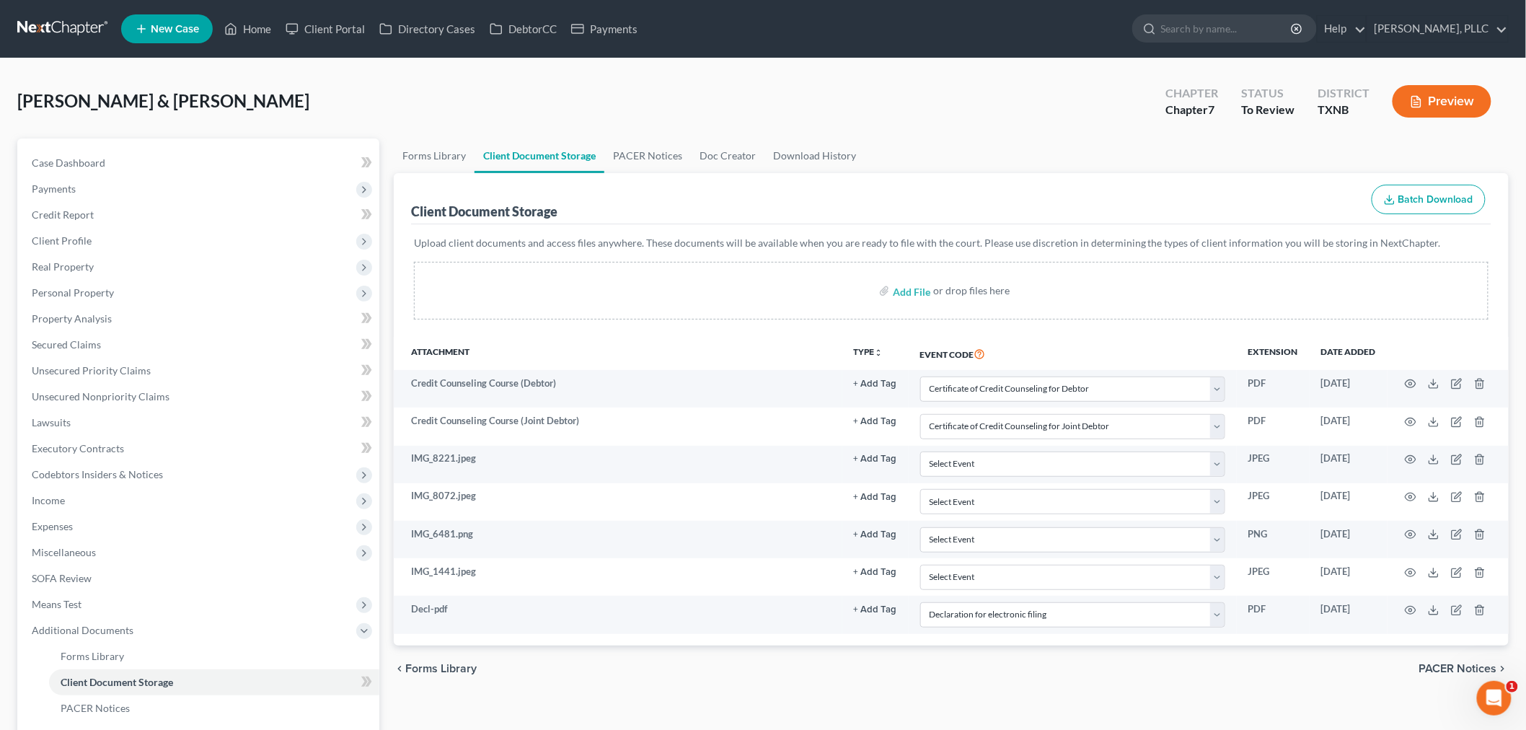
drag, startPoint x: 749, startPoint y: 329, endPoint x: 767, endPoint y: 337, distance: 19.7
click at [751, 329] on div "Upload client documents and access files anywhere. These documents will be avai…" at bounding box center [951, 280] width 1080 height 113
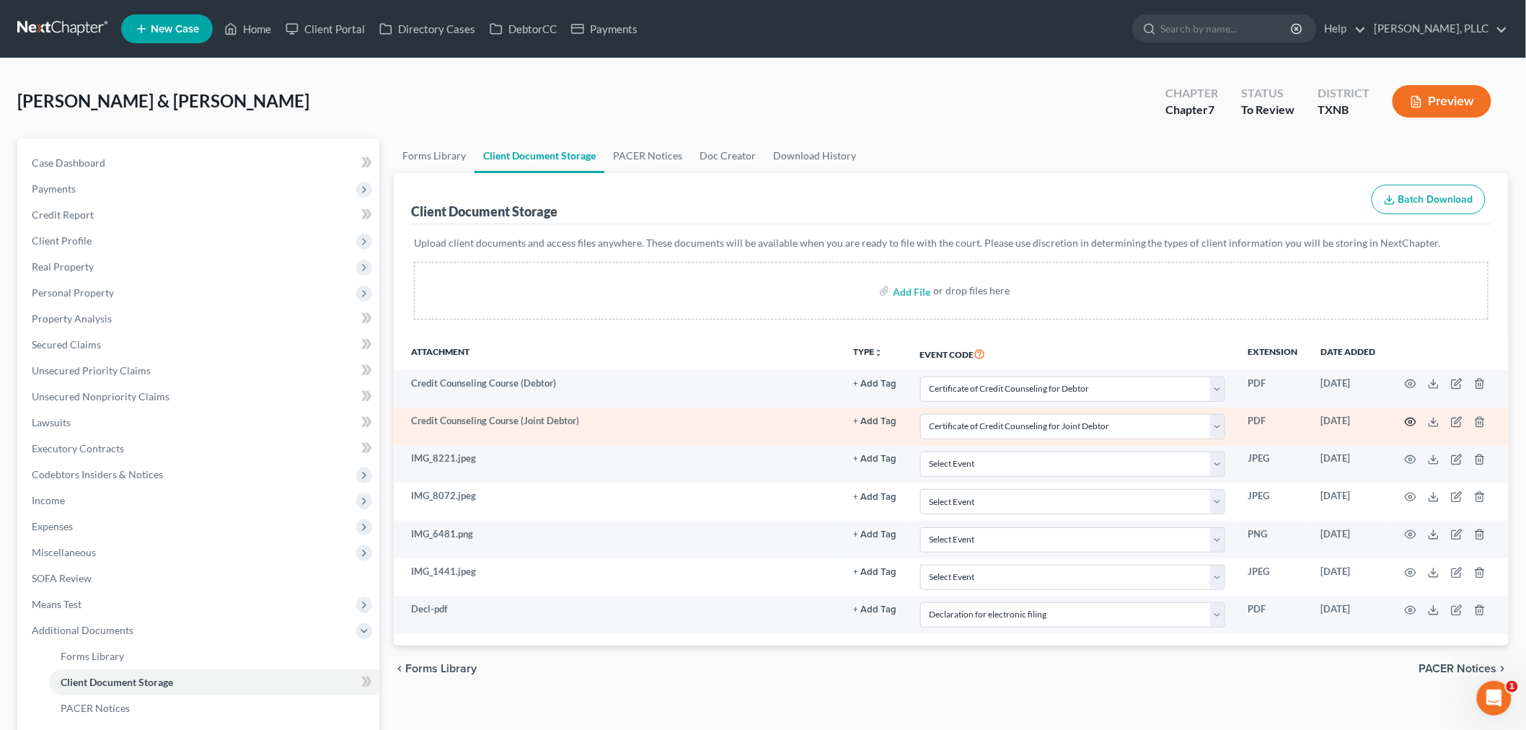
click at [1411, 420] on icon "button" at bounding box center [1411, 422] width 12 height 12
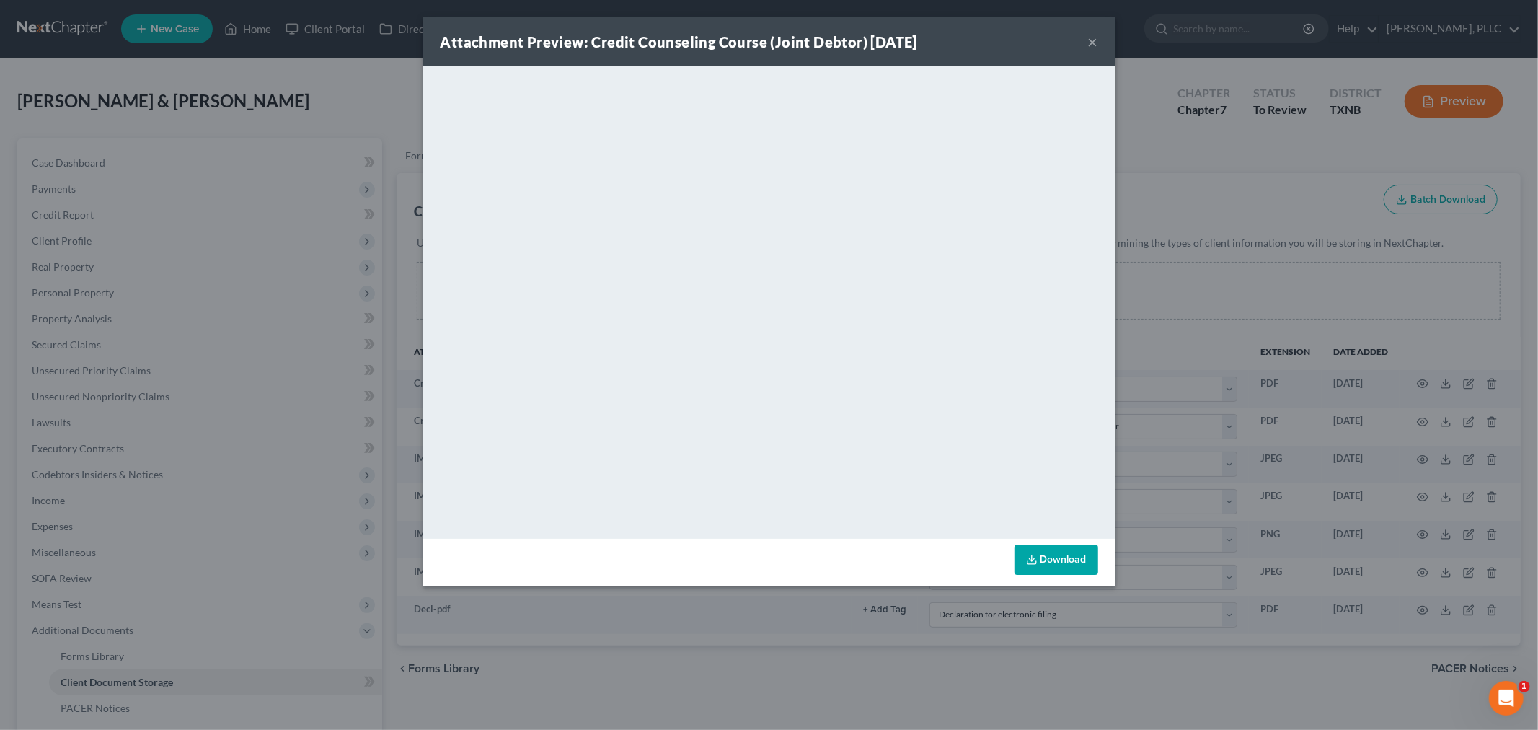
click at [1093, 40] on button "×" at bounding box center [1093, 41] width 10 height 17
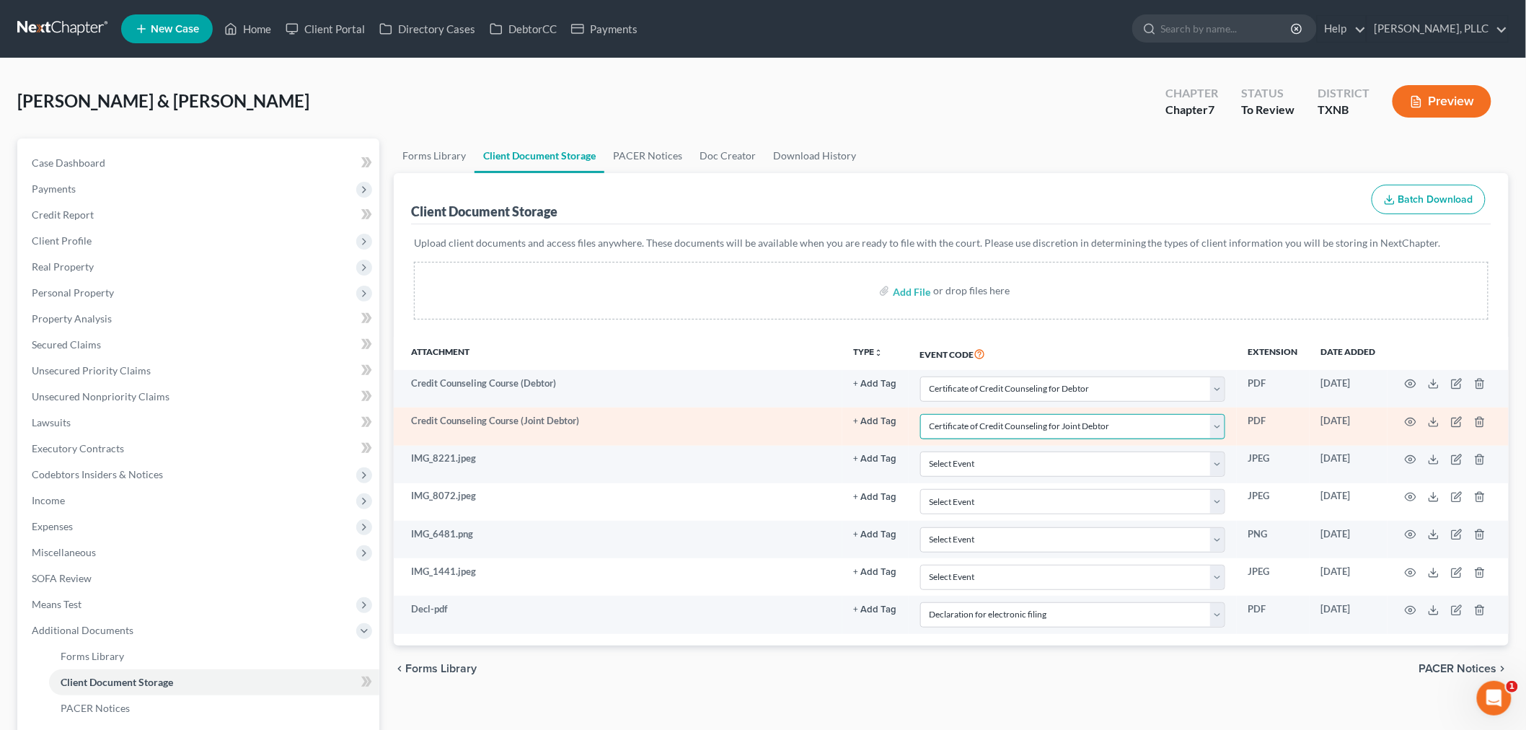
click at [1219, 429] on select "Select Event 20 Largest unsecured creditors Amended petition Attachment to Volu…" at bounding box center [1072, 426] width 305 height 25
select select "6"
click at [920, 414] on select "Select Event 20 Largest unsecured creditors Amended petition Attachment to Volu…" at bounding box center [1072, 426] width 305 height 25
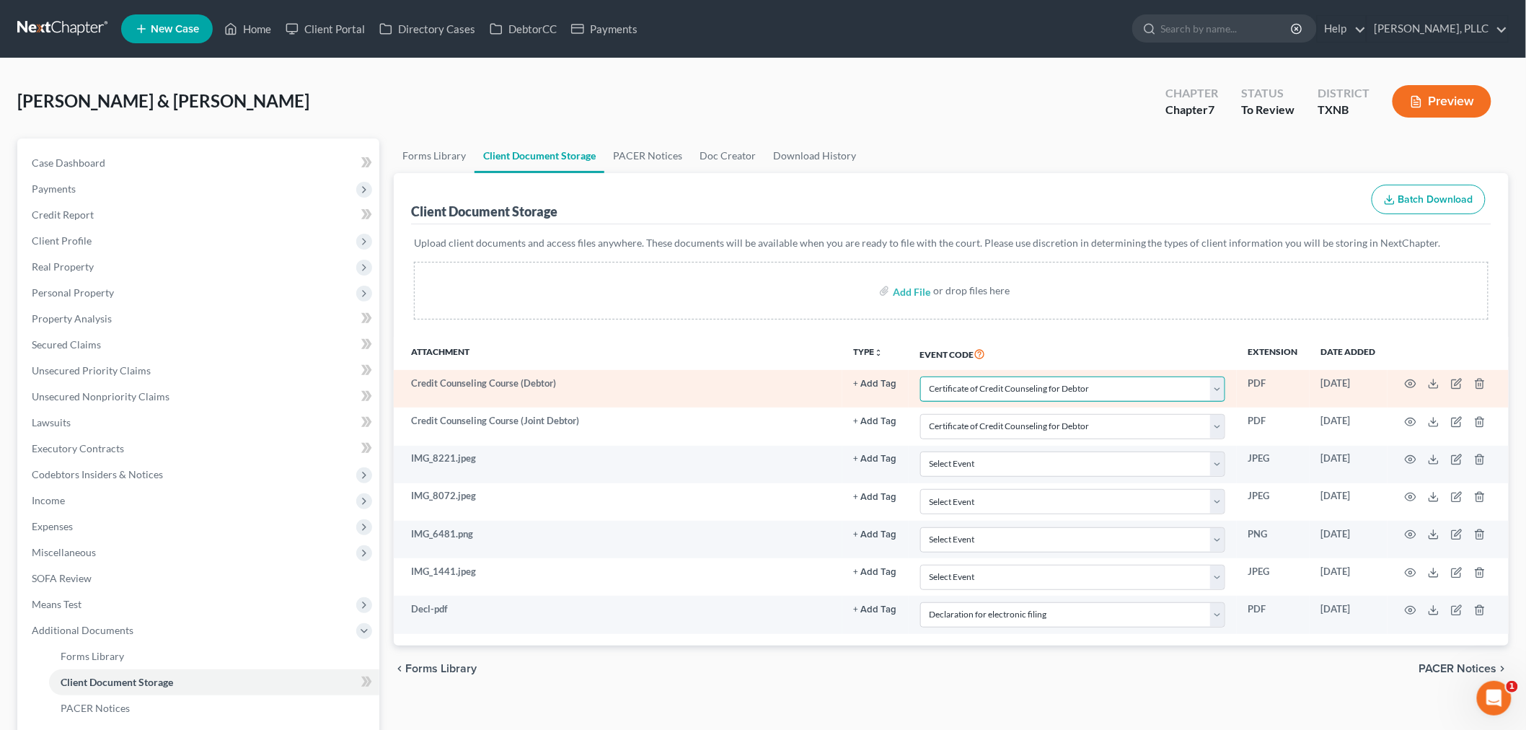
click at [1216, 391] on select "Select Event 20 Largest unsecured creditors Amended petition Attachment to Volu…" at bounding box center [1072, 388] width 305 height 25
select select "7"
click at [920, 376] on select "Select Event 20 Largest unsecured creditors Amended petition Attachment to Volu…" at bounding box center [1072, 388] width 305 height 25
click at [1411, 383] on circle "button" at bounding box center [1410, 383] width 3 height 3
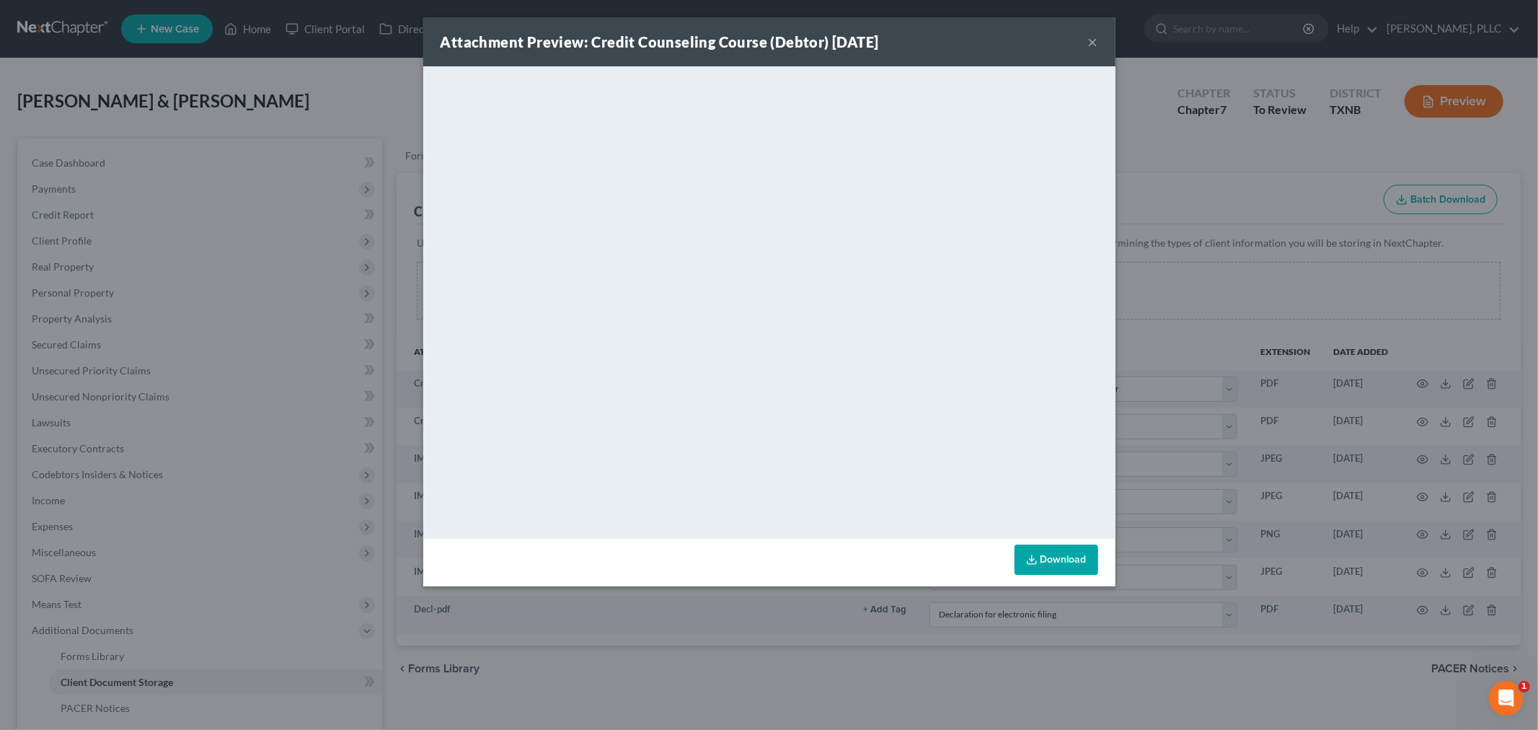
click at [1091, 40] on button "×" at bounding box center [1093, 41] width 10 height 17
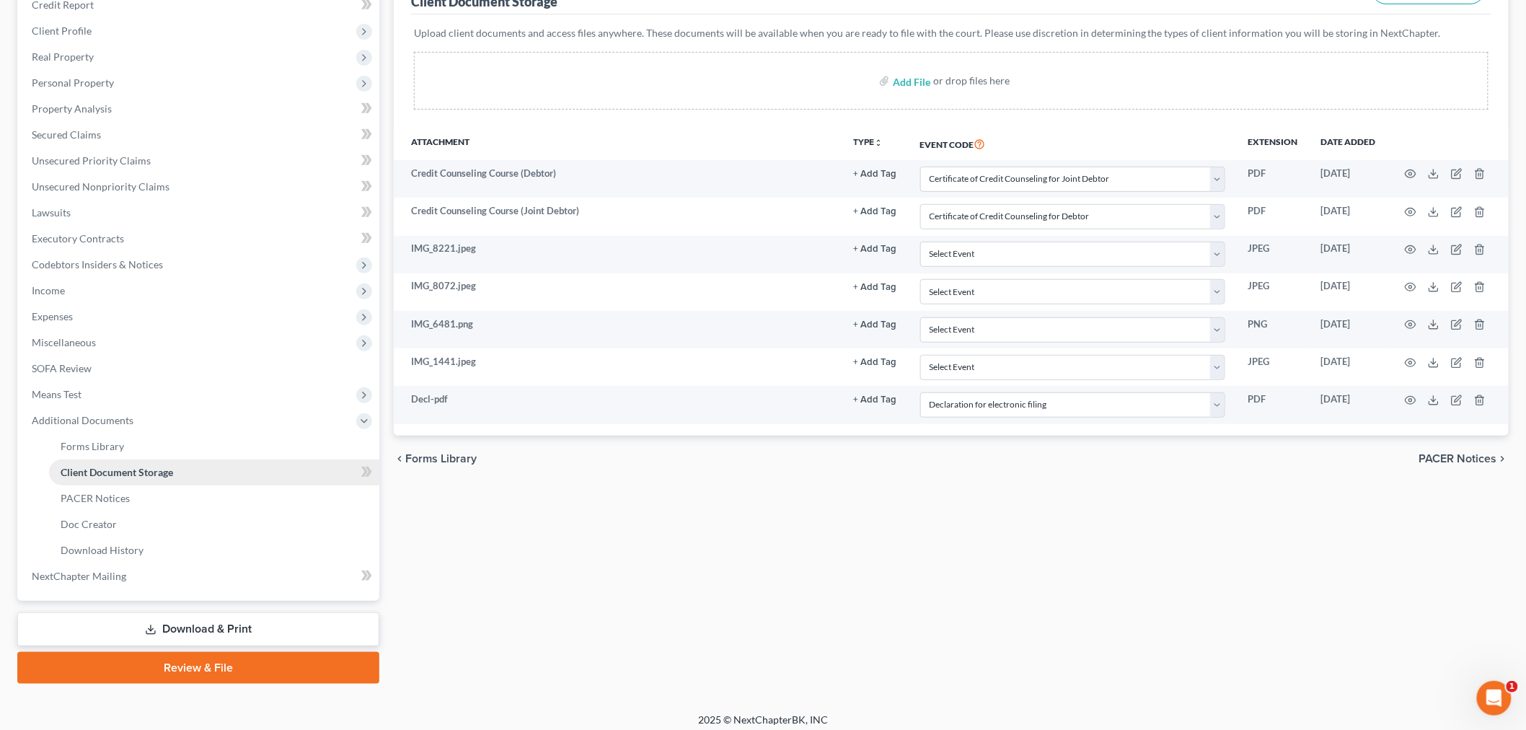
scroll to position [217, 0]
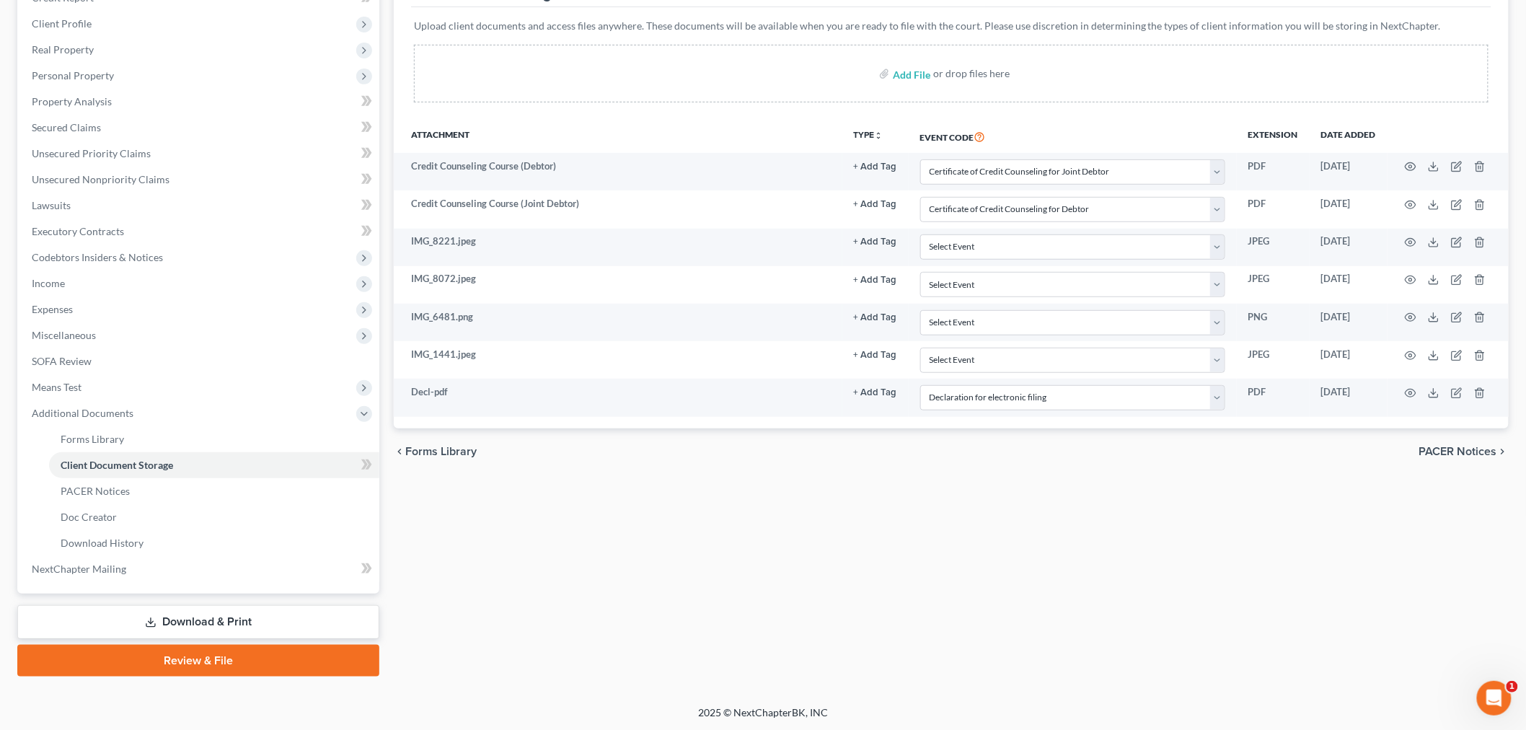
click at [248, 658] on link "Review & File" at bounding box center [198, 661] width 362 height 32
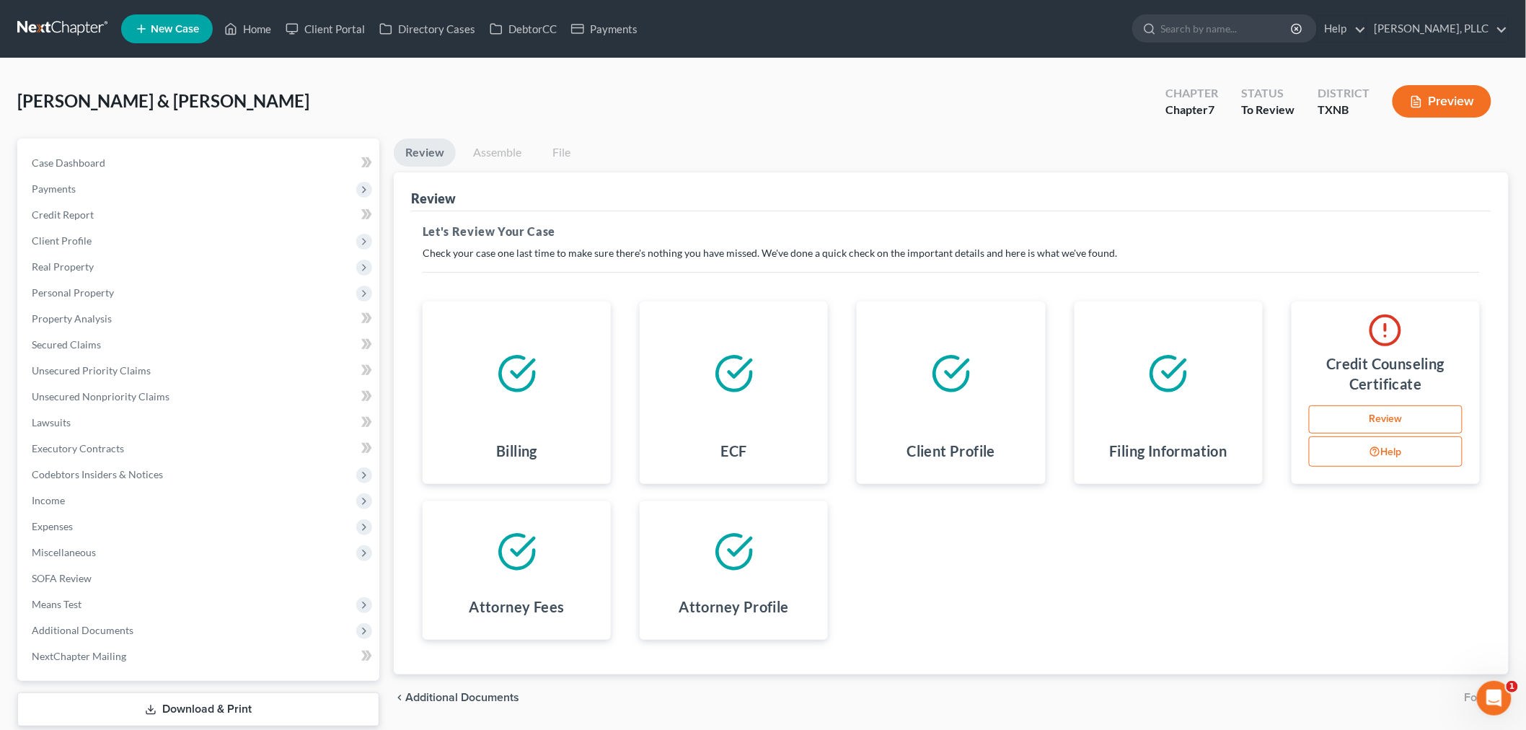
click at [1426, 419] on link "Review" at bounding box center [1386, 419] width 154 height 29
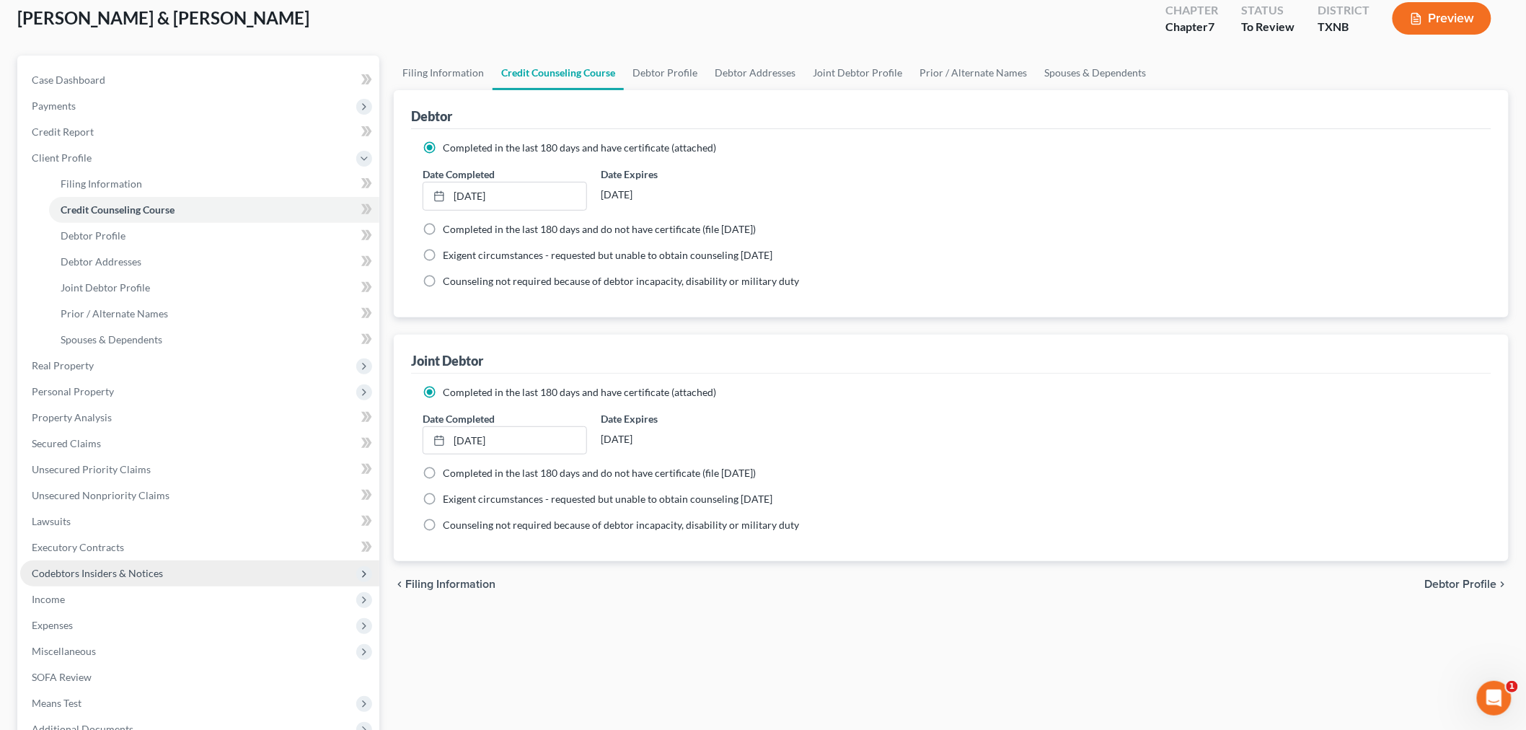
scroll to position [240, 0]
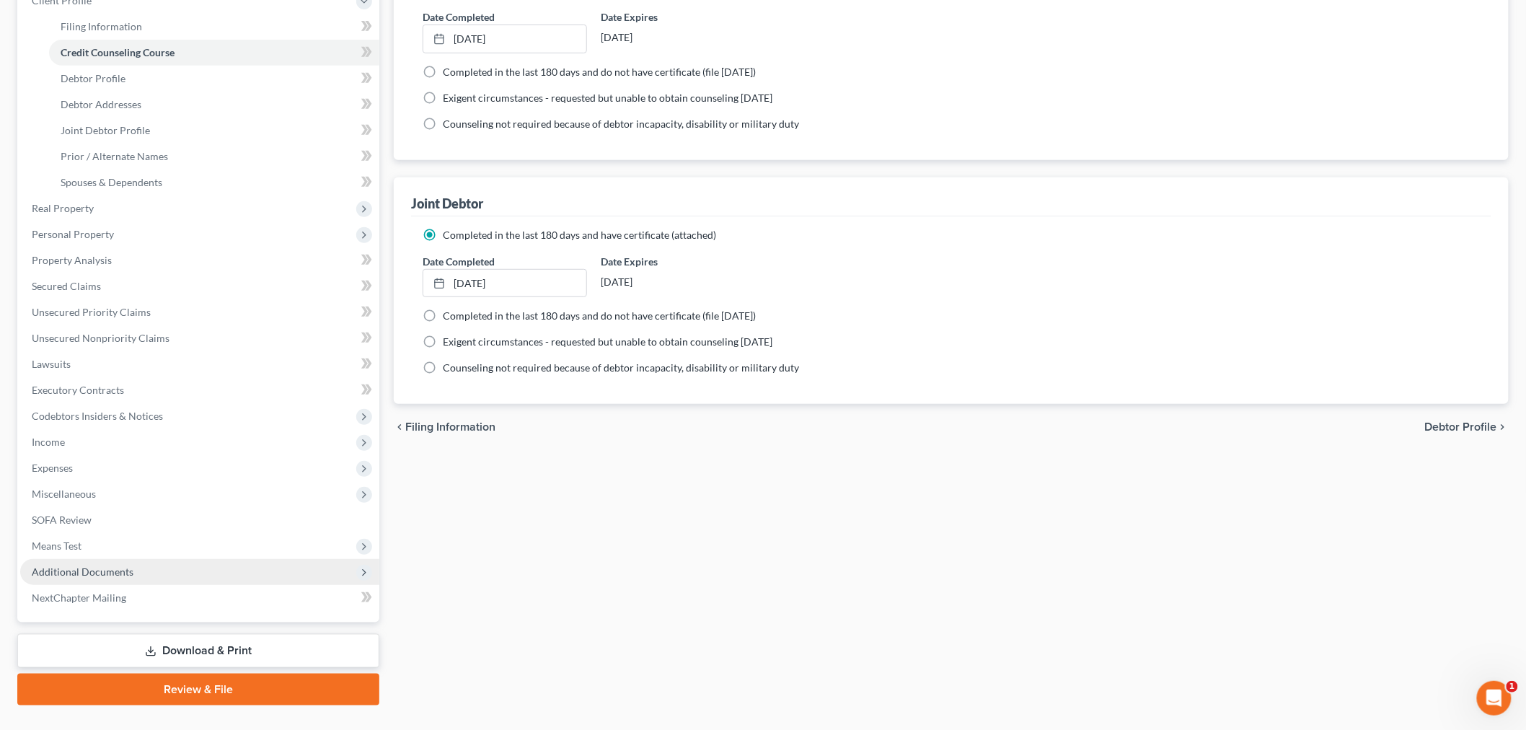
click at [94, 577] on span "Additional Documents" at bounding box center [199, 572] width 359 height 26
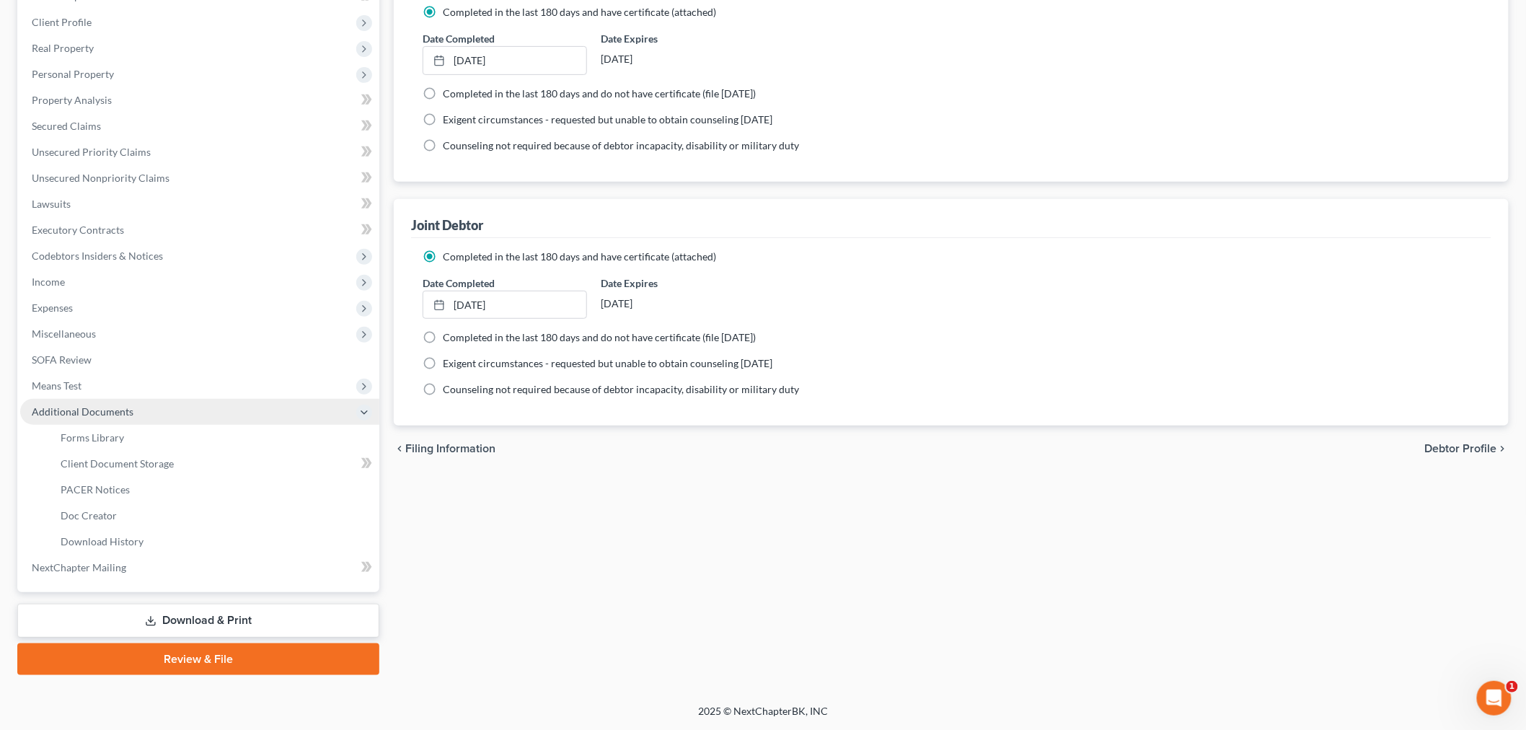
scroll to position [217, 0]
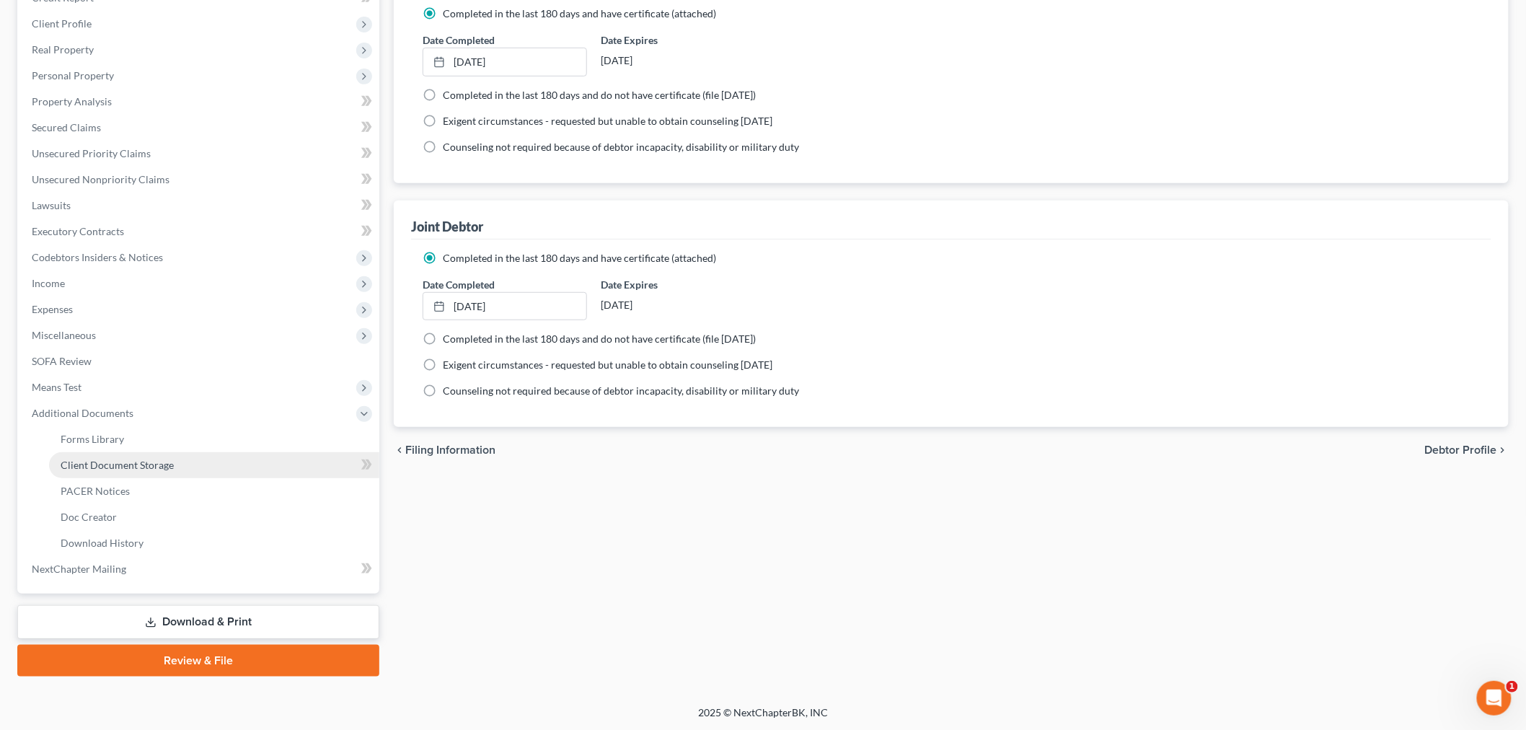
click at [100, 462] on span "Client Document Storage" at bounding box center [117, 465] width 113 height 12
select select "7"
select select "6"
select select "19"
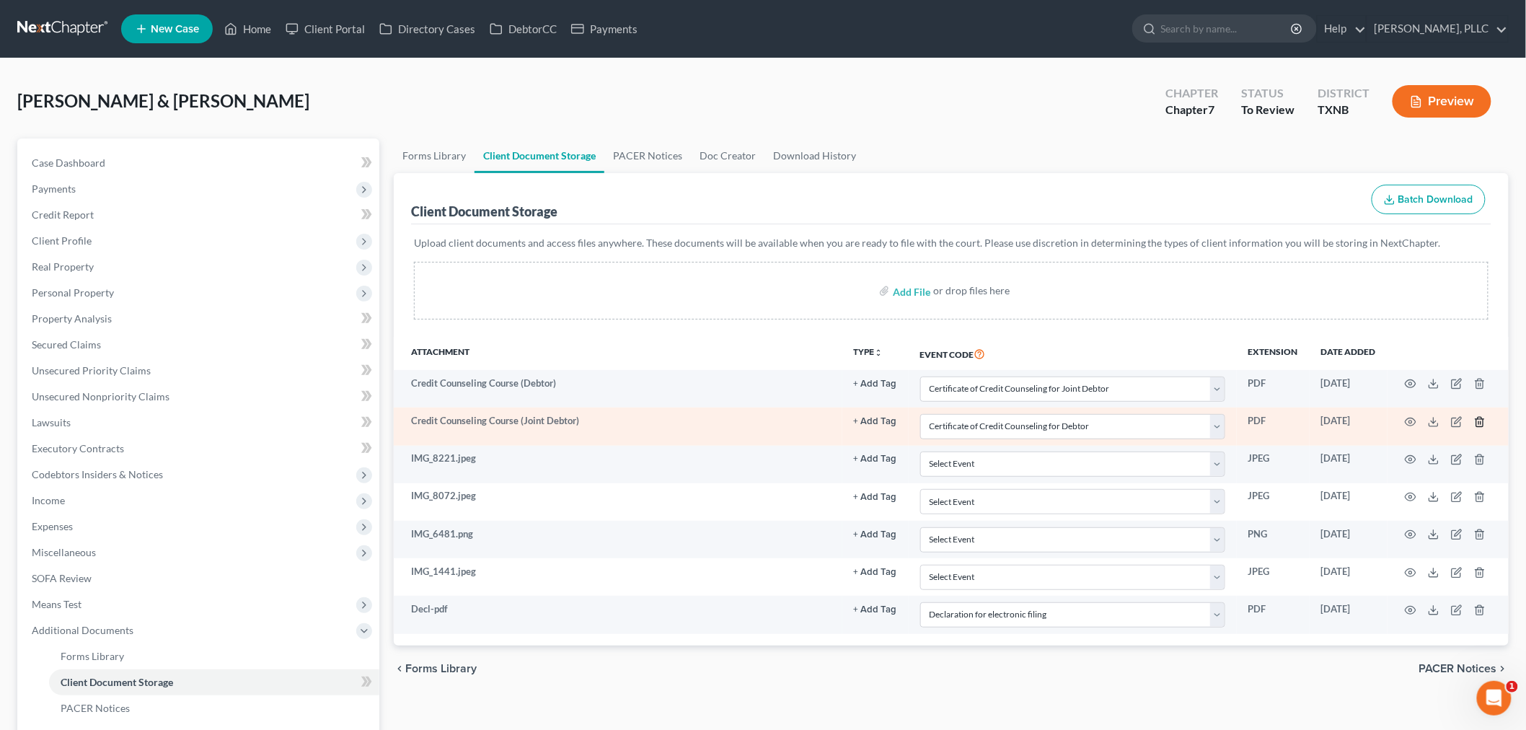
click at [1481, 420] on icon "button" at bounding box center [1480, 422] width 12 height 12
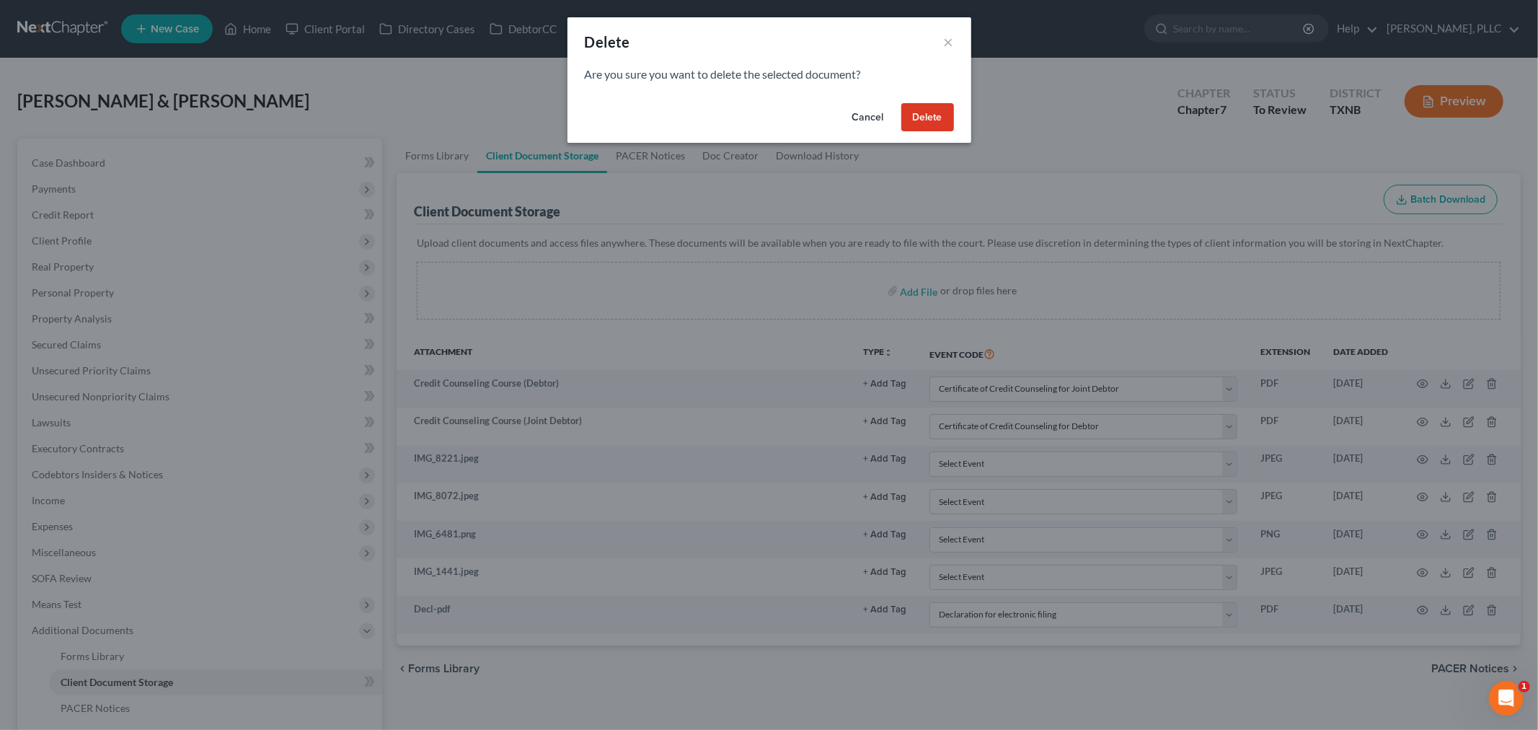
click at [927, 118] on button "Delete" at bounding box center [928, 117] width 53 height 29
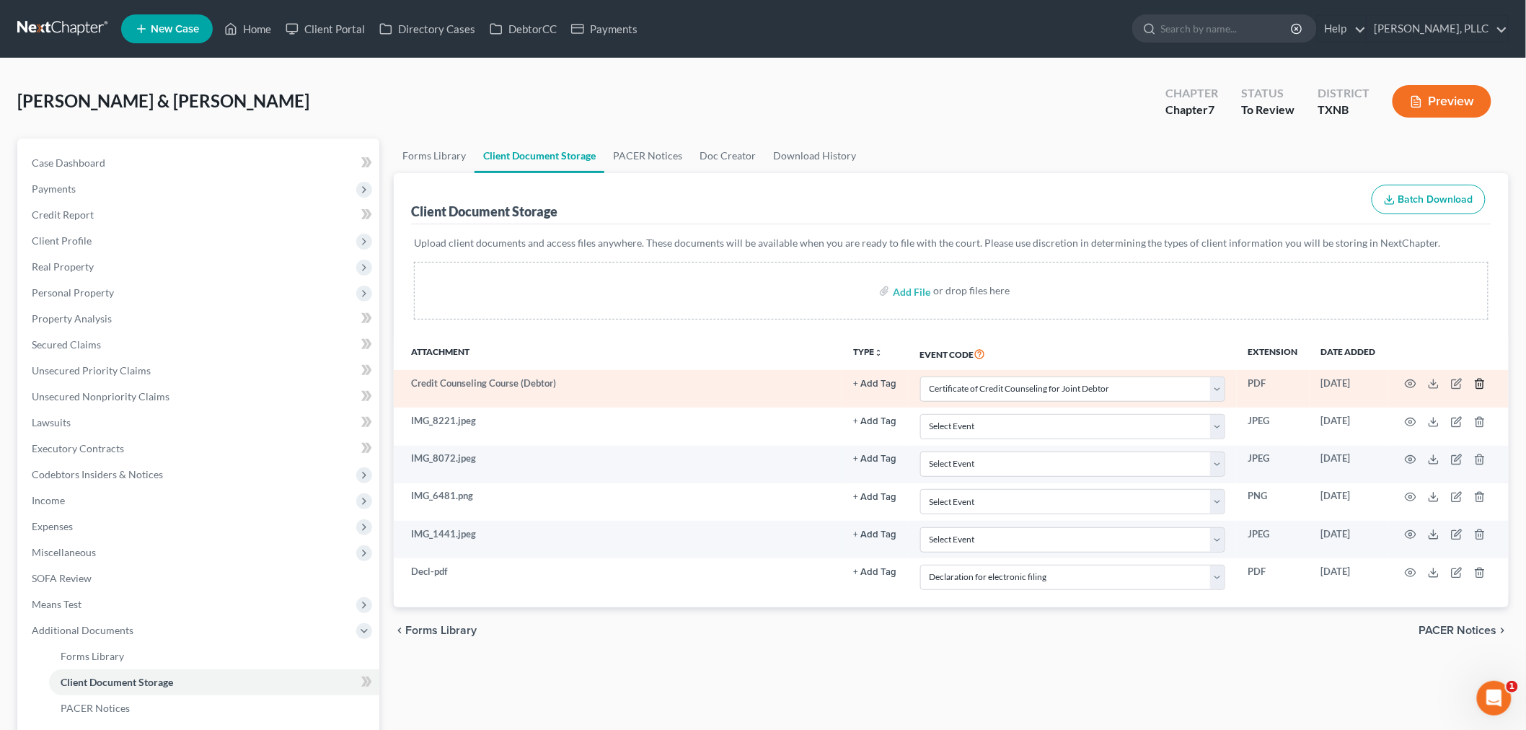
click at [1479, 387] on icon "button" at bounding box center [1480, 384] width 12 height 12
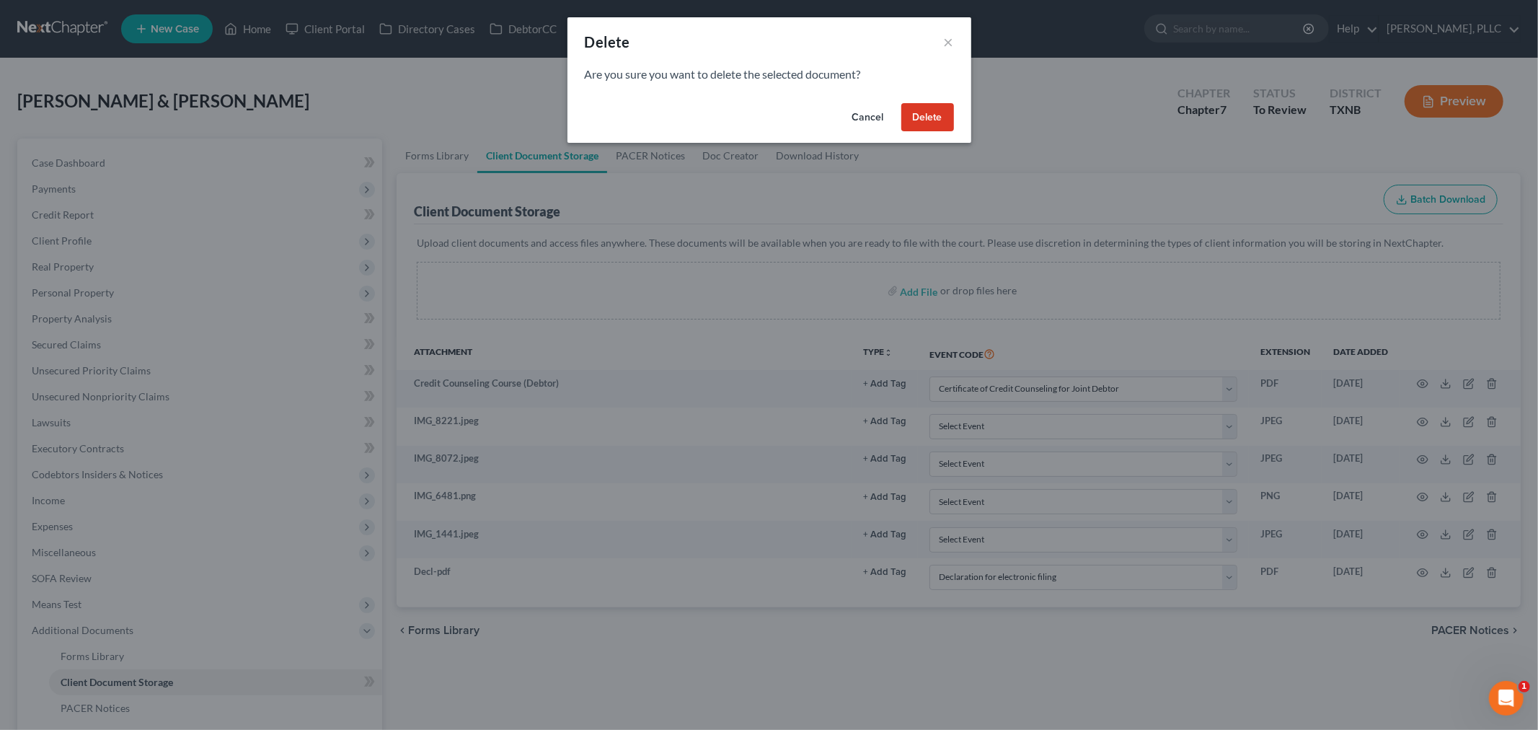
click at [925, 118] on button "Delete" at bounding box center [928, 117] width 53 height 29
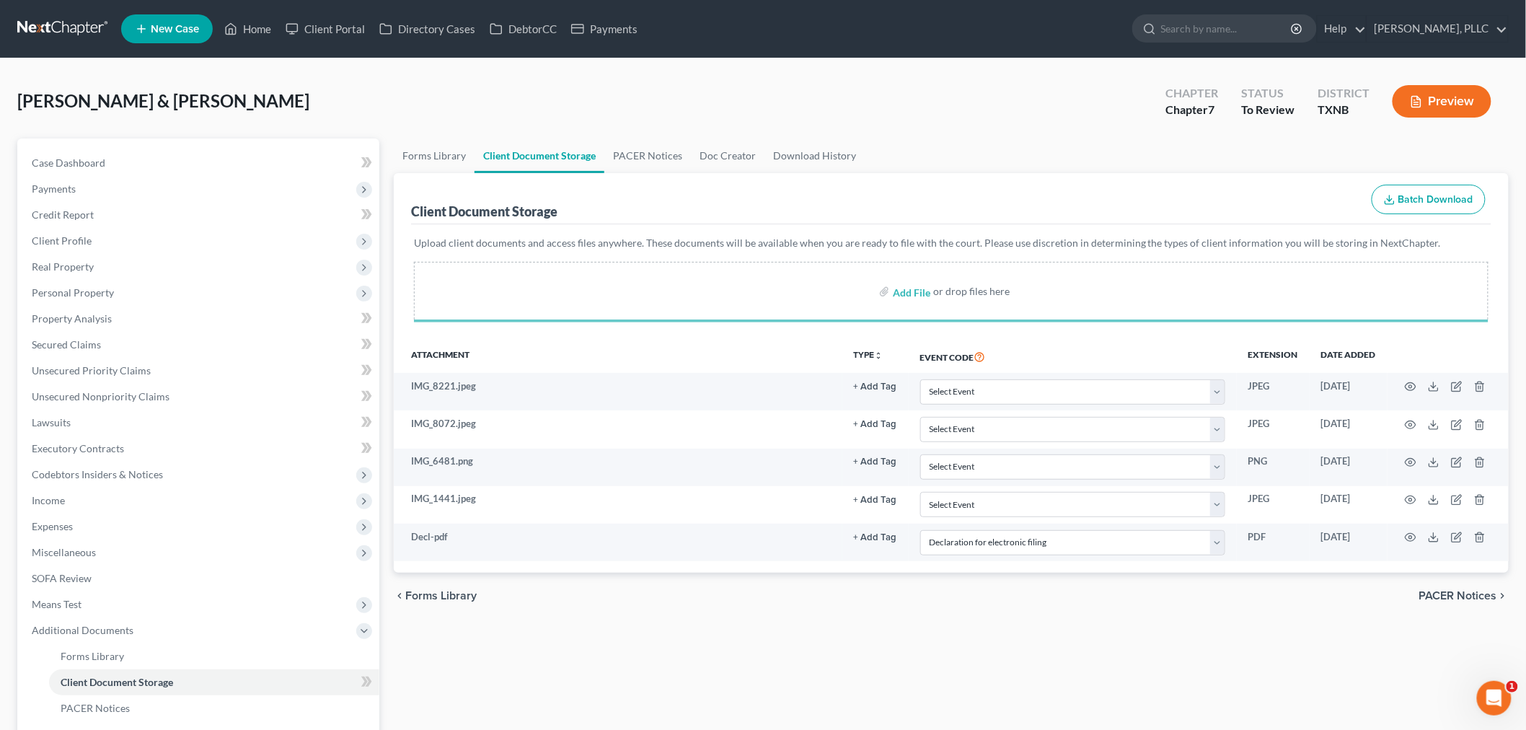
select select "19"
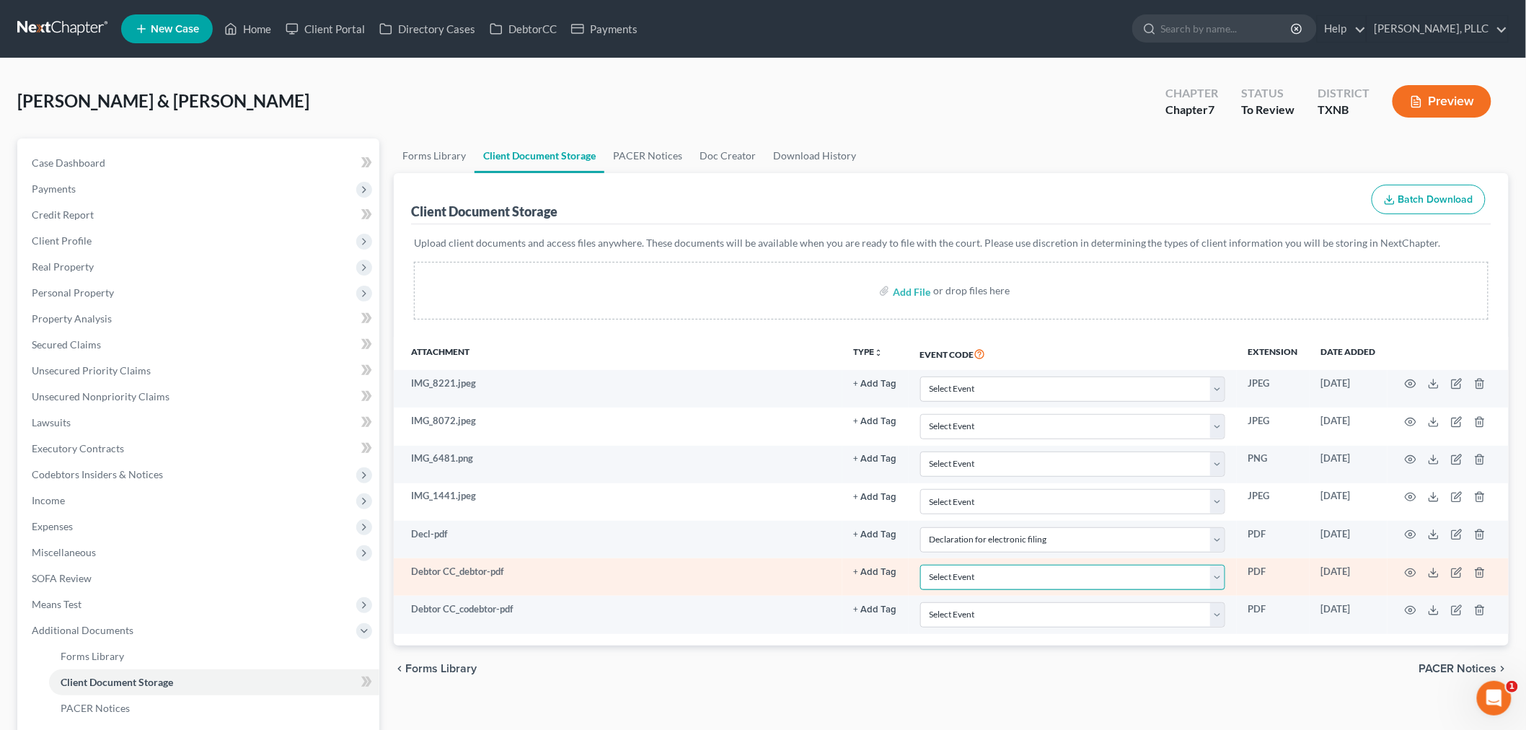
click at [1157, 575] on select "Select Event 20 Largest unsecured creditors Amended petition Attachment to Volu…" at bounding box center [1072, 577] width 305 height 25
select select "6"
click at [920, 565] on select "Select Event 20 Largest unsecured creditors Amended petition Attachment to Volu…" at bounding box center [1072, 577] width 305 height 25
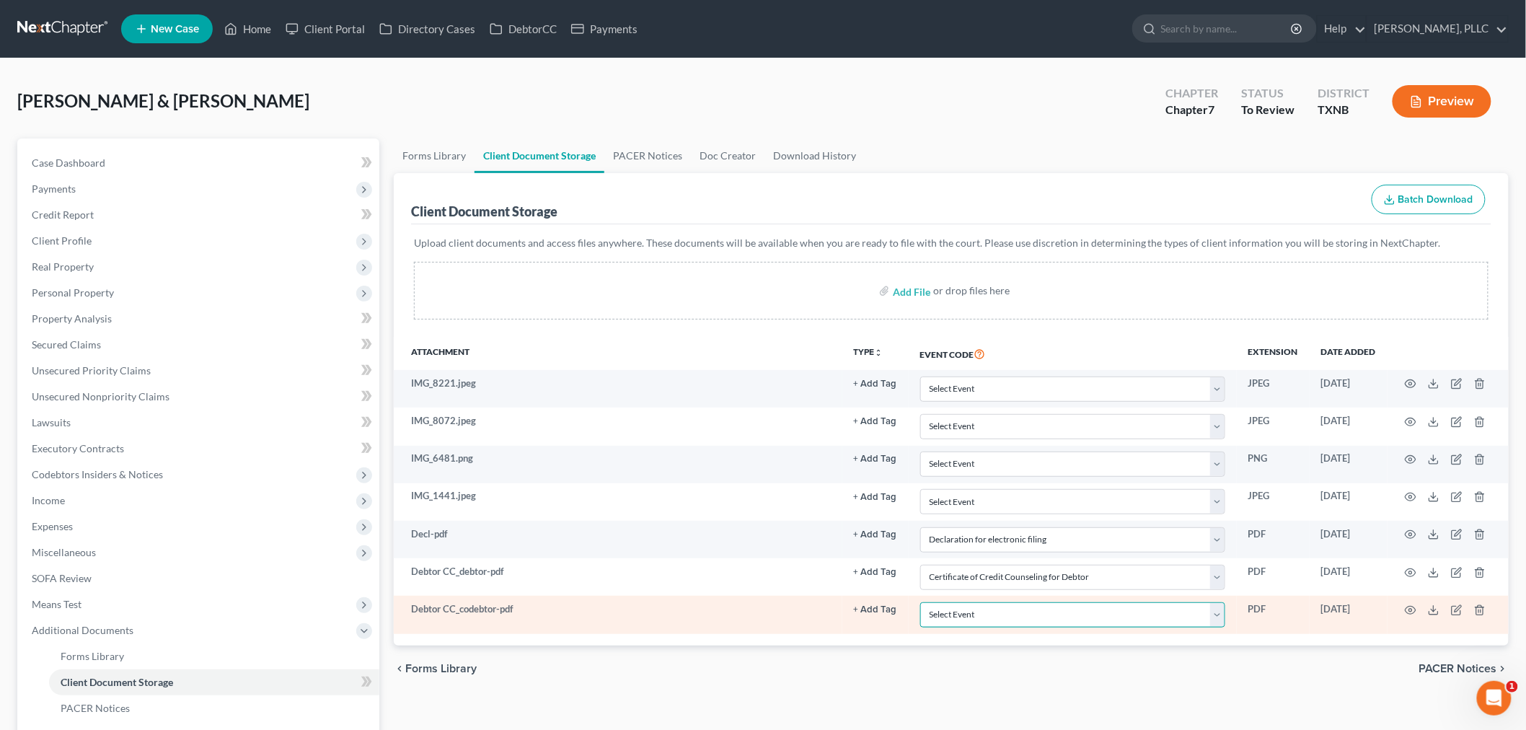
click at [1181, 615] on select "Select Event 20 Largest unsecured creditors Amended petition Attachment to Volu…" at bounding box center [1072, 614] width 305 height 25
select select "7"
click at [920, 603] on select "Select Event 20 Largest unsecured creditors Amended petition Attachment to Volu…" at bounding box center [1072, 614] width 305 height 25
click at [1411, 612] on circle "button" at bounding box center [1410, 610] width 3 height 3
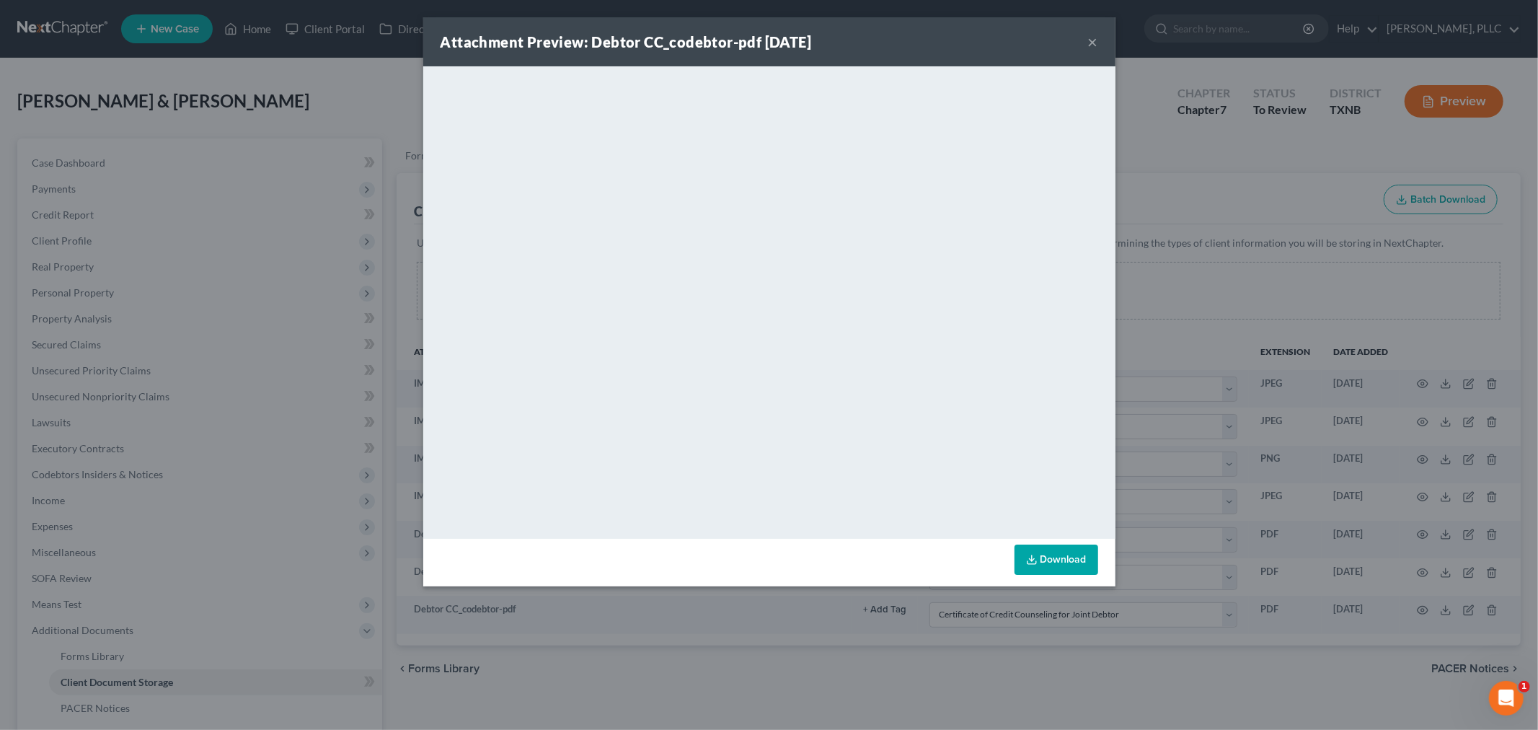
click at [1093, 41] on button "×" at bounding box center [1093, 41] width 10 height 17
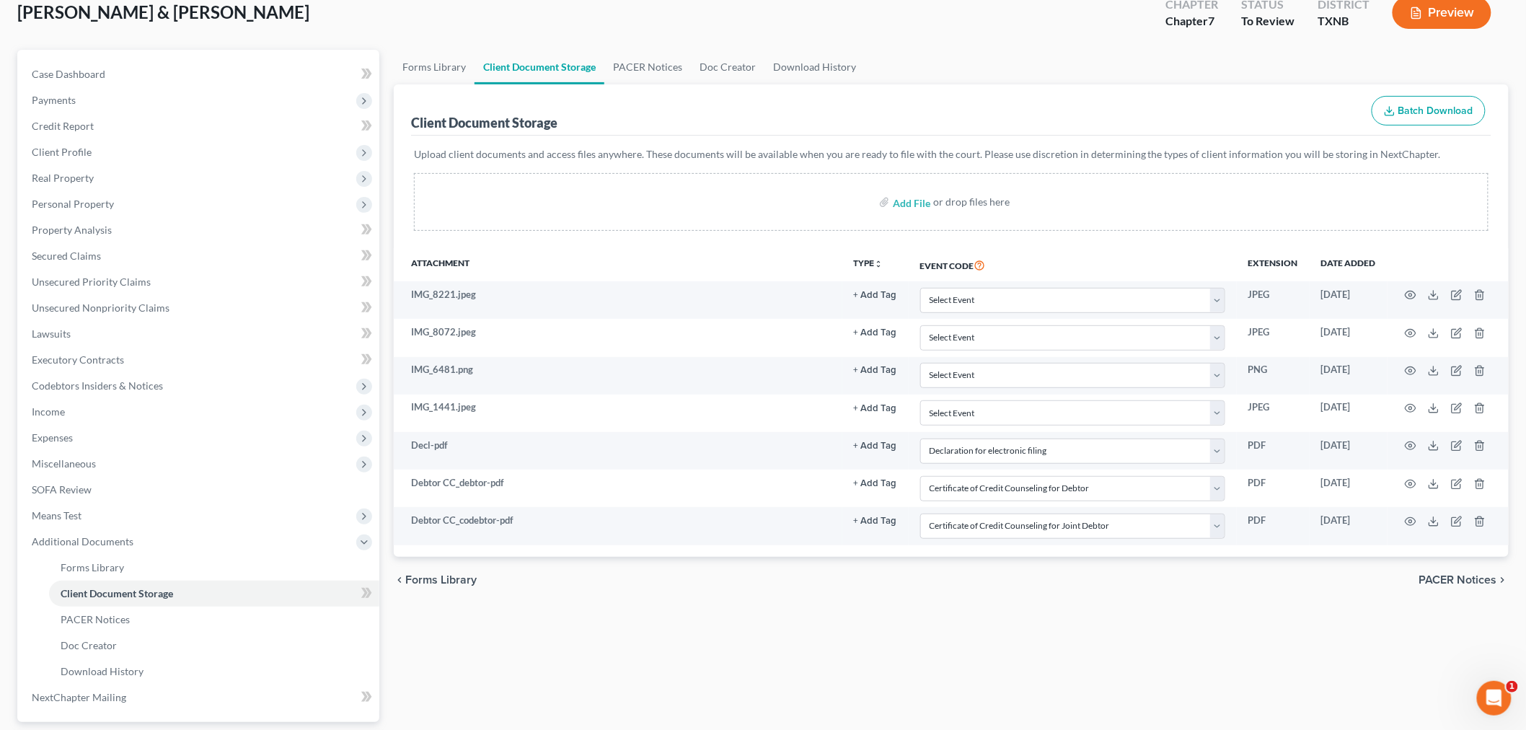
scroll to position [217, 0]
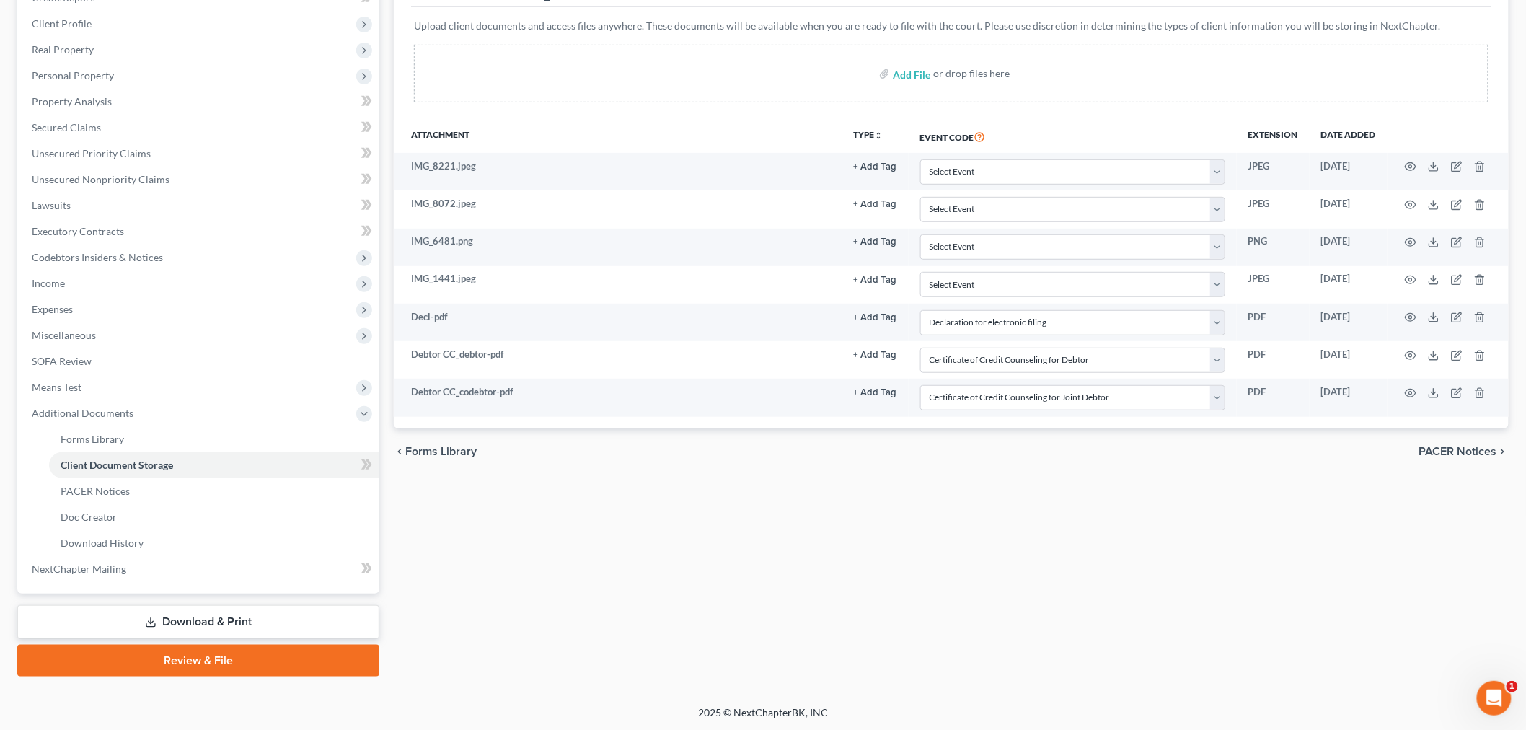
click at [229, 661] on link "Review & File" at bounding box center [198, 661] width 362 height 32
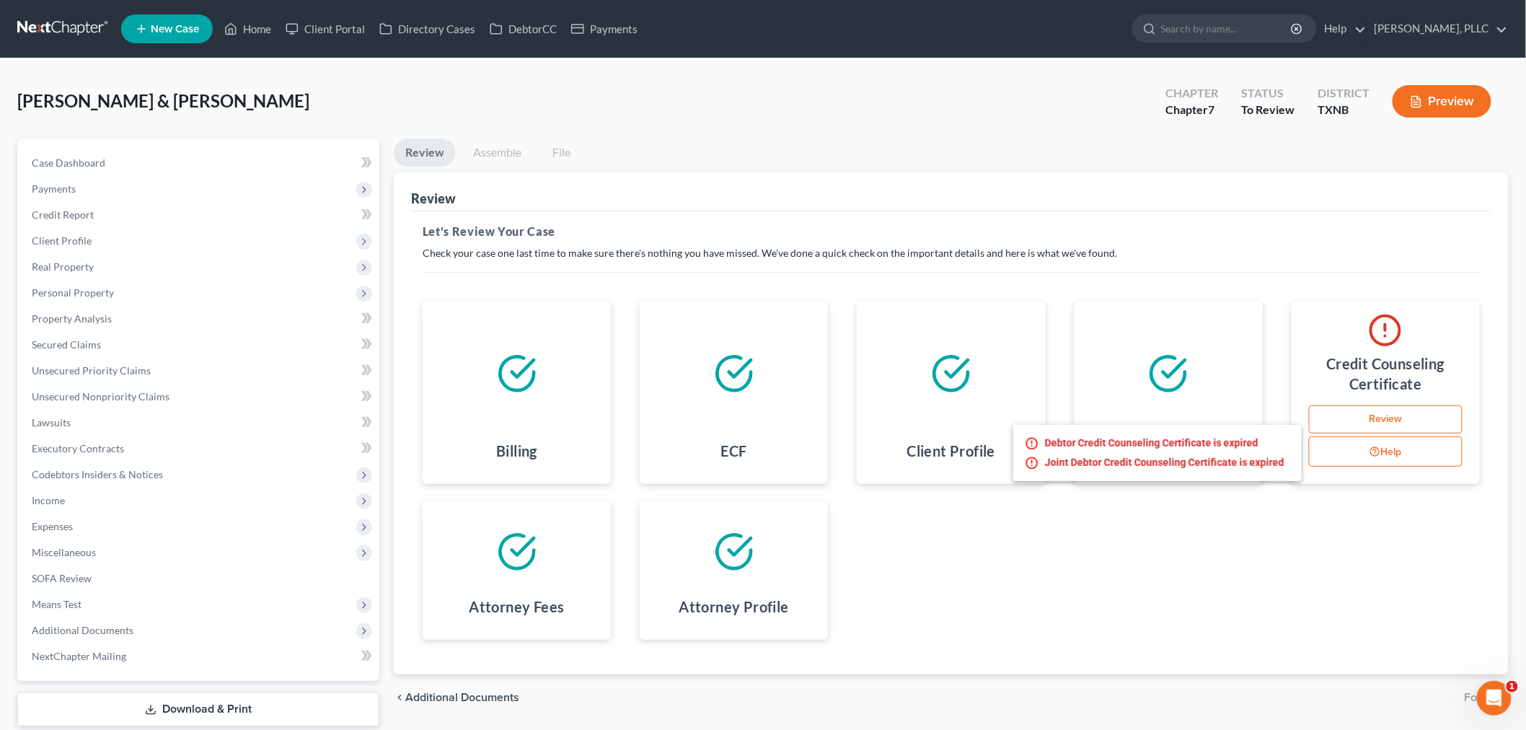
click at [1394, 453] on button "Help" at bounding box center [1386, 451] width 154 height 30
click at [1338, 553] on div "Billing ECF Client Profile Filing Information Credit Counseling Certificate Rev…" at bounding box center [951, 470] width 1086 height 373
click at [532, 24] on link "DebtorCC" at bounding box center [523, 29] width 81 height 26
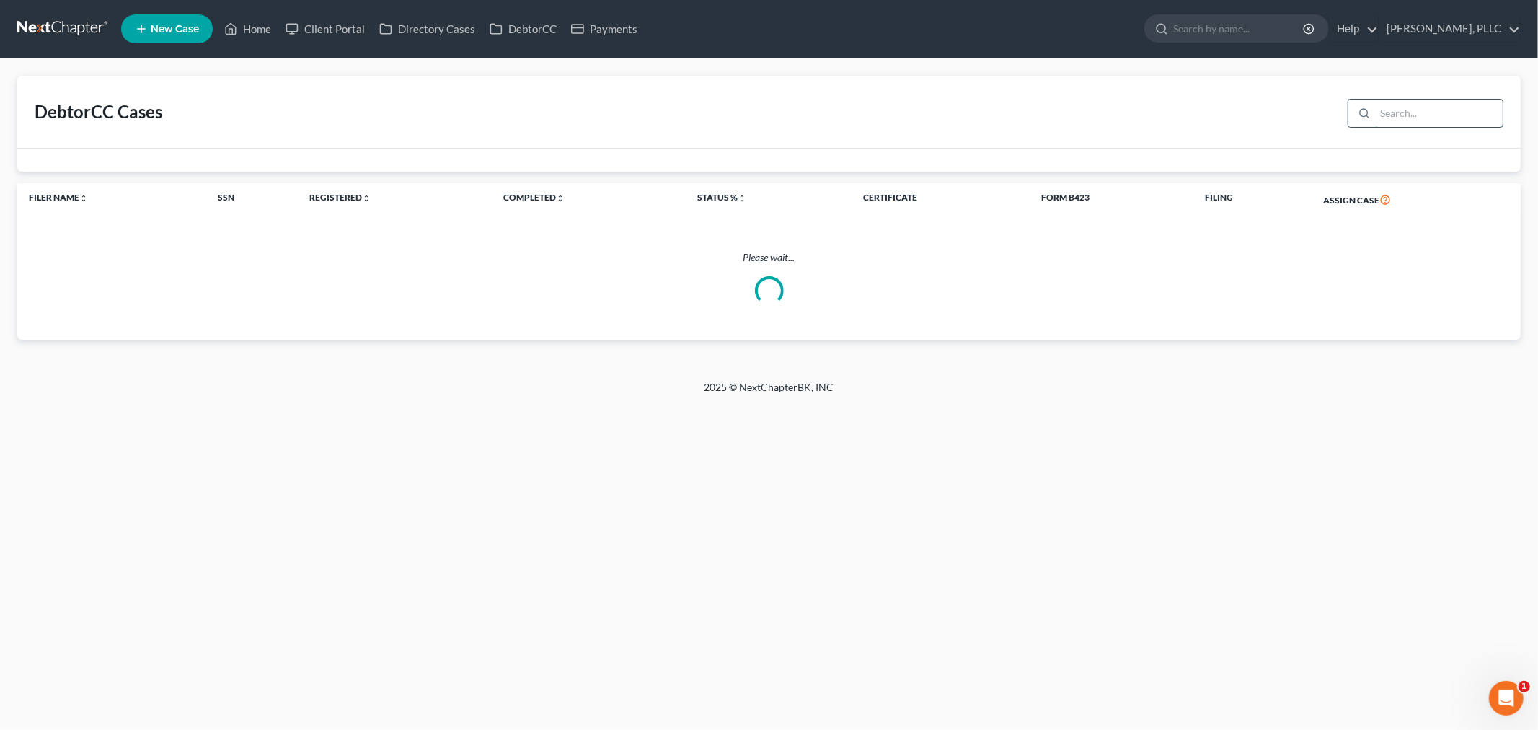
click at [1400, 119] on input "search" at bounding box center [1439, 113] width 128 height 27
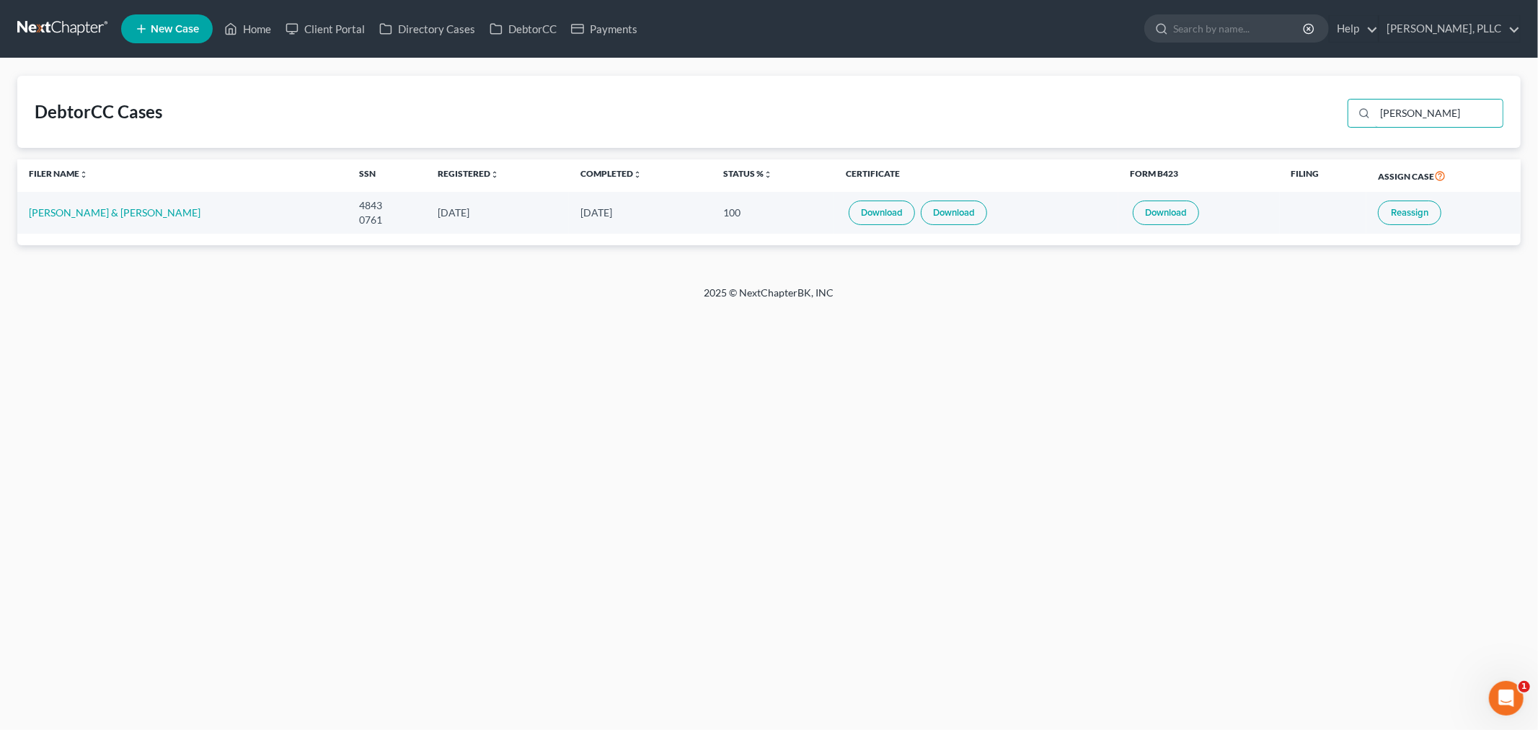
type input "[PERSON_NAME]"
click at [876, 214] on link "Download" at bounding box center [882, 213] width 66 height 25
click at [257, 30] on link "Home" at bounding box center [247, 29] width 61 height 26
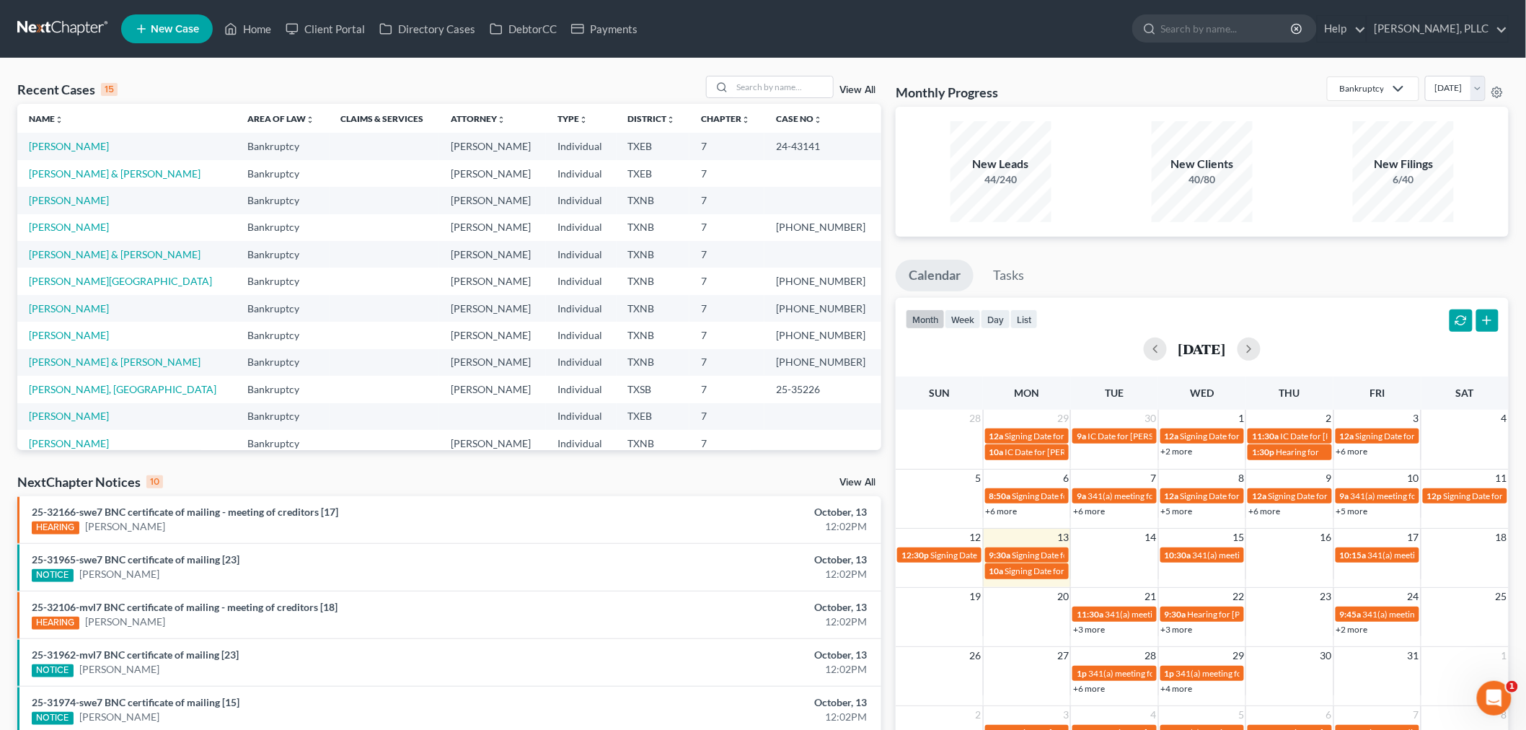
click at [1518, 558] on div "Recent Cases 15 View All Name unfold_more expand_more expand_less Area of Law u…" at bounding box center [763, 534] width 1526 height 953
click at [780, 89] on input "search" at bounding box center [782, 86] width 101 height 21
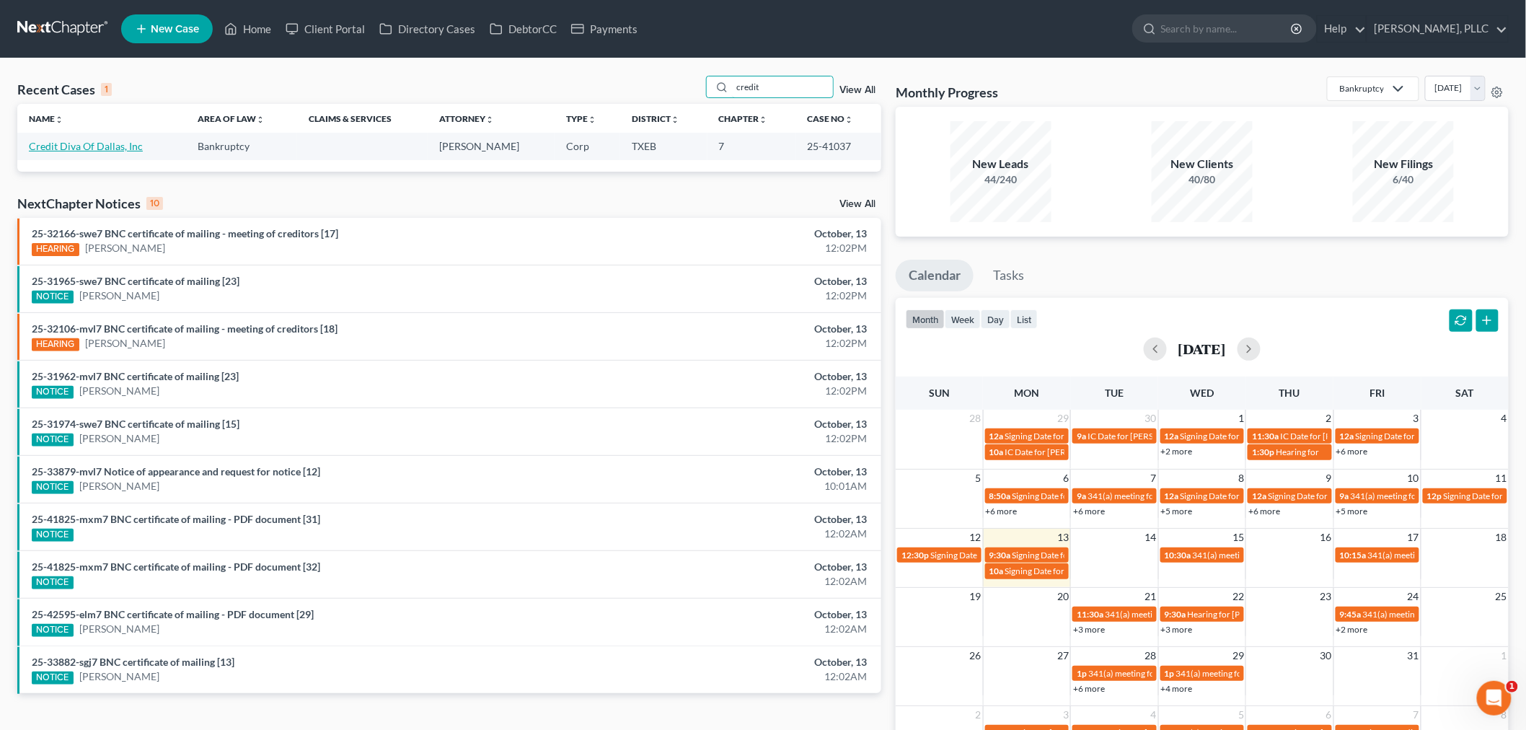
type input "credit"
click at [83, 146] on link "Credit Diva Of Dallas, Inc" at bounding box center [86, 146] width 114 height 12
select select "1"
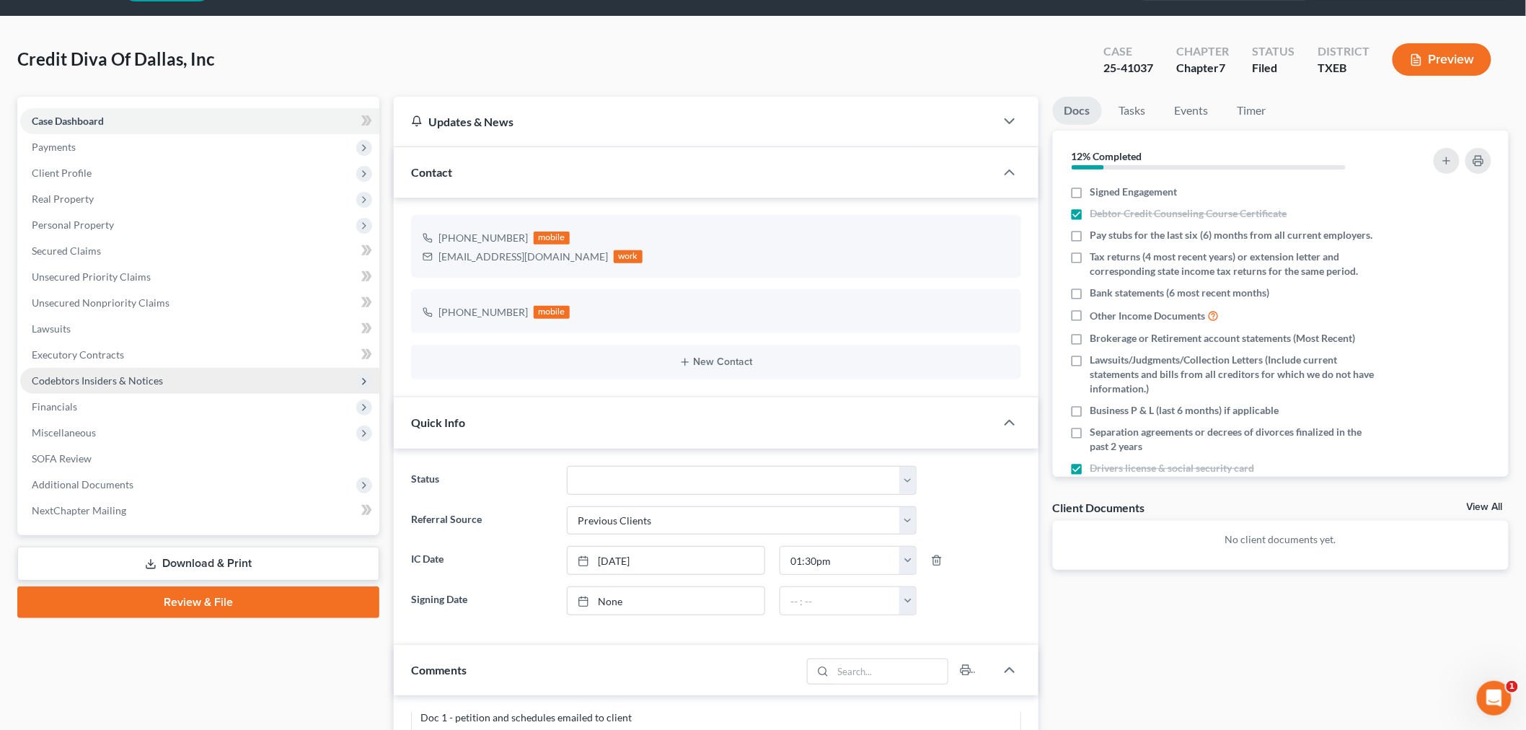
scroll to position [80, 0]
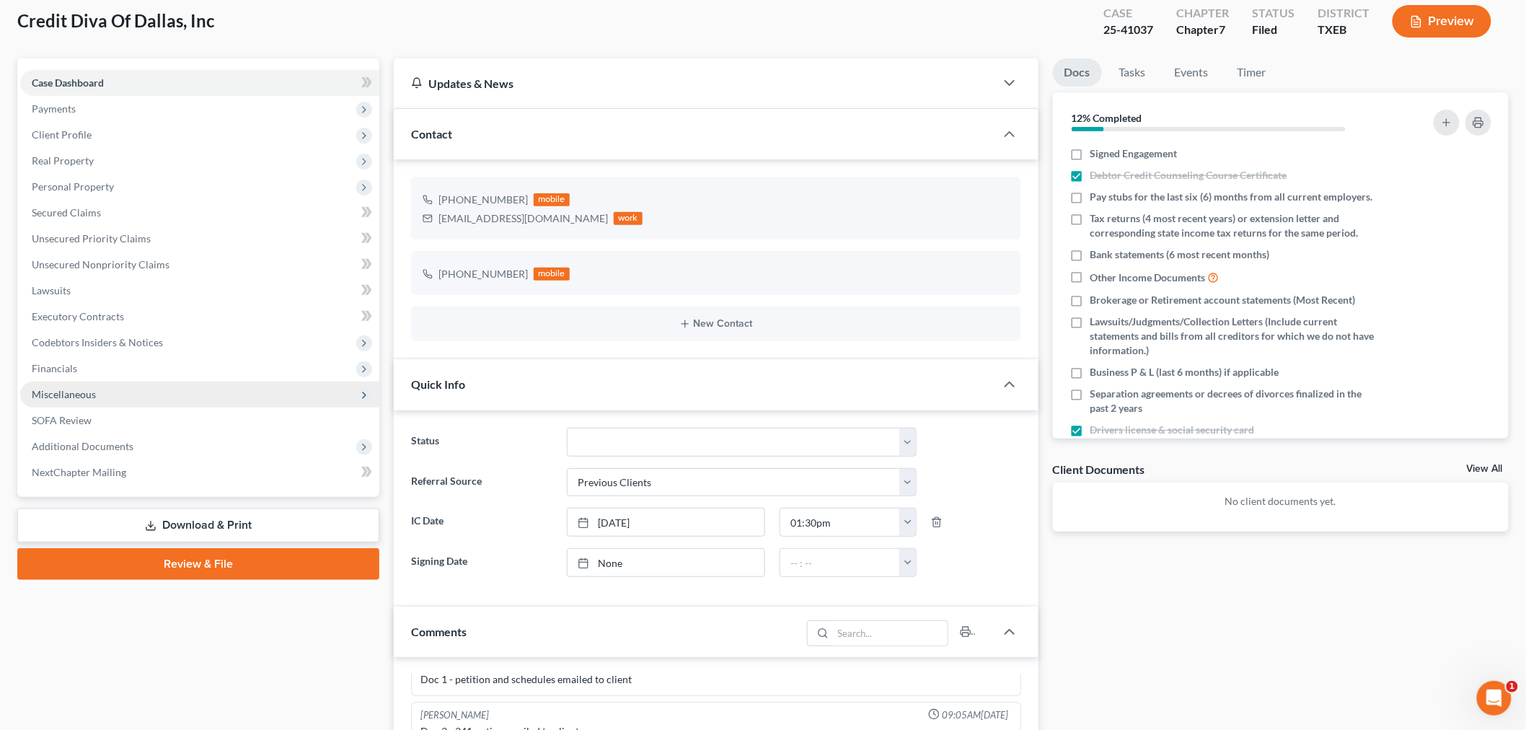
click at [87, 395] on span "Miscellaneous" at bounding box center [64, 394] width 64 height 12
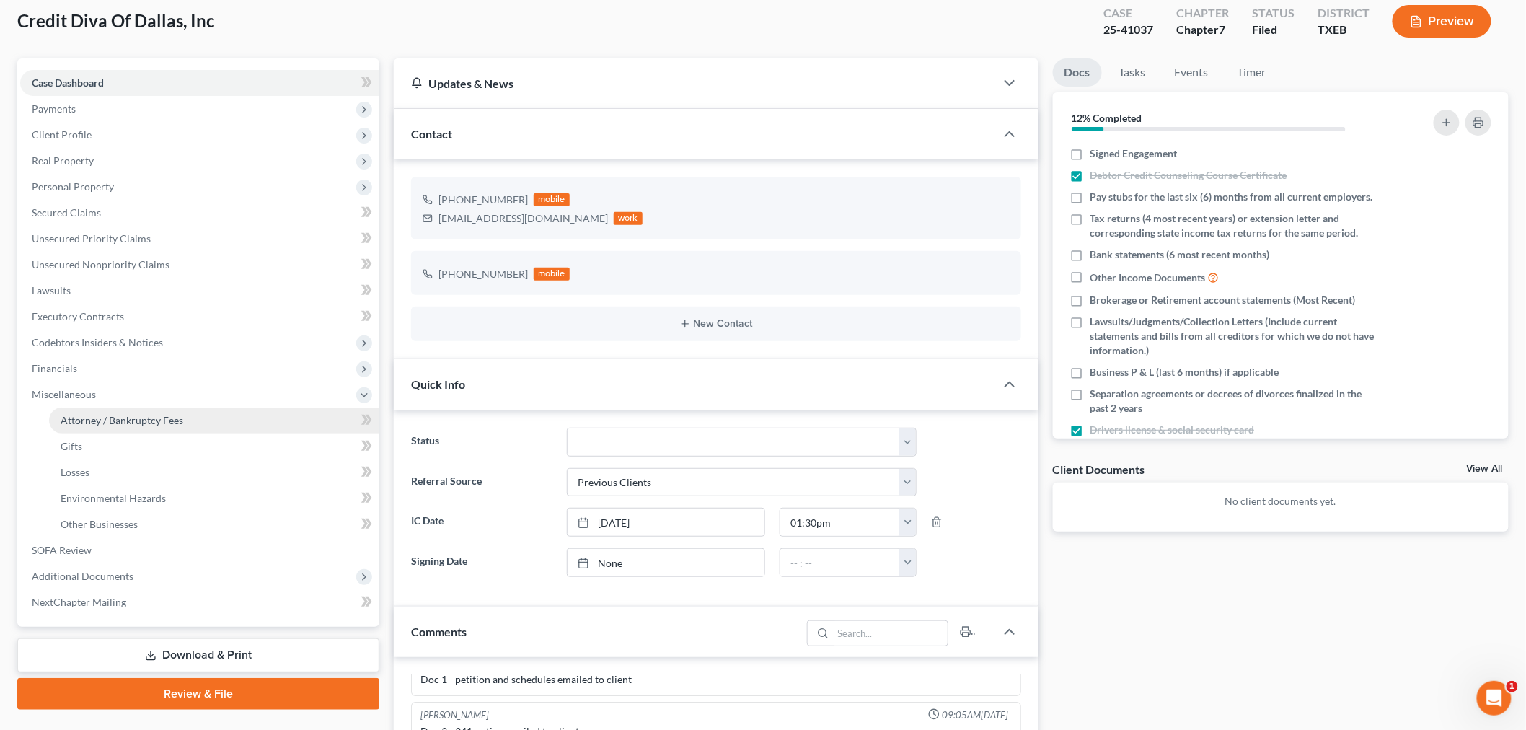
click at [91, 417] on span "Attorney / Bankruptcy Fees" at bounding box center [122, 420] width 123 height 12
select select "0"
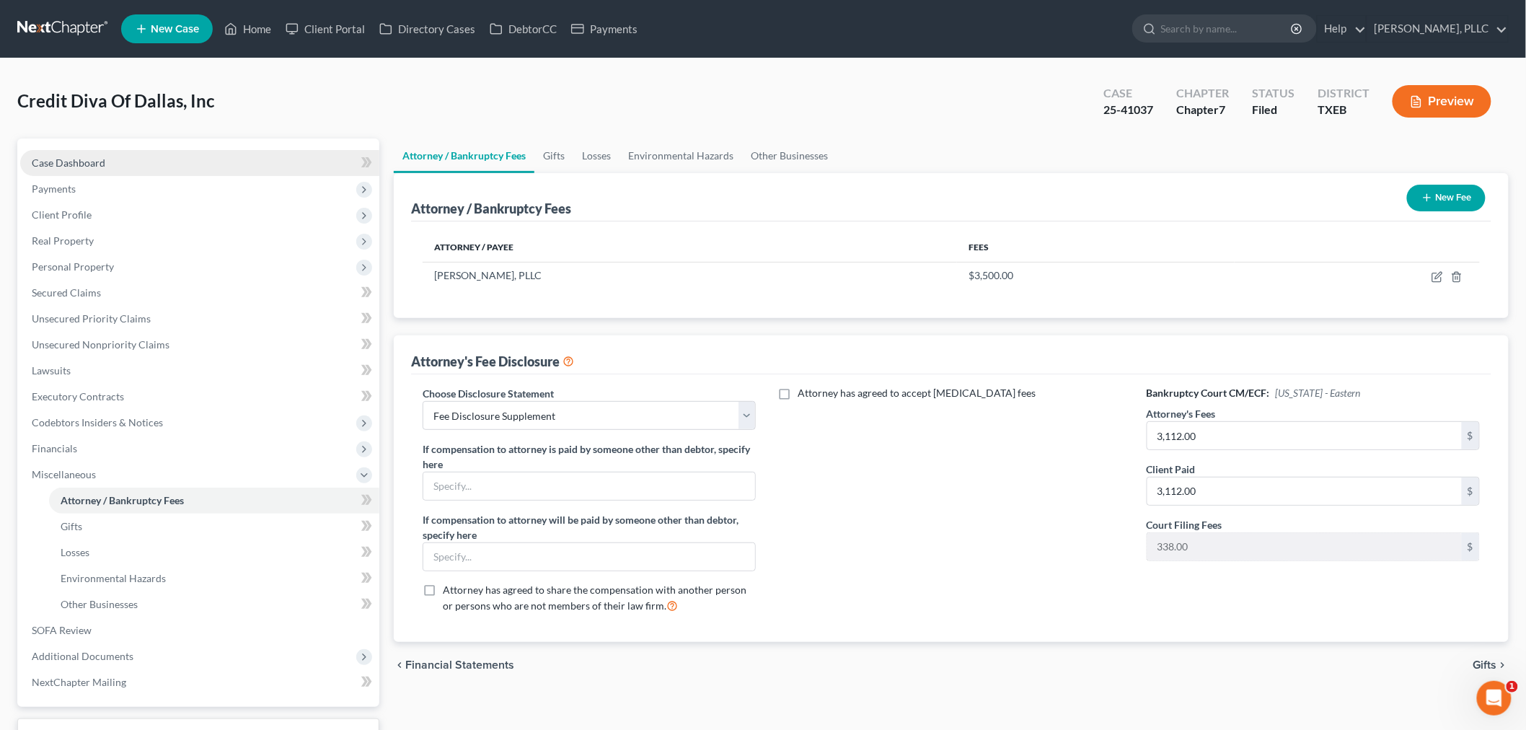
click at [83, 164] on span "Case Dashboard" at bounding box center [69, 163] width 74 height 12
select select "1"
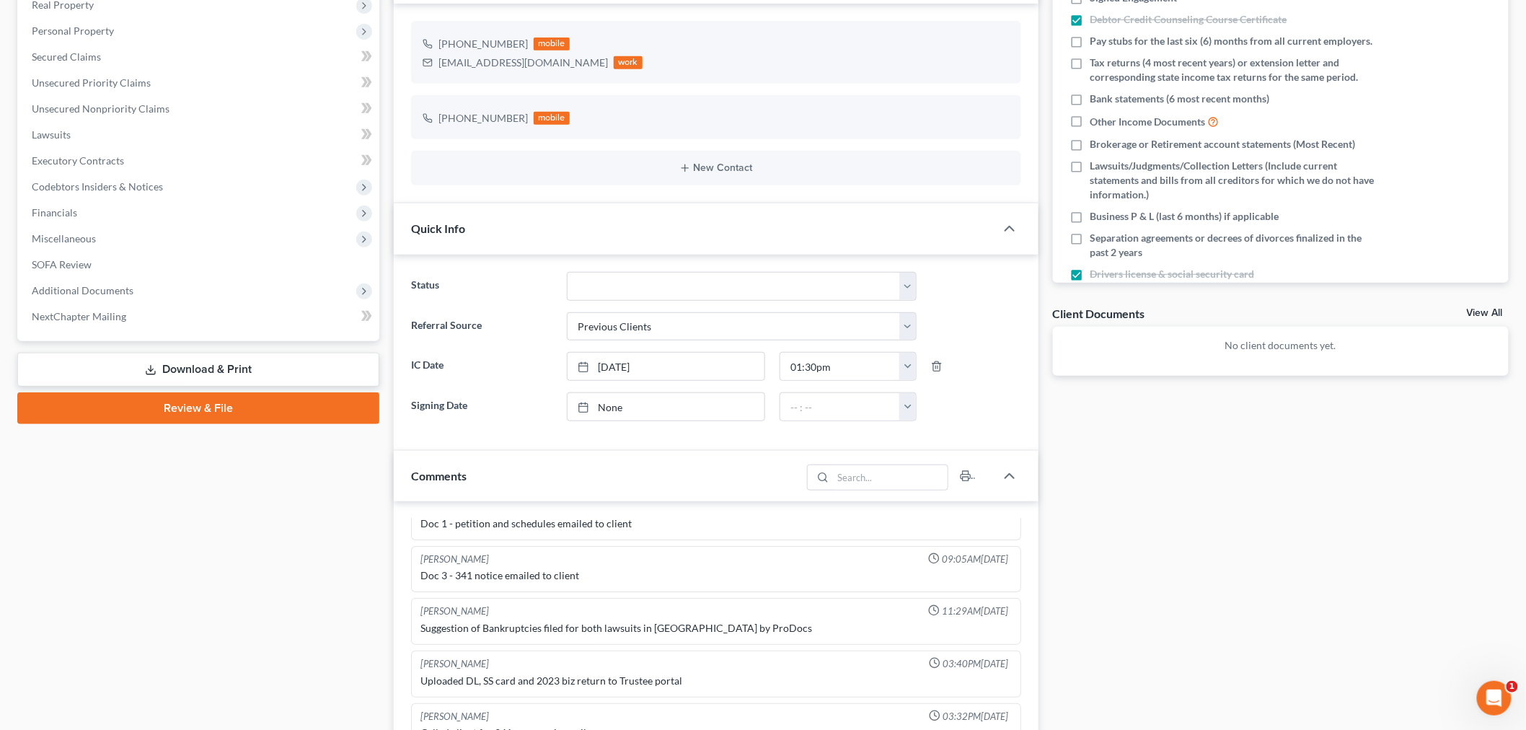
scroll to position [240, 0]
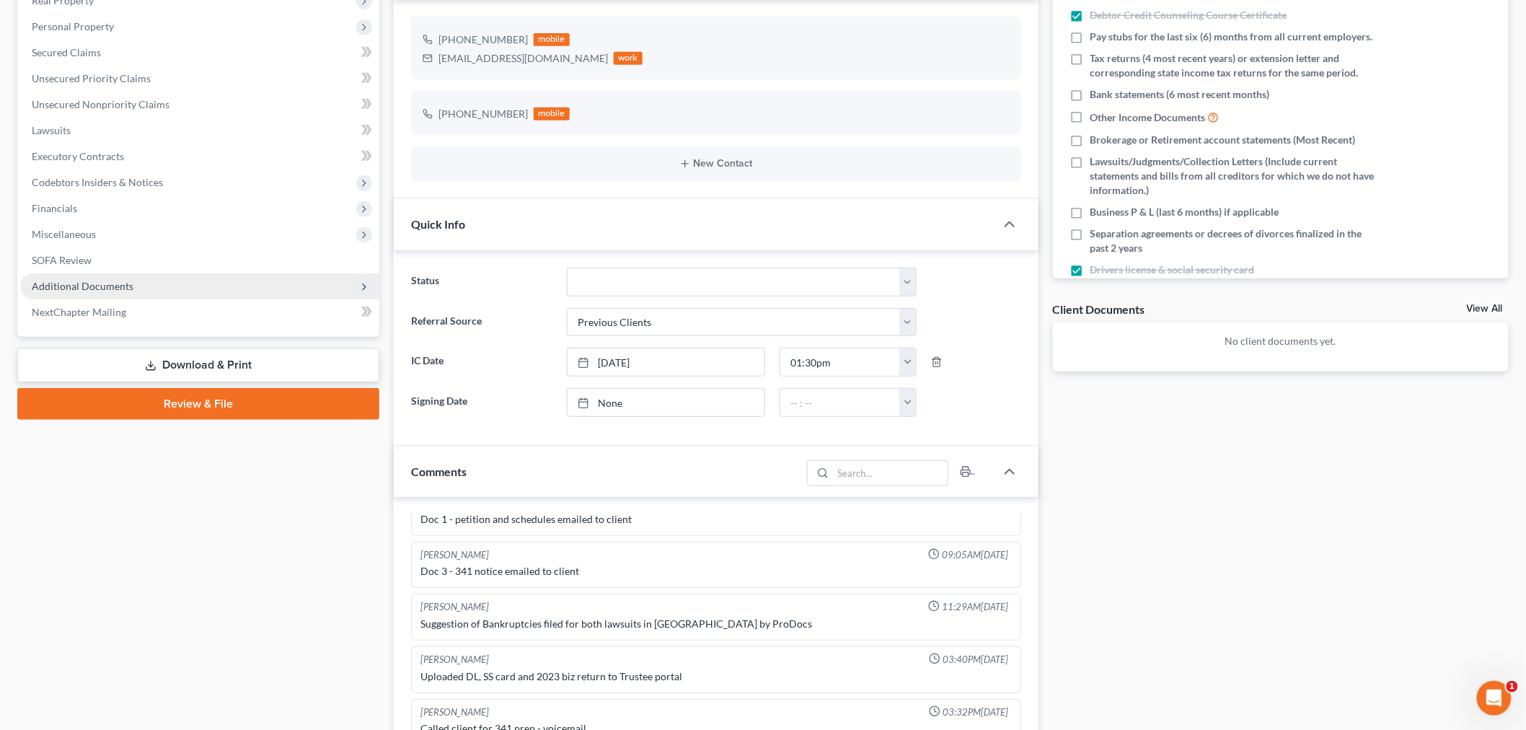
click at [84, 282] on span "Additional Documents" at bounding box center [83, 286] width 102 height 12
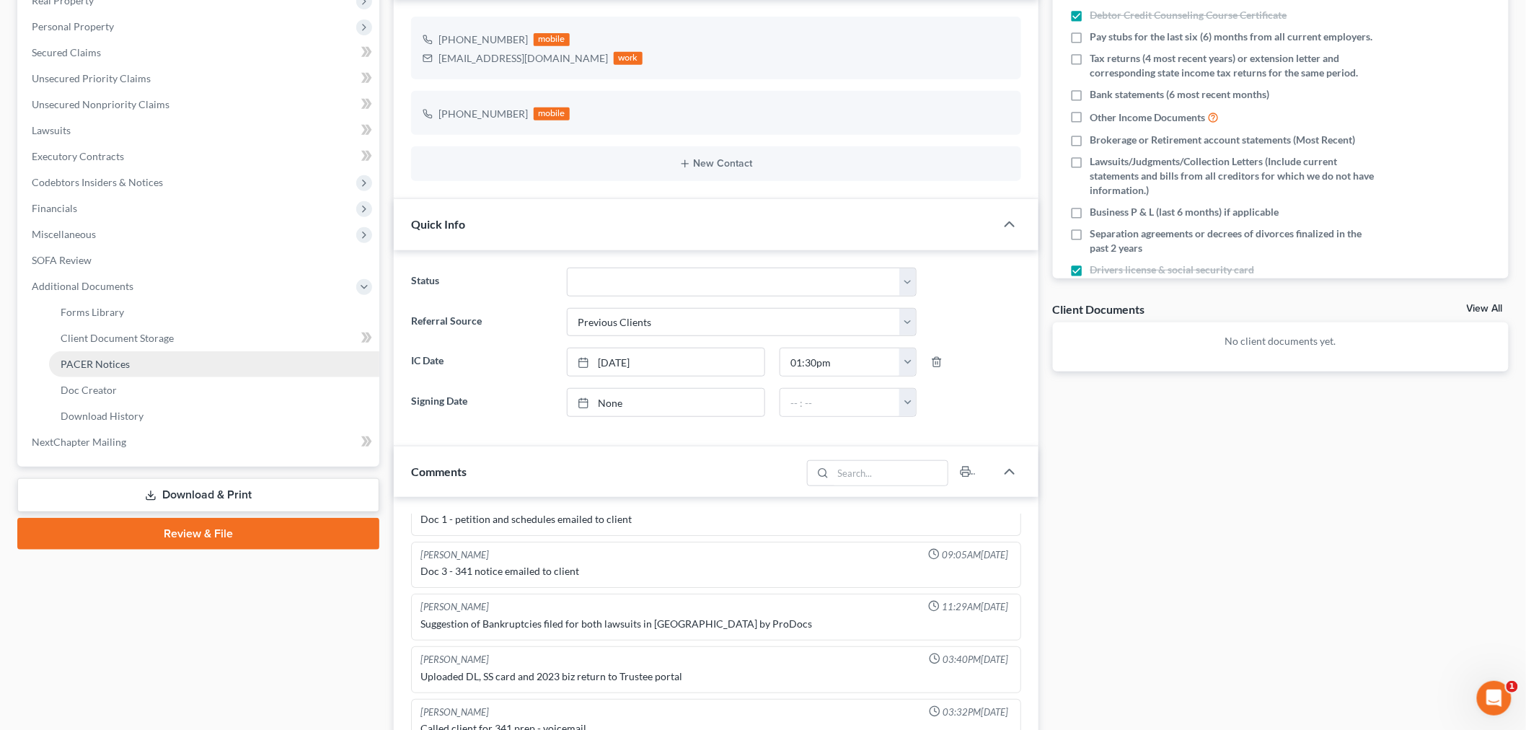
click at [80, 370] on link "PACER Notices" at bounding box center [214, 364] width 330 height 26
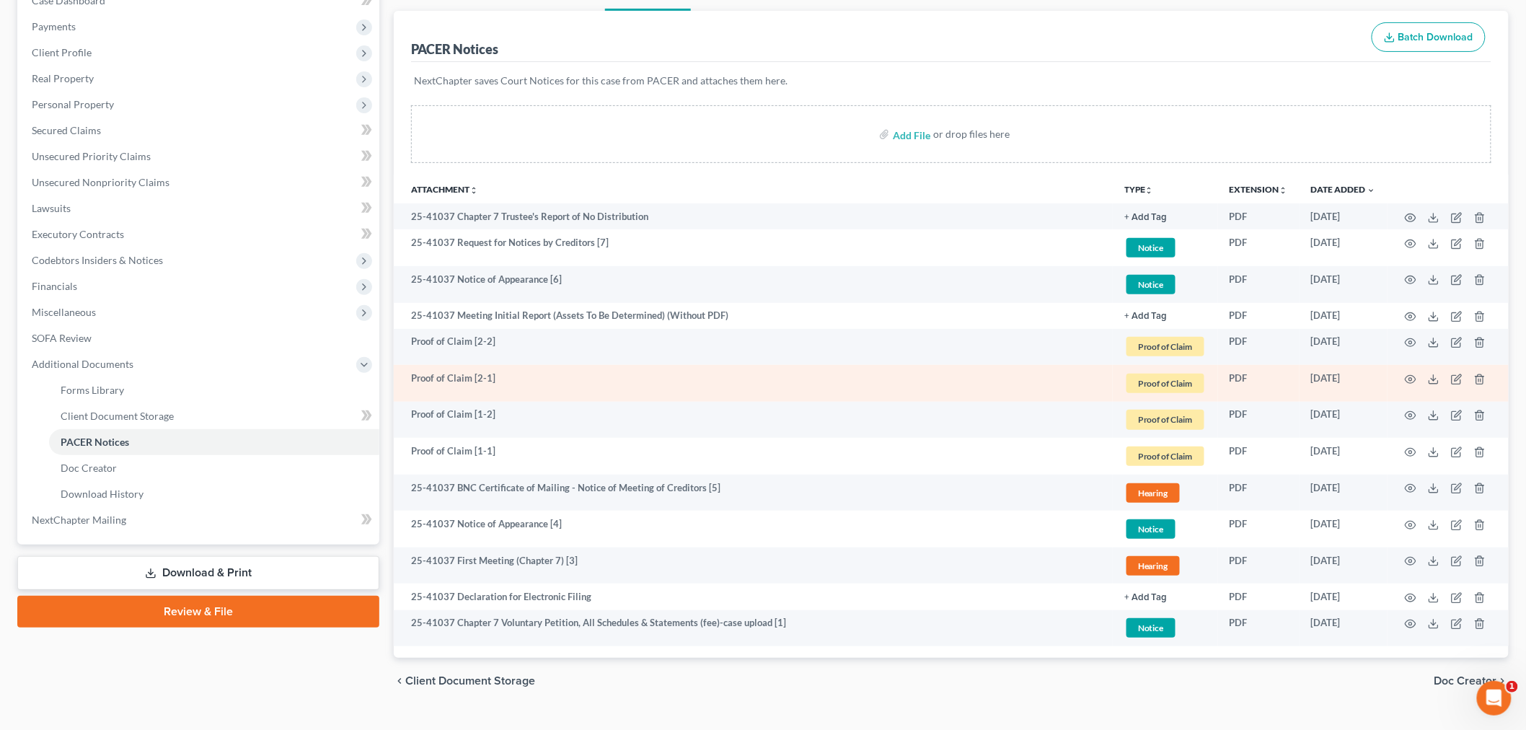
scroll to position [191, 0]
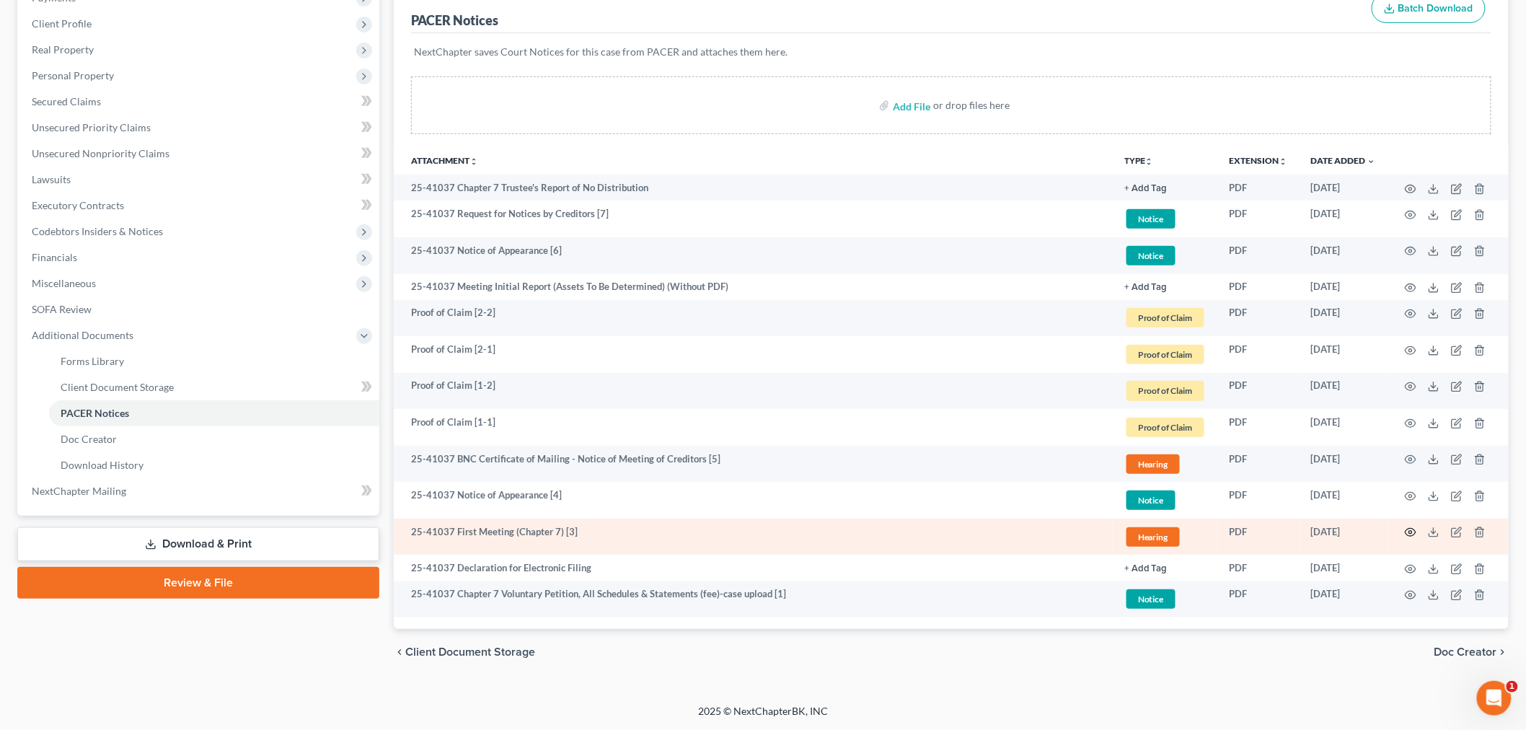
click at [1411, 532] on icon "button" at bounding box center [1411, 533] width 12 height 12
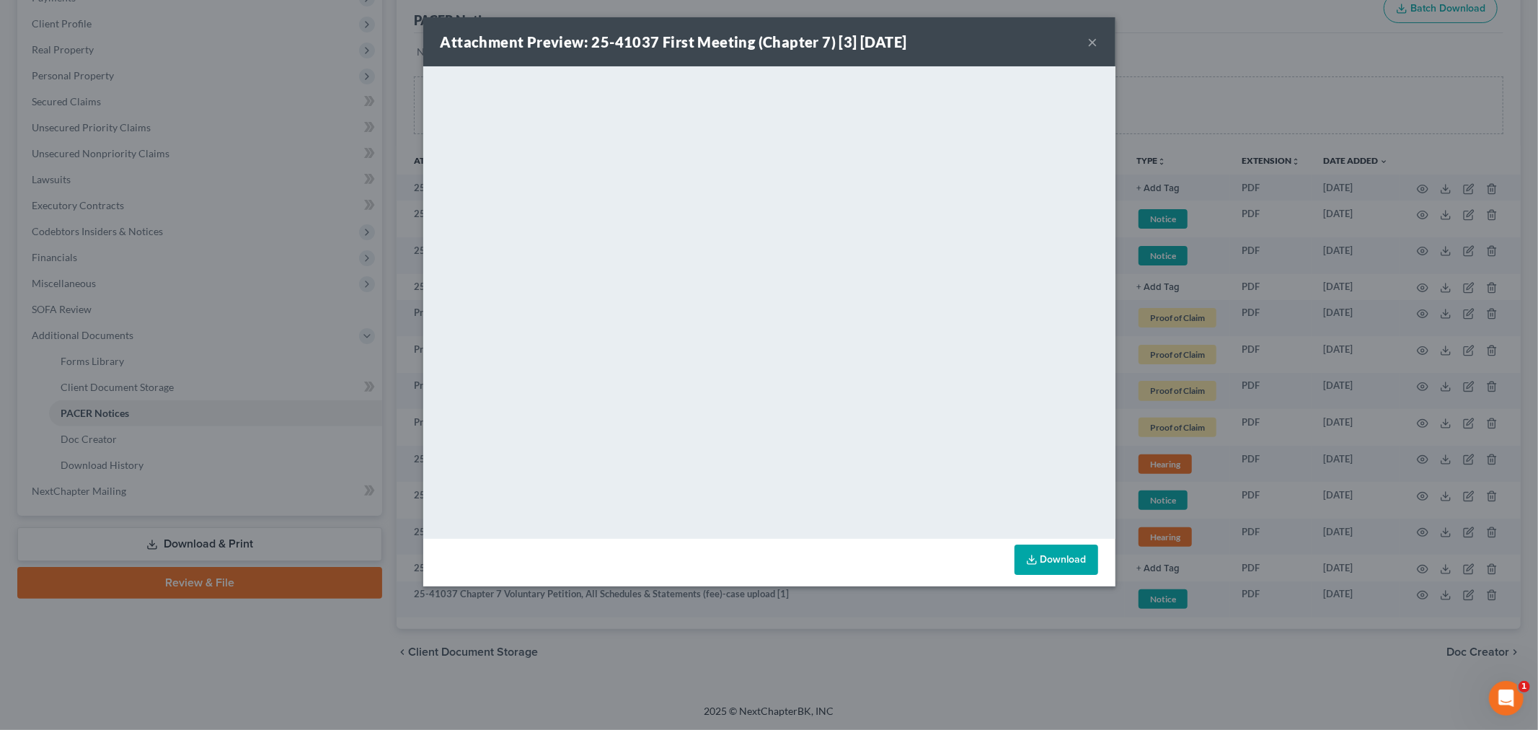
click at [1088, 42] on button "×" at bounding box center [1093, 41] width 10 height 17
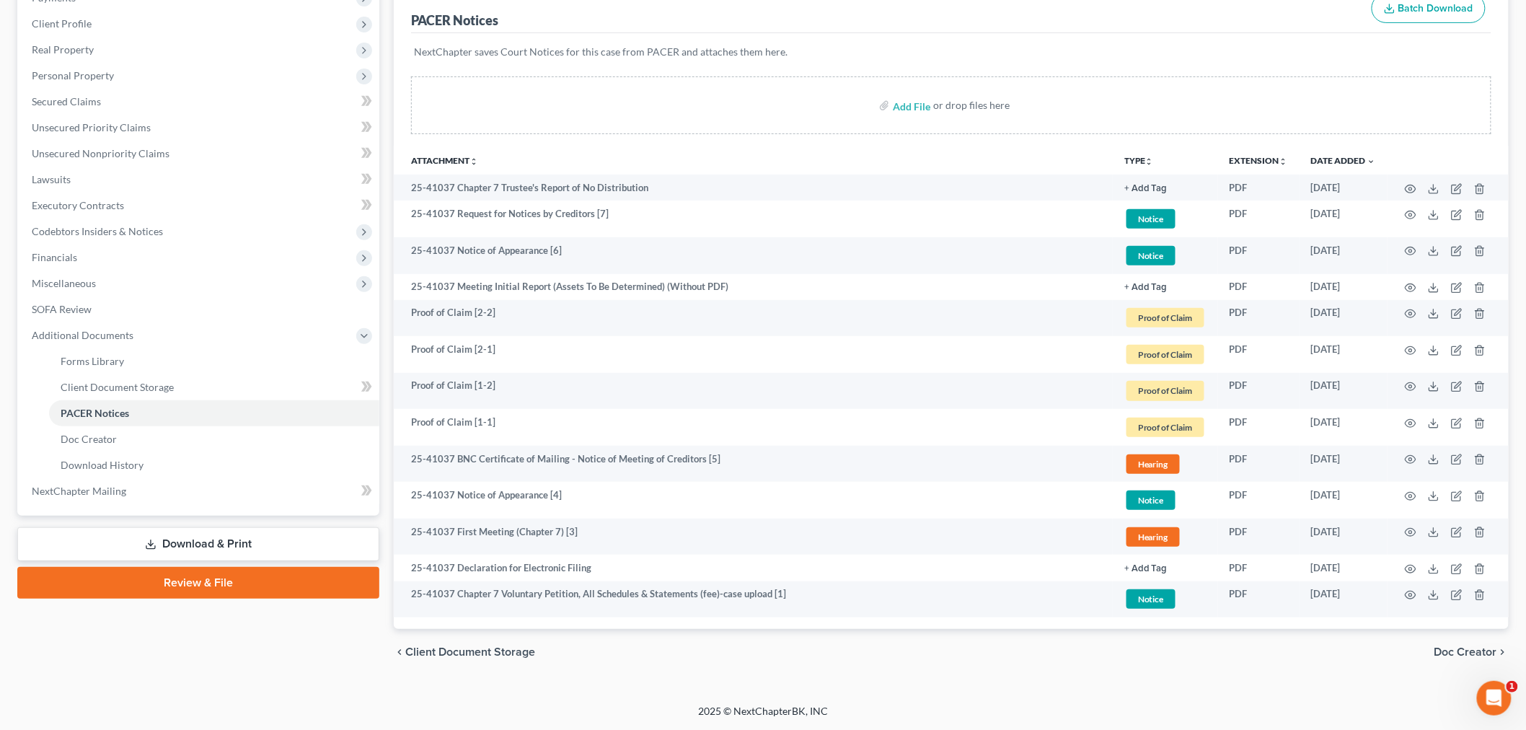
click at [255, 629] on div "Case Dashboard Payments Invoices Payments Payments Credit Report Client Profile" at bounding box center [198, 311] width 376 height 728
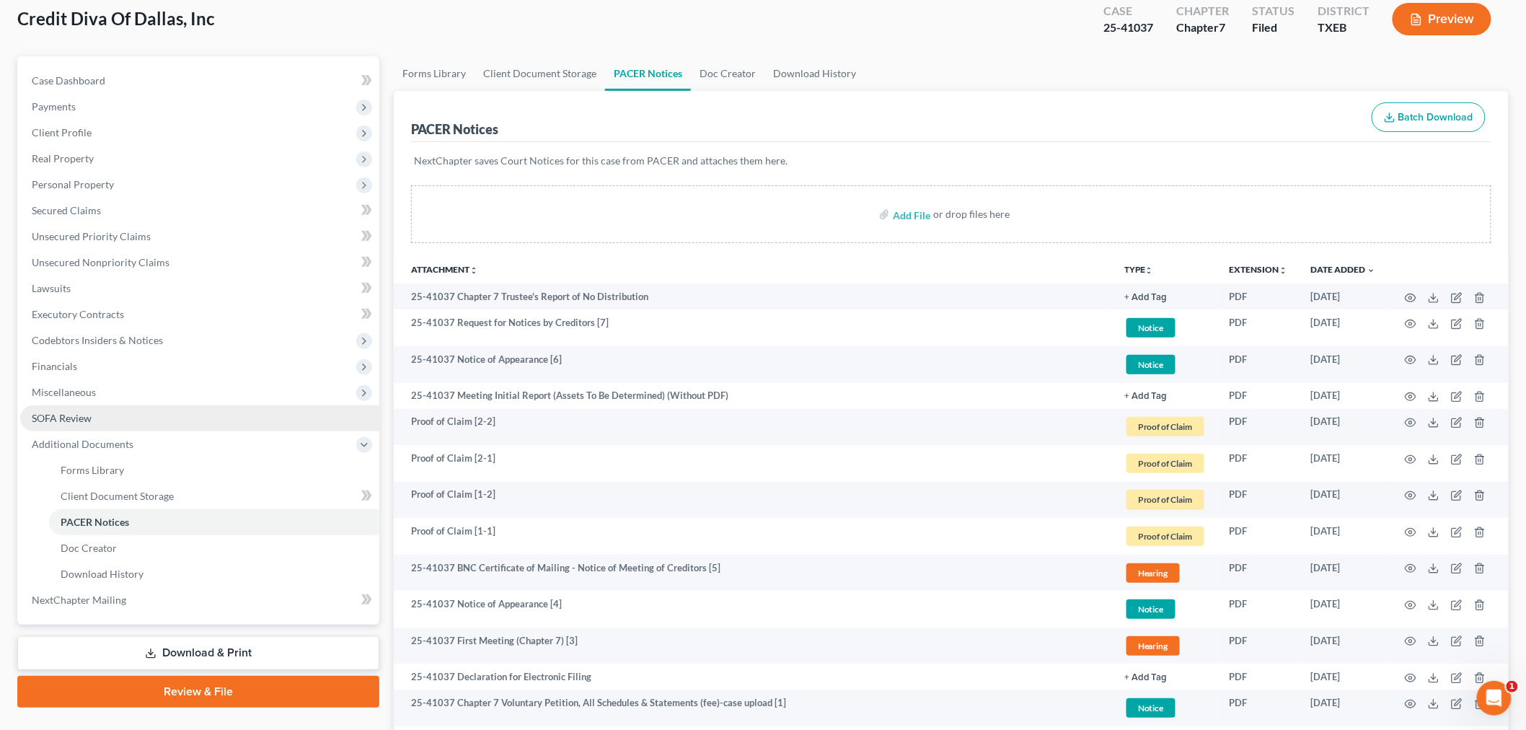
scroll to position [0, 0]
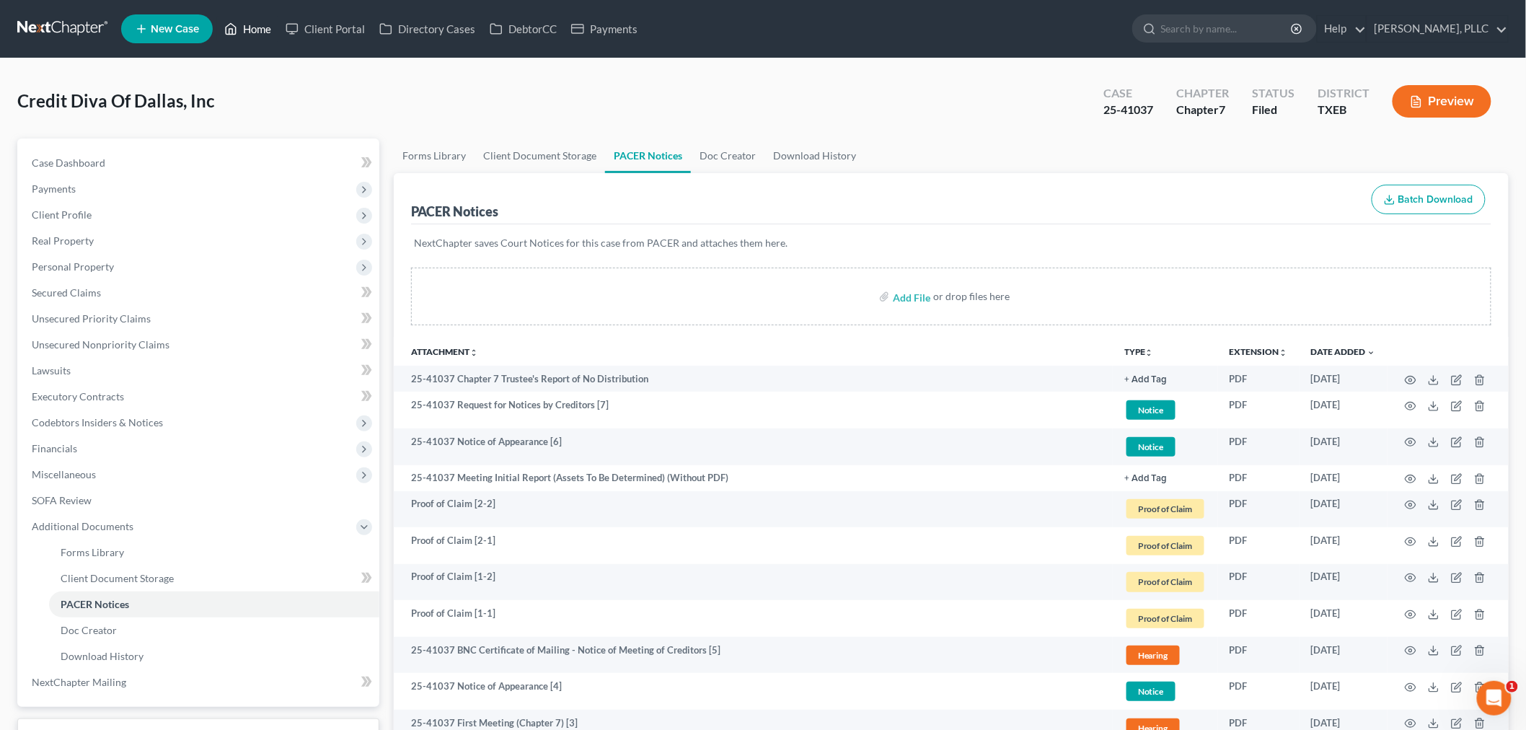
click at [255, 27] on link "Home" at bounding box center [247, 29] width 61 height 26
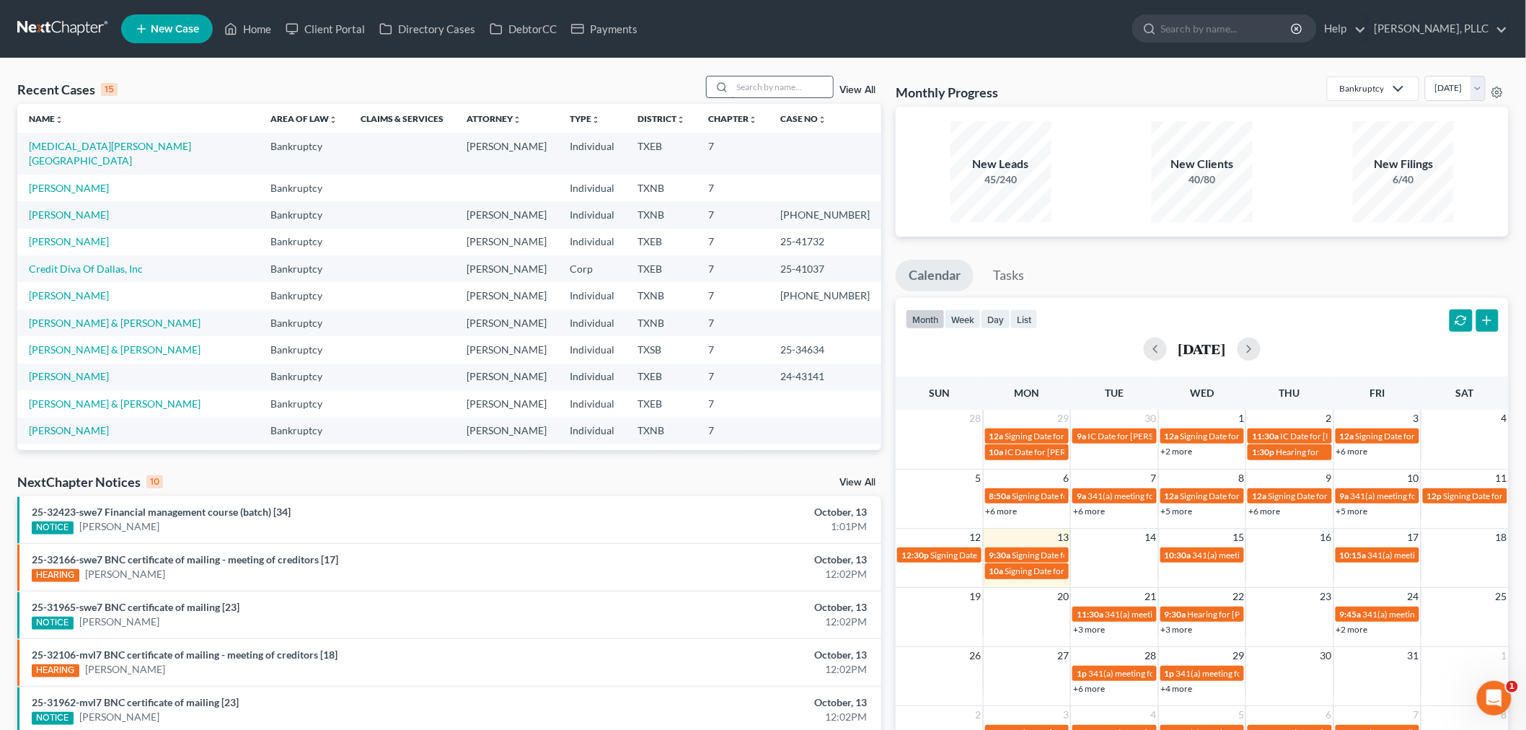
click at [790, 91] on input "search" at bounding box center [782, 86] width 101 height 21
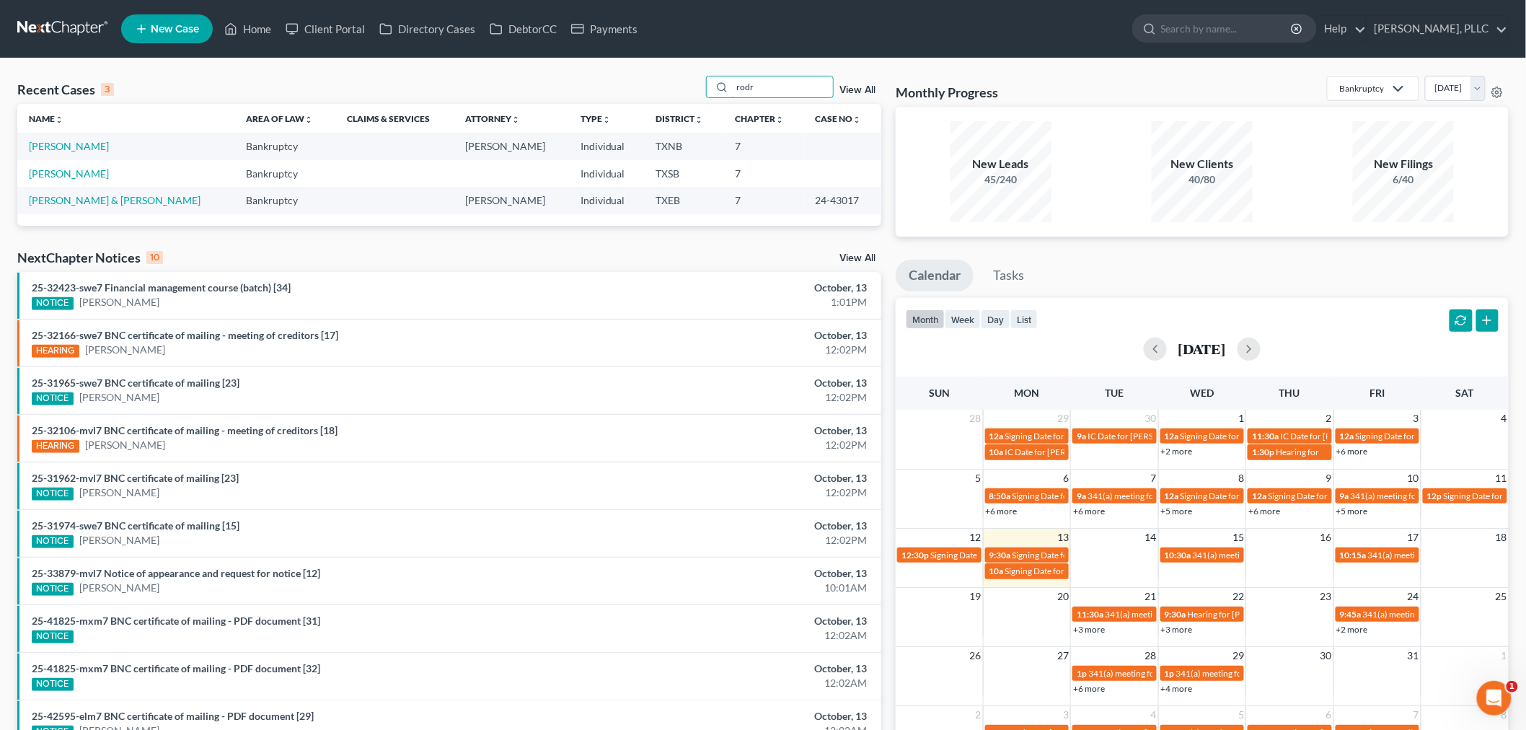
type input "rodr"
